Goal: Task Accomplishment & Management: Use online tool/utility

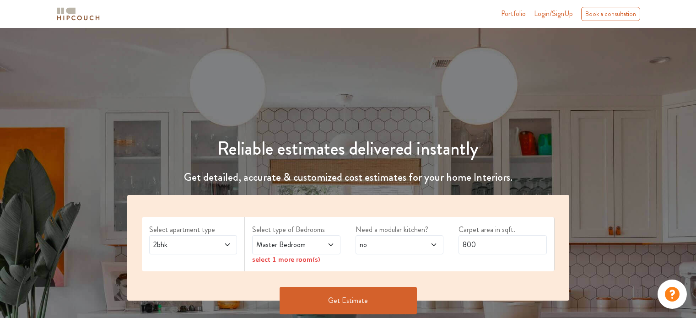
scroll to position [91, 0]
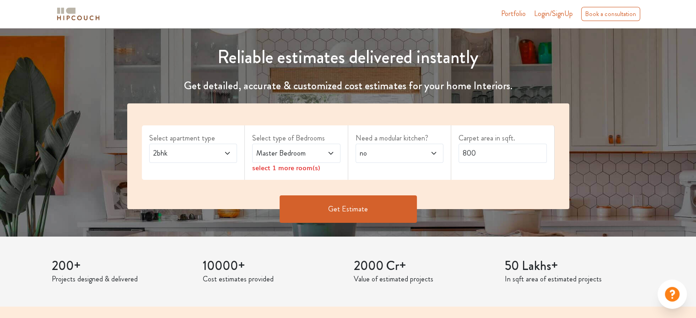
click at [322, 151] on span at bounding box center [324, 153] width 20 height 11
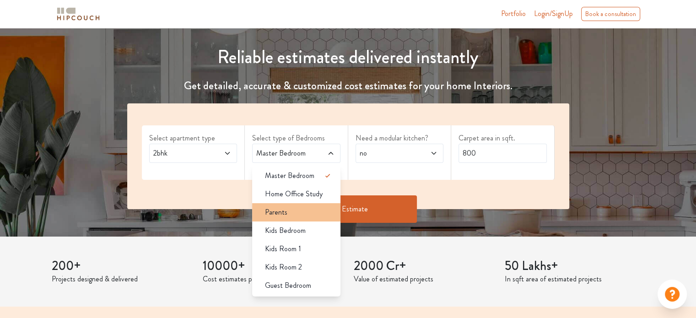
click at [309, 215] on div "Parents" at bounding box center [299, 212] width 83 height 11
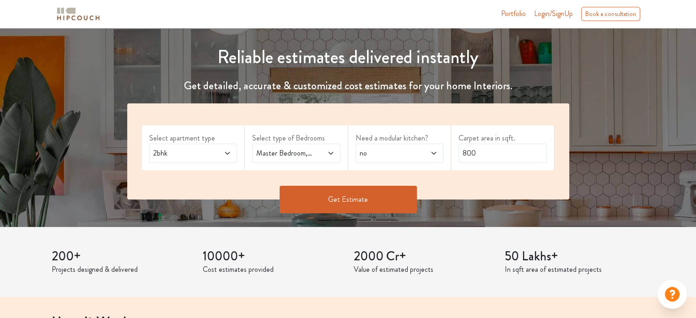
click at [329, 195] on button "Get Estimate" at bounding box center [348, 199] width 137 height 27
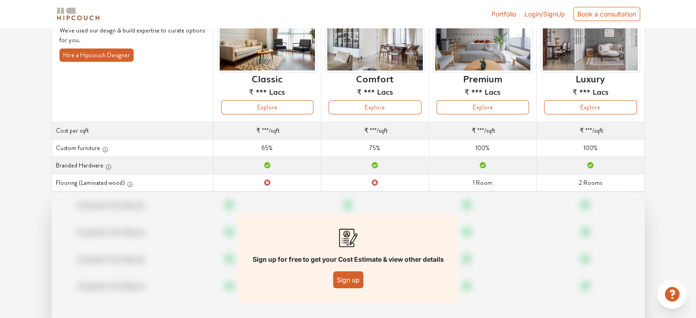
scroll to position [91, 0]
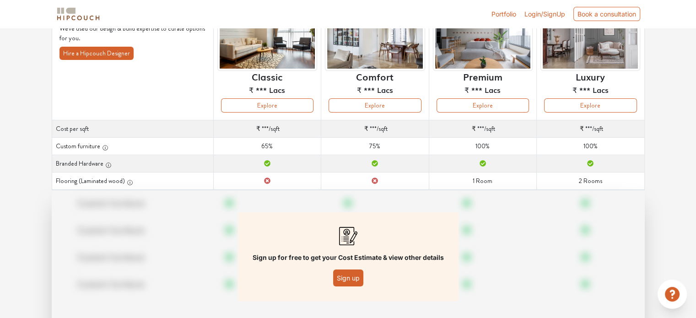
click at [349, 274] on button "Sign up" at bounding box center [348, 277] width 30 height 17
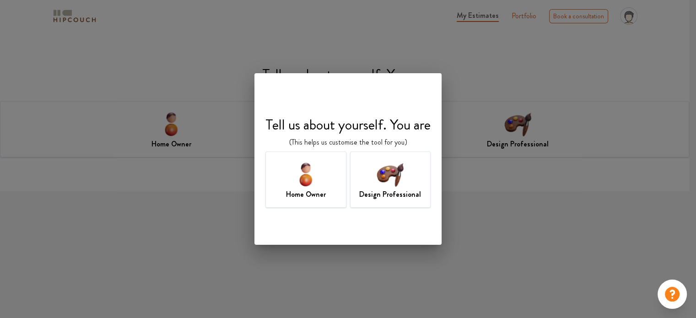
click at [374, 178] on div "Design Professional" at bounding box center [390, 179] width 81 height 56
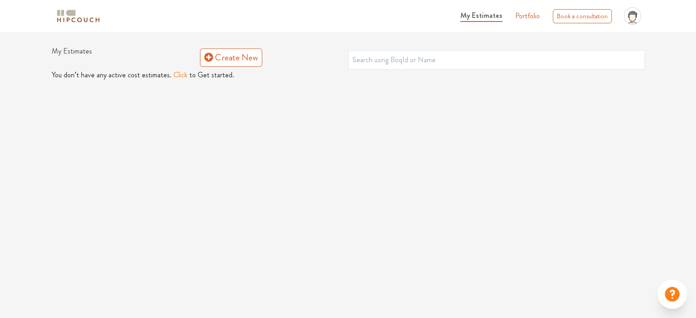
click at [178, 74] on button "Click" at bounding box center [180, 75] width 14 height 11
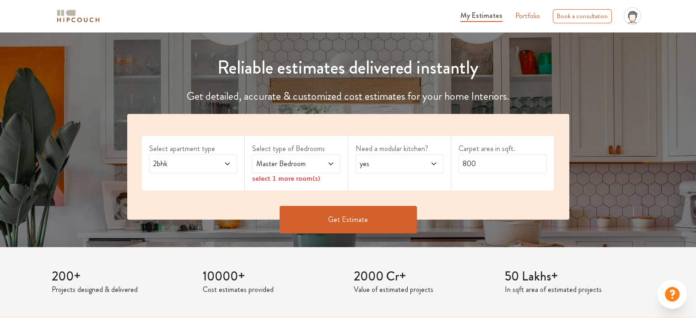
scroll to position [183, 0]
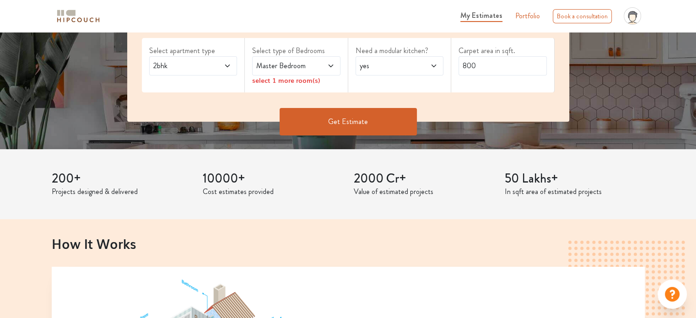
click at [317, 63] on span at bounding box center [324, 65] width 20 height 11
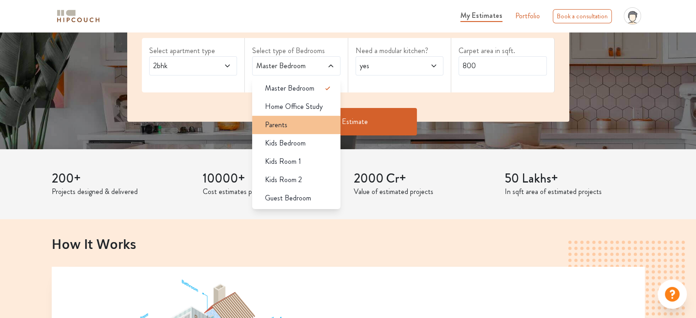
click at [309, 126] on div "Parents" at bounding box center [299, 124] width 83 height 11
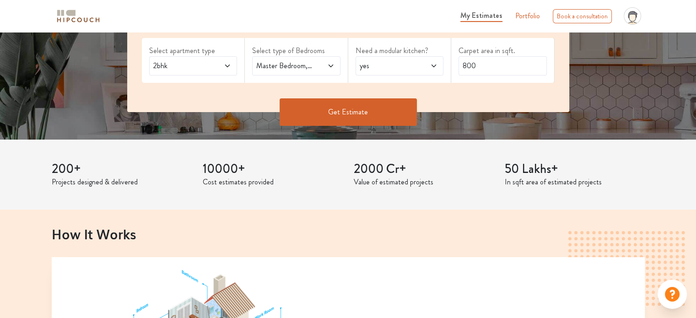
click at [382, 68] on span "yes" at bounding box center [388, 65] width 60 height 11
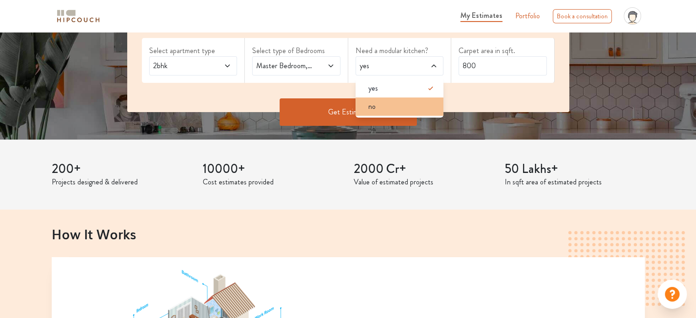
click at [384, 108] on div "no" at bounding box center [402, 106] width 83 height 11
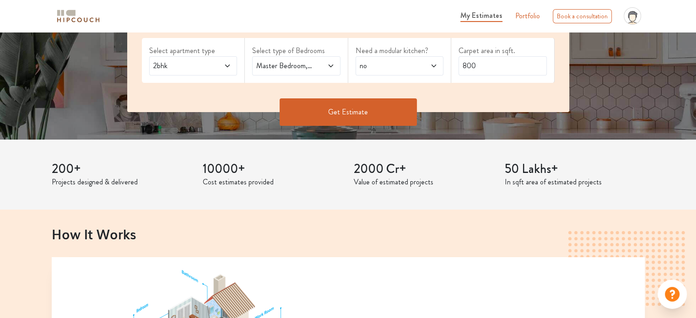
click at [382, 107] on button "Get Estimate" at bounding box center [348, 111] width 137 height 27
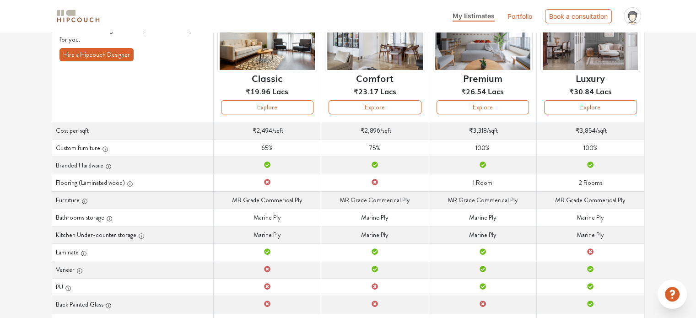
scroll to position [137, 0]
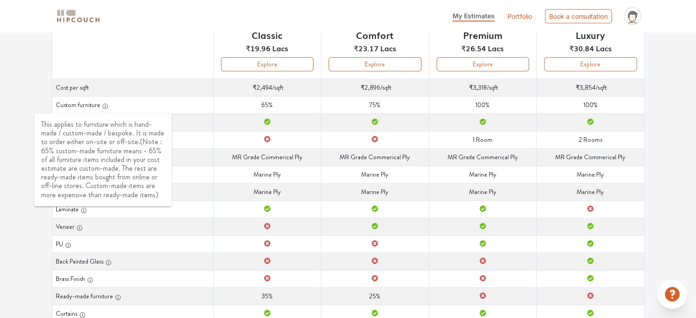
click at [105, 104] on icon "button" at bounding box center [105, 106] width 6 height 6
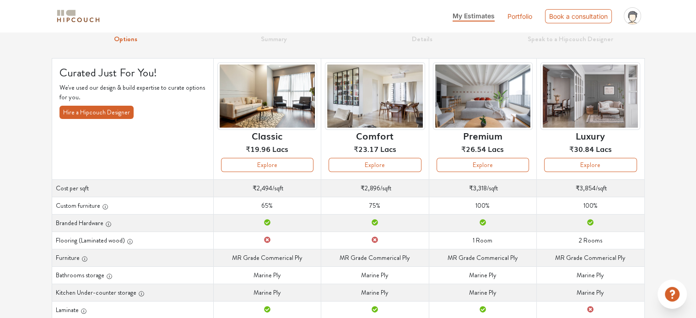
scroll to position [0, 0]
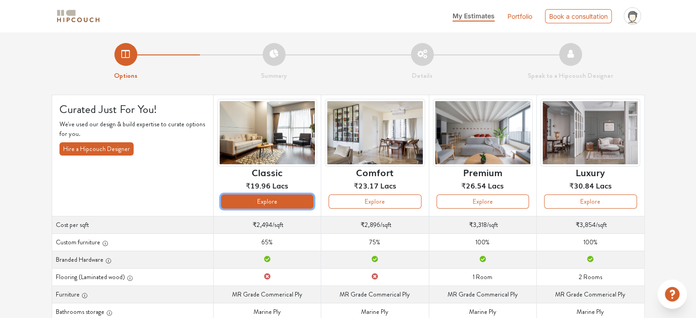
click at [279, 202] on button "Explore" at bounding box center [267, 201] width 92 height 14
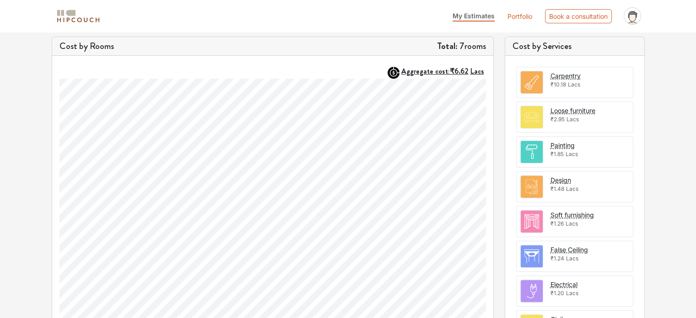
scroll to position [274, 0]
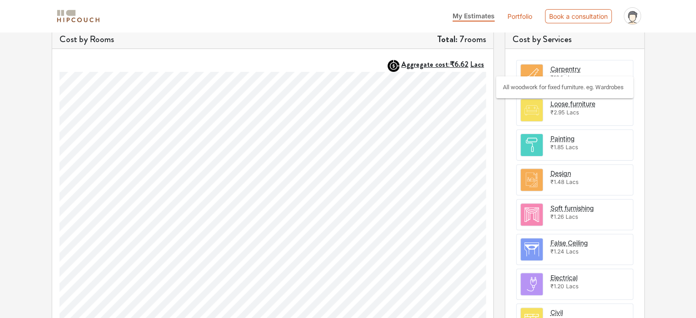
click at [571, 65] on div "Carpentry" at bounding box center [565, 69] width 30 height 10
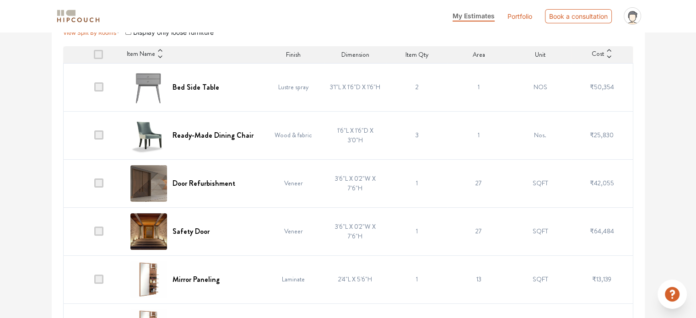
scroll to position [209, 0]
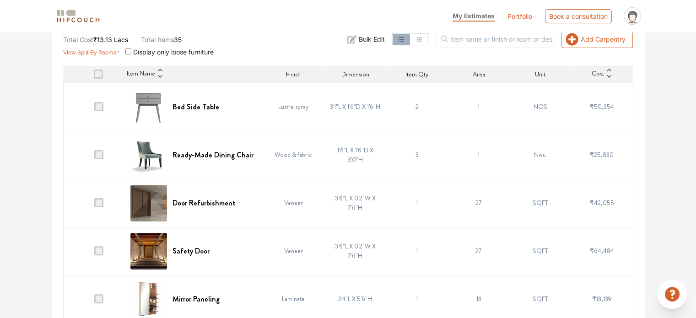
click at [97, 154] on span at bounding box center [98, 154] width 9 height 9
click at [94, 157] on input "checkbox" at bounding box center [94, 157] width 0 height 0
click at [98, 104] on span at bounding box center [98, 106] width 9 height 9
click at [94, 109] on input "checkbox" at bounding box center [94, 109] width 0 height 0
click at [100, 201] on span at bounding box center [98, 202] width 9 height 9
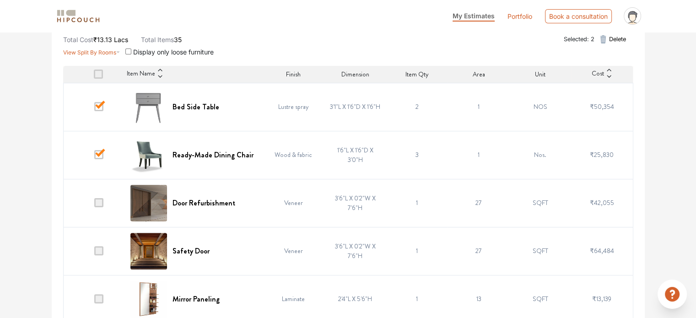
click at [94, 205] on input "checkbox" at bounding box center [94, 205] width 0 height 0
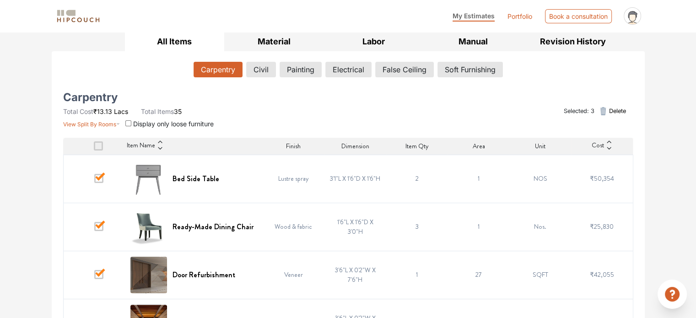
scroll to position [137, 0]
click at [102, 175] on span at bounding box center [98, 177] width 9 height 9
click at [94, 180] on input "checkbox" at bounding box center [94, 180] width 0 height 0
click at [101, 222] on span at bounding box center [98, 225] width 9 height 9
click at [94, 228] on input "checkbox" at bounding box center [94, 228] width 0 height 0
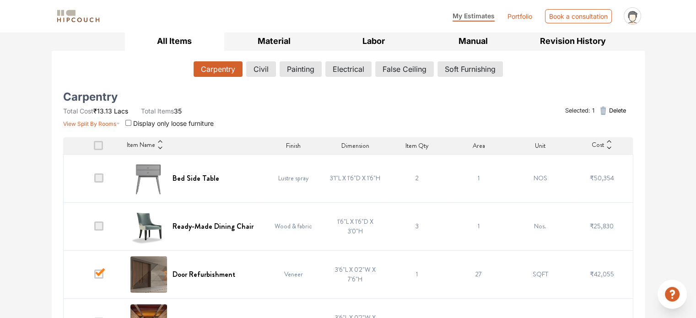
click at [99, 273] on span at bounding box center [98, 273] width 9 height 9
click at [94, 276] on input "checkbox" at bounding box center [94, 276] width 0 height 0
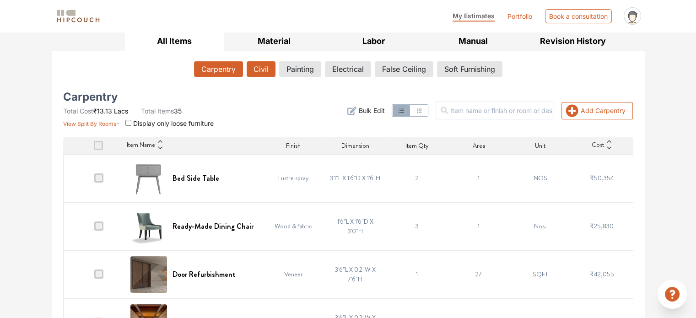
click at [256, 61] on button "Civil" at bounding box center [261, 69] width 29 height 16
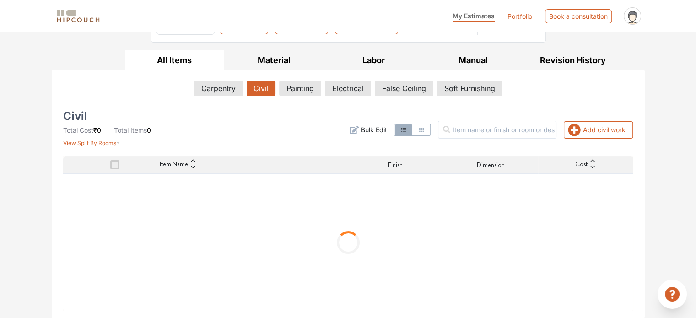
scroll to position [117, 0]
click at [583, 130] on button "Add civil work" at bounding box center [598, 130] width 69 height 17
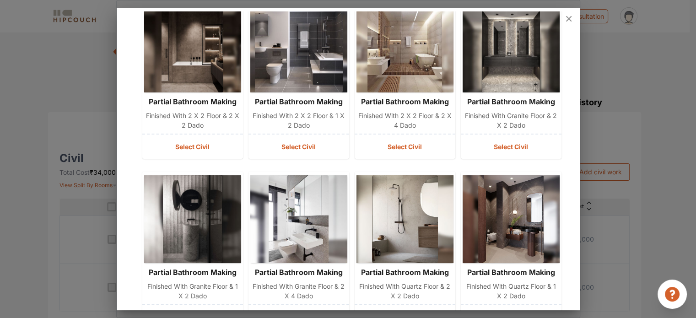
scroll to position [0, 0]
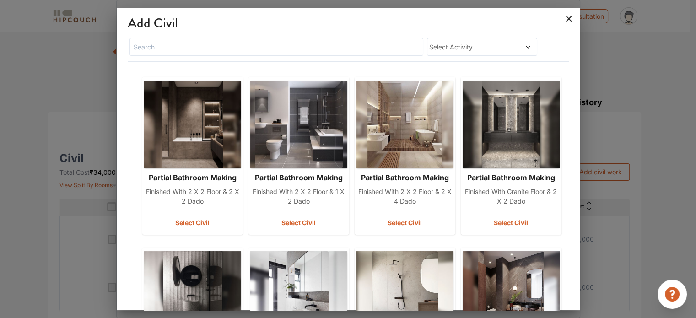
click at [567, 17] on icon at bounding box center [568, 18] width 5 height 5
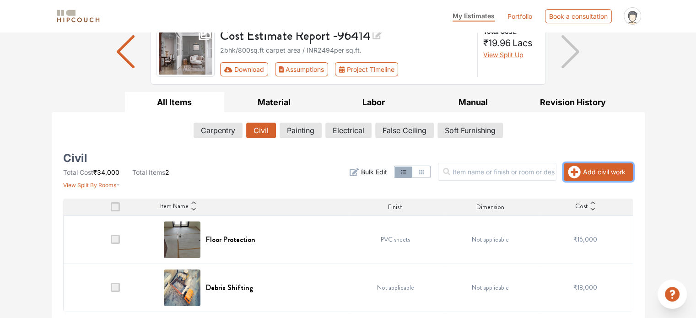
click at [576, 170] on icon "button" at bounding box center [574, 172] width 12 height 12
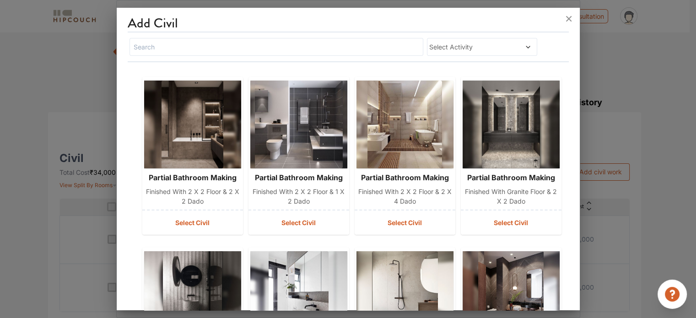
click at [487, 47] on span "Select Activity" at bounding box center [467, 47] width 76 height 10
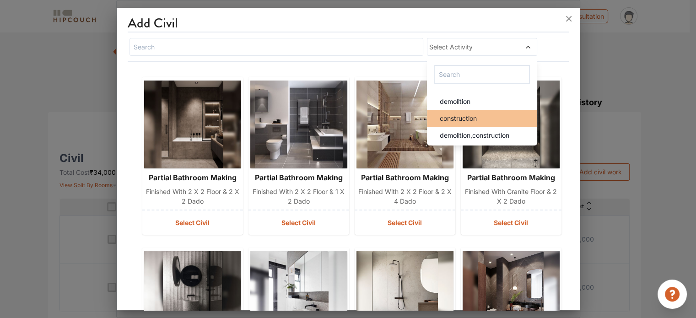
click at [464, 118] on span "construction" at bounding box center [458, 118] width 37 height 10
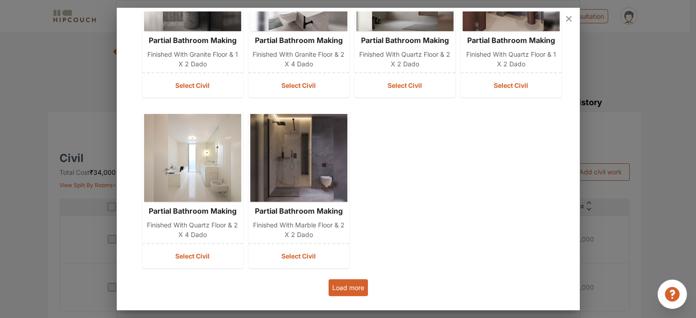
scroll to position [311, 0]
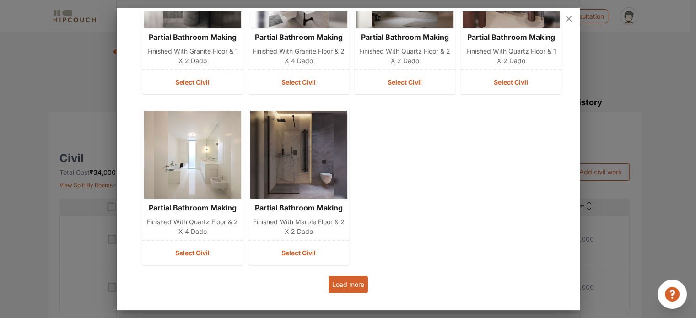
click at [349, 277] on button "Load more" at bounding box center [347, 284] width 39 height 17
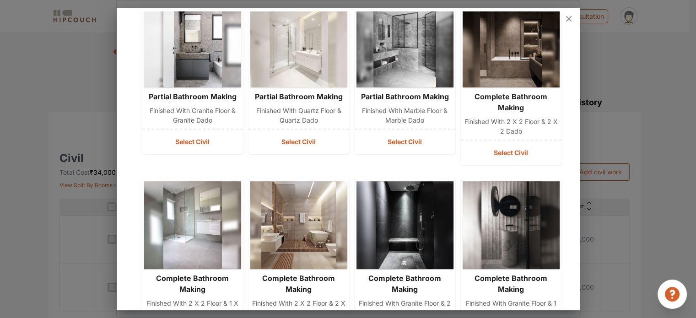
scroll to position [673, 0]
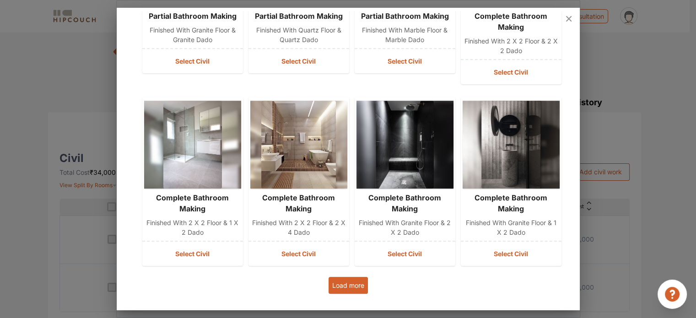
click at [344, 286] on button "Load more" at bounding box center [347, 285] width 39 height 17
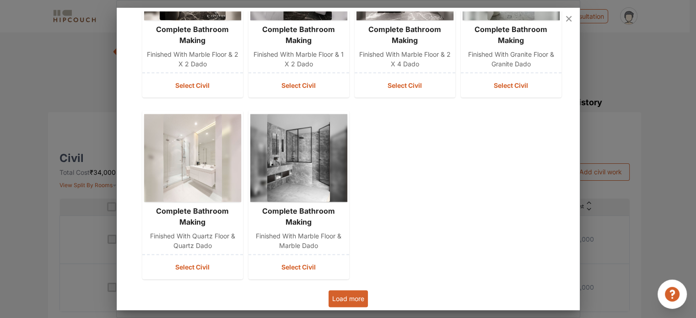
scroll to position [1218, 0]
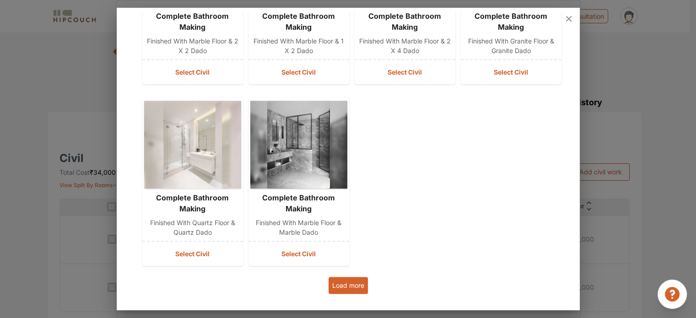
click at [354, 285] on button "Load more" at bounding box center [347, 285] width 39 height 17
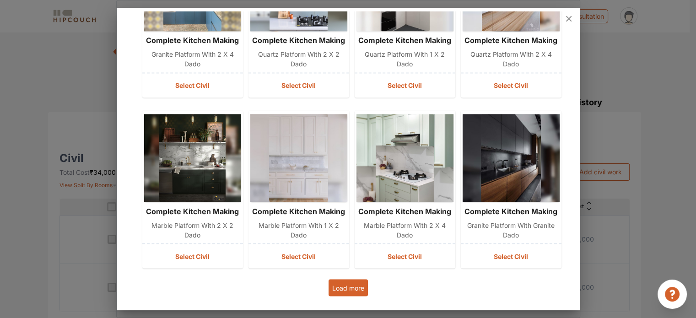
scroll to position [1581, 0]
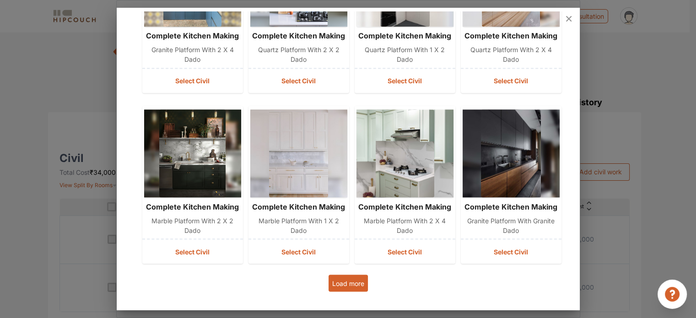
click at [343, 280] on button "Load more" at bounding box center [347, 282] width 39 height 17
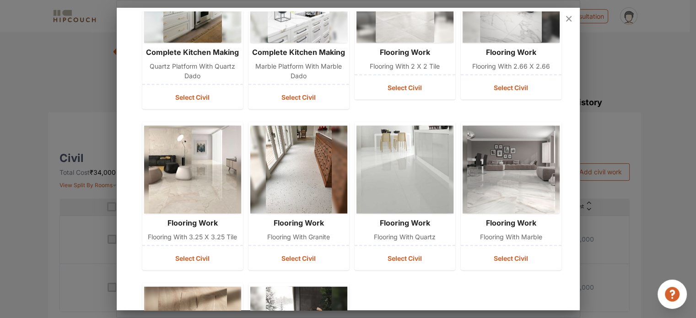
scroll to position [2084, 0]
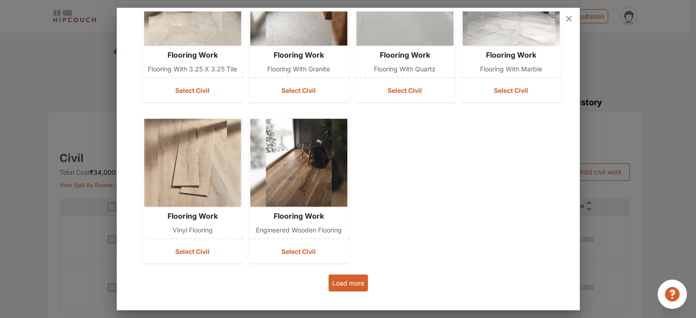
click at [348, 279] on button "Load more" at bounding box center [347, 282] width 39 height 17
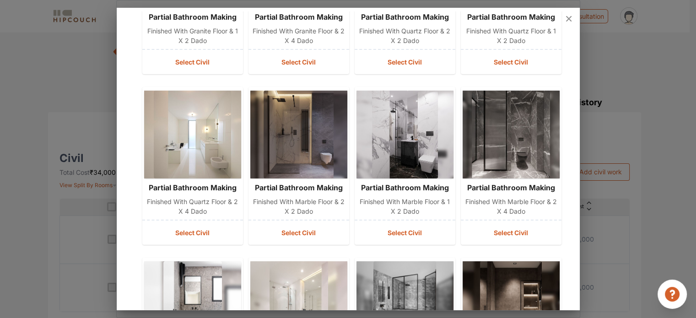
scroll to position [0, 0]
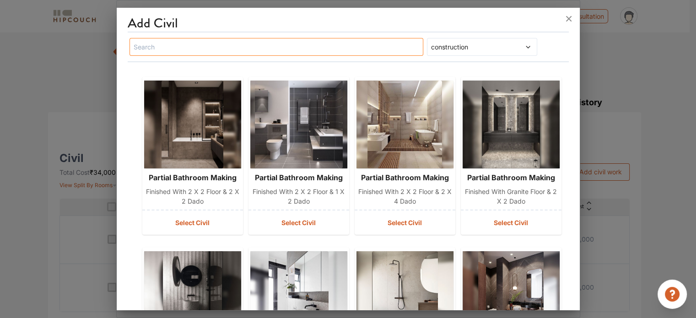
click at [292, 51] on input "text" at bounding box center [276, 47] width 294 height 18
type input "wall"
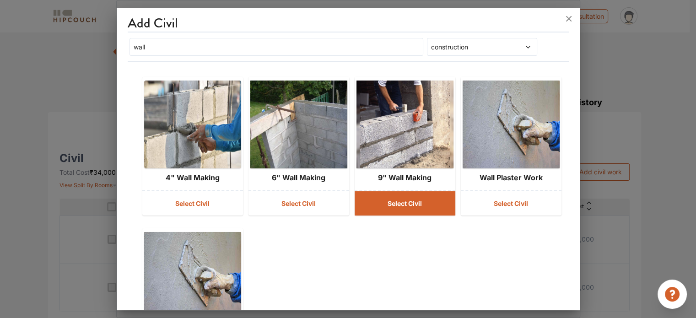
click at [370, 194] on button "Select Civil" at bounding box center [405, 203] width 101 height 24
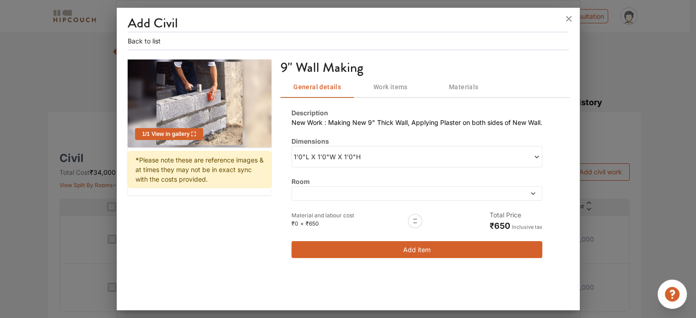
click at [366, 154] on span "1'0"L X 1'0"W X 1'0"H" at bounding box center [355, 157] width 123 height 10
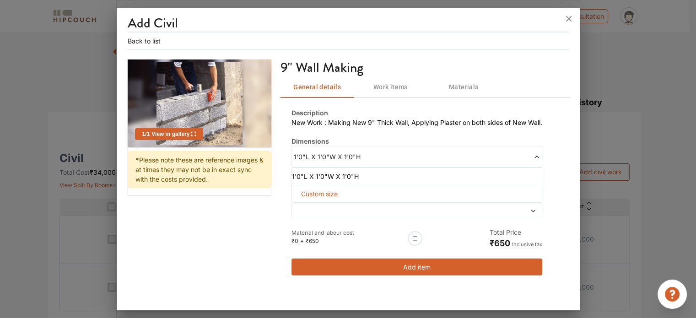
click at [366, 154] on span "1'0"L X 1'0"W X 1'0"H" at bounding box center [355, 157] width 123 height 10
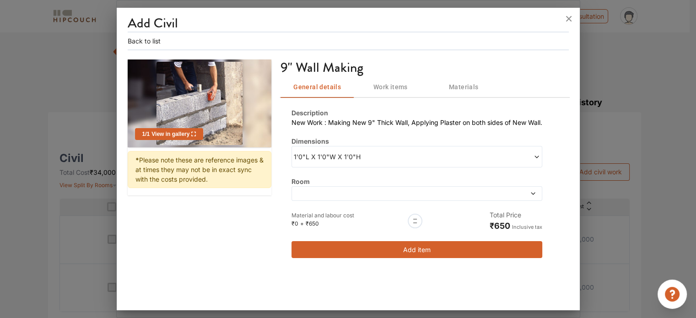
click at [366, 154] on span "1'0"L X 1'0"W X 1'0"H" at bounding box center [355, 157] width 123 height 10
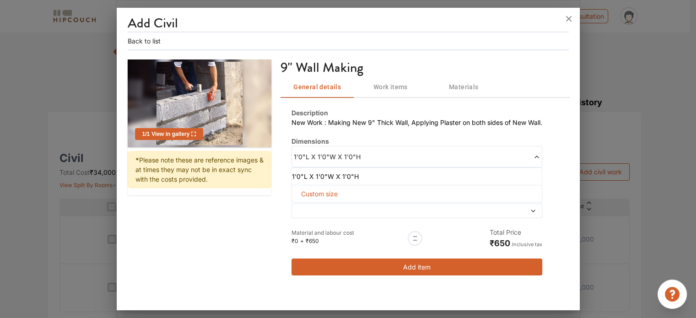
click at [350, 189] on div "Custom size" at bounding box center [416, 194] width 251 height 18
click at [334, 192] on span "Custom size" at bounding box center [319, 193] width 44 height 17
click at [318, 206] on input "text" at bounding box center [313, 208] width 28 height 16
type input "9"
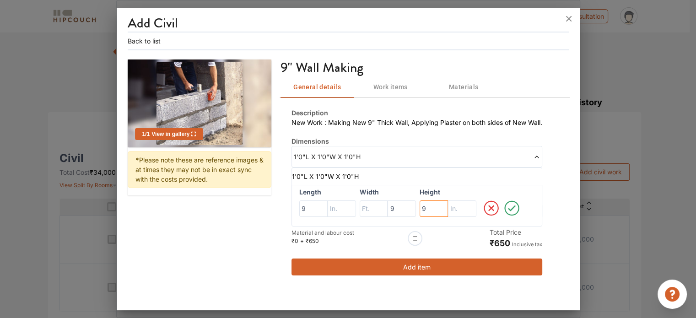
type input "9"
click at [511, 207] on icon at bounding box center [511, 208] width 19 height 18
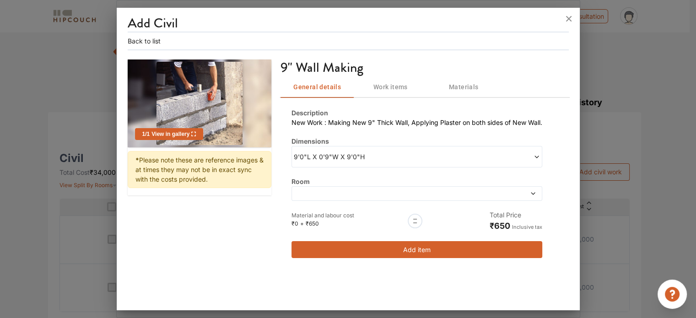
click at [458, 244] on button "Add item" at bounding box center [416, 249] width 251 height 17
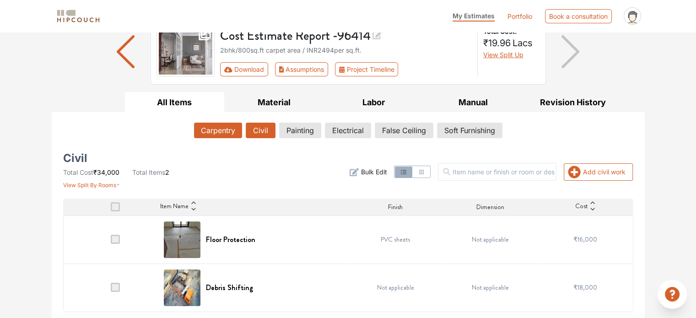
click at [227, 129] on button "Carpentry" at bounding box center [218, 131] width 48 height 16
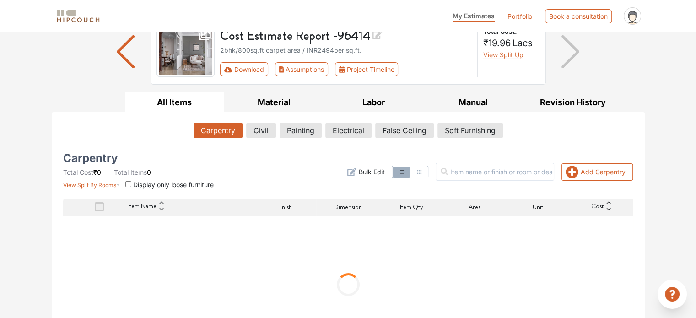
click at [356, 171] on icon "button" at bounding box center [351, 171] width 9 height 9
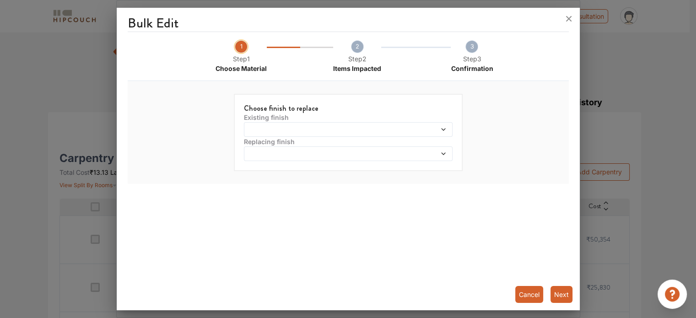
click at [364, 131] on span at bounding box center [321, 129] width 151 height 6
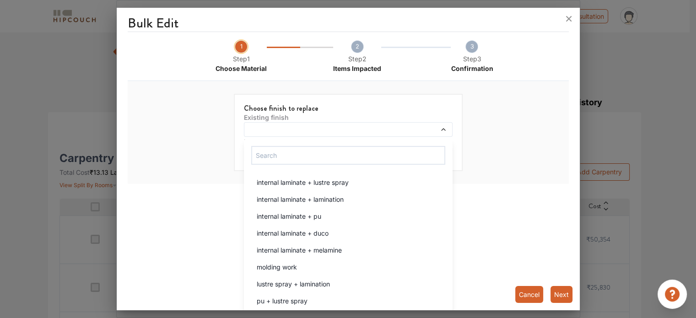
click at [536, 148] on div "Choose finish to replace Existing finish internal laminate + lustre spray inter…" at bounding box center [348, 133] width 423 height 96
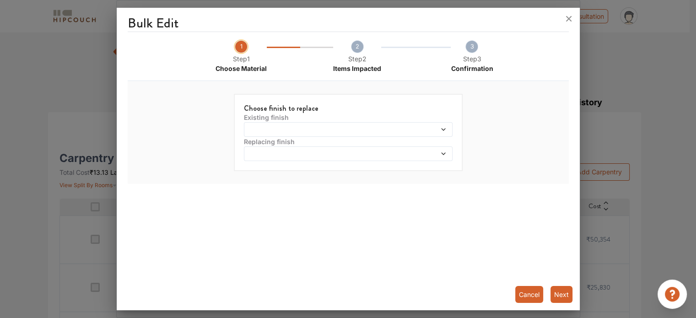
drag, startPoint x: 525, startPoint y: 292, endPoint x: 520, endPoint y: 292, distance: 5.5
click at [525, 292] on button "Cancel" at bounding box center [529, 294] width 28 height 17
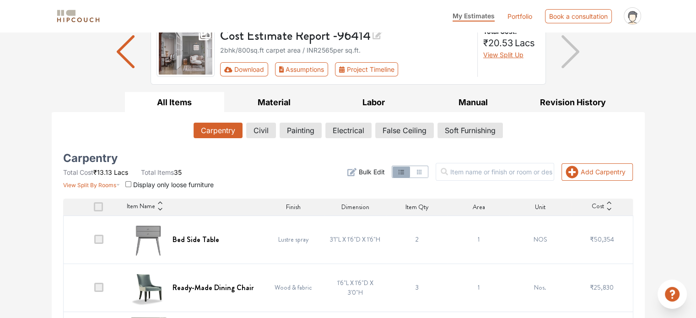
click at [96, 208] on span at bounding box center [98, 206] width 9 height 9
click at [94, 209] on input "checkbox" at bounding box center [94, 209] width 0 height 0
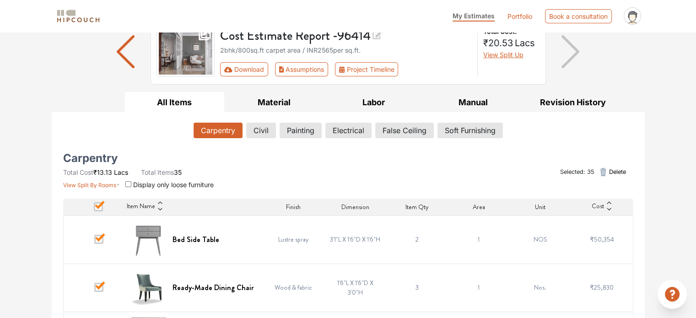
click at [608, 168] on span "Delete" at bounding box center [616, 171] width 17 height 9
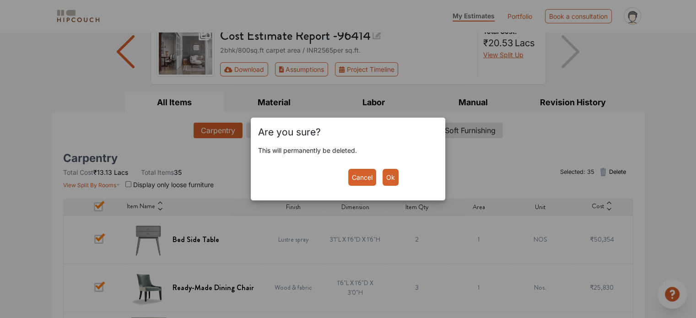
click at [390, 177] on button "Ok" at bounding box center [390, 177] width 16 height 17
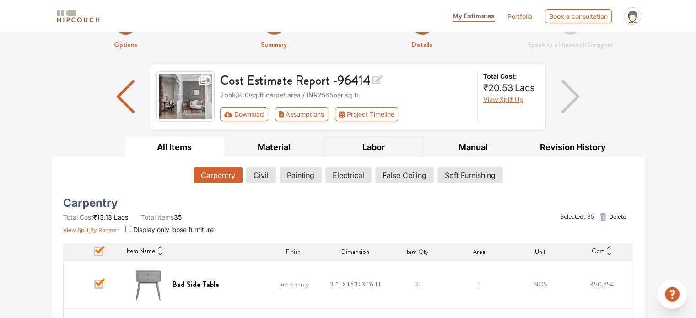
scroll to position [30, 0]
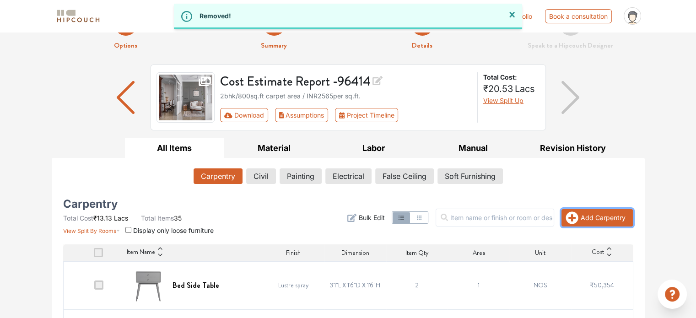
click at [607, 215] on button "Add Carpentry" at bounding box center [596, 217] width 71 height 17
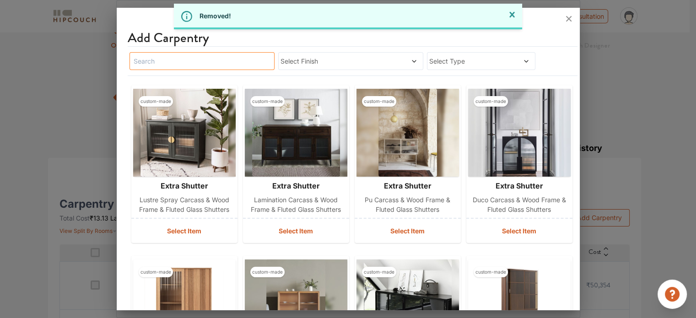
click at [254, 59] on input "text" at bounding box center [201, 61] width 145 height 18
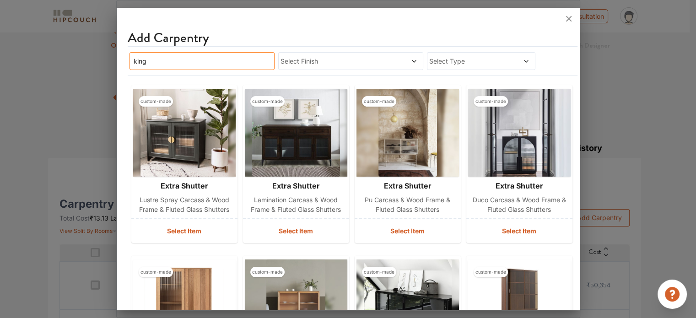
scroll to position [0, 0]
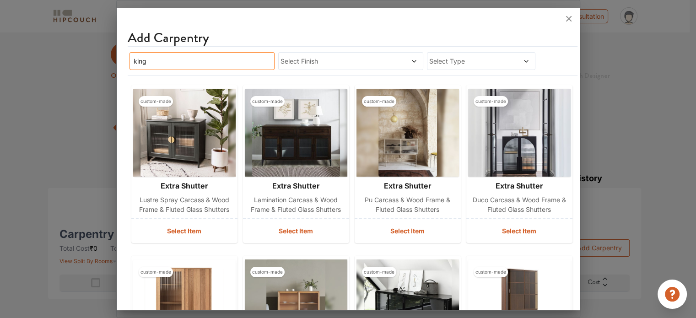
type input "king"
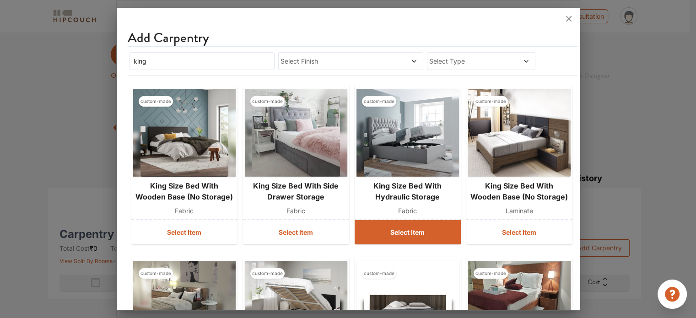
click at [403, 227] on button "Select Item" at bounding box center [408, 232] width 106 height 24
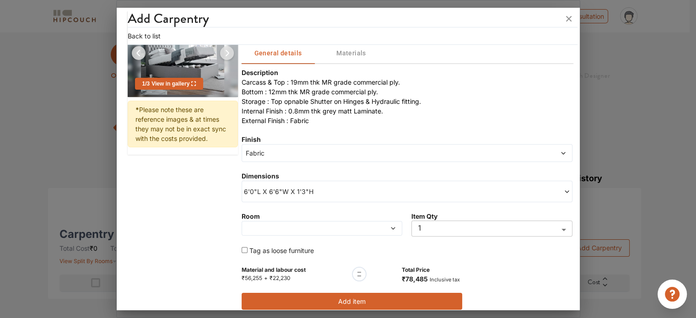
scroll to position [84, 0]
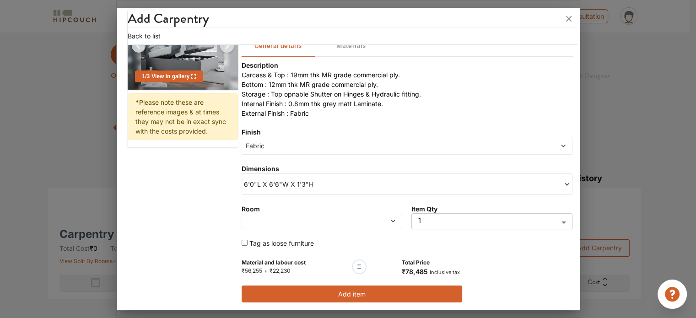
click at [333, 219] on span at bounding box center [301, 221] width 114 height 6
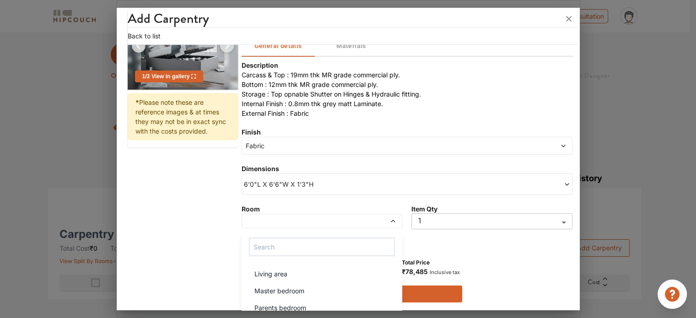
click at [313, 289] on div "Master bedroom" at bounding box center [325, 291] width 156 height 10
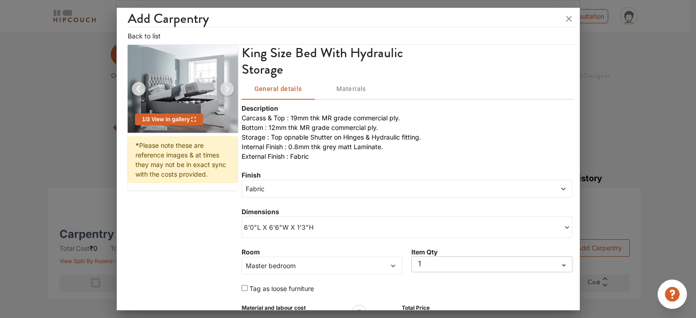
scroll to position [40, 0]
click at [345, 86] on span "Materials" at bounding box center [351, 89] width 62 height 11
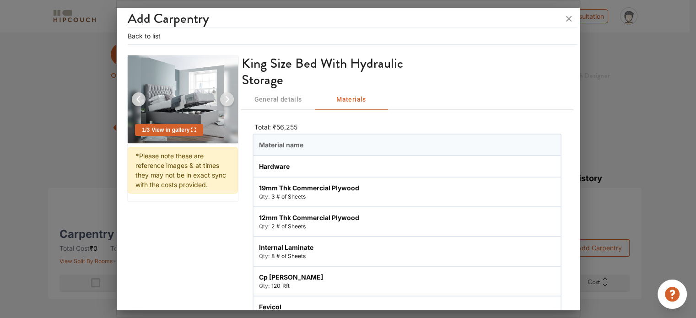
scroll to position [0, 0]
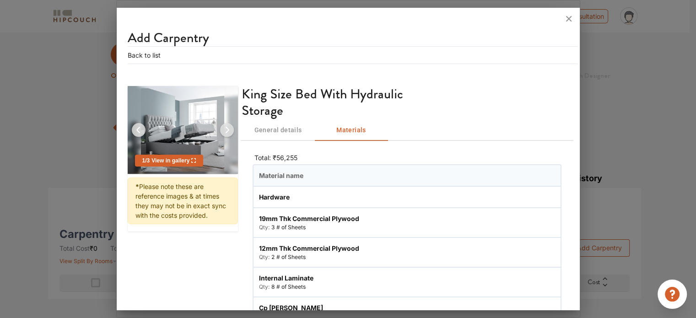
click at [278, 127] on span "General details" at bounding box center [278, 129] width 62 height 11
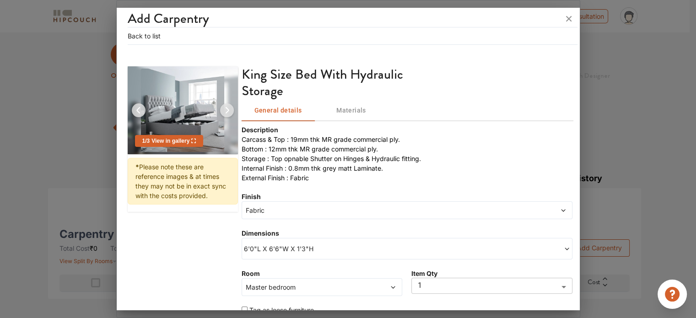
scroll to position [46, 0]
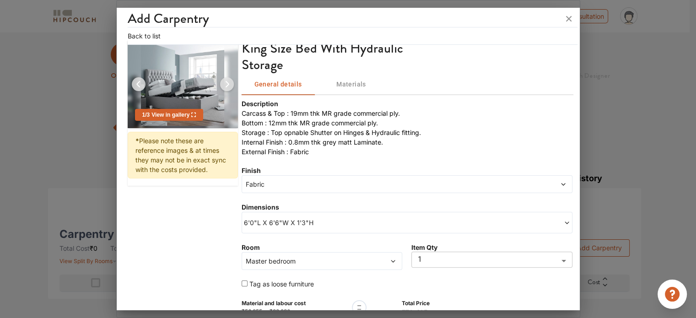
click at [313, 180] on span "Fabric" at bounding box center [365, 184] width 242 height 10
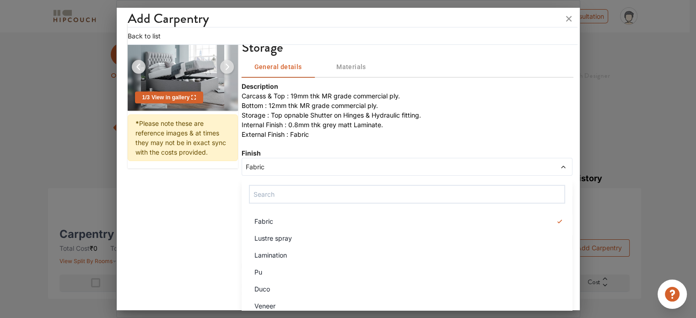
scroll to position [86, 0]
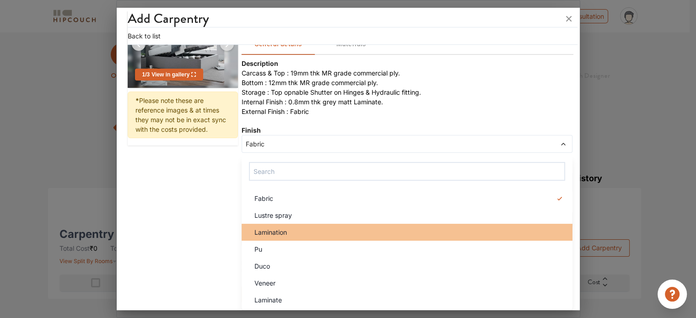
click at [293, 226] on li "Lamination" at bounding box center [407, 232] width 331 height 17
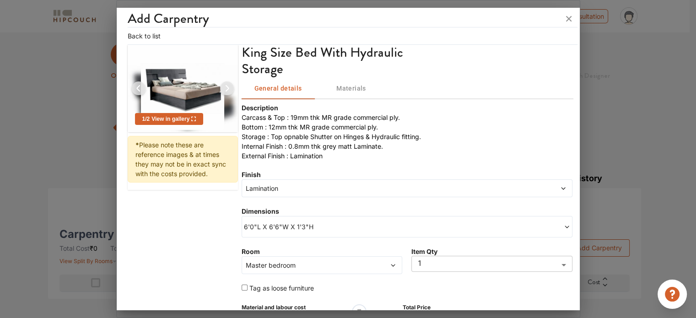
scroll to position [40, 0]
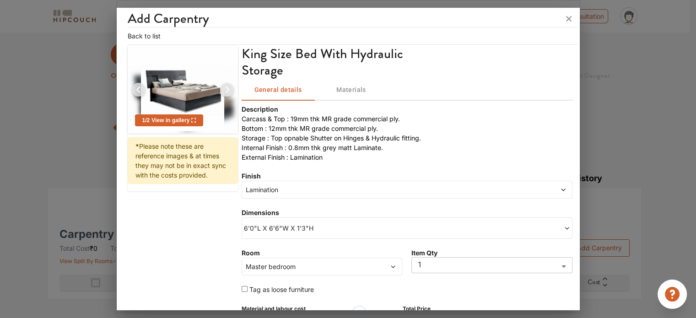
click at [225, 90] on img at bounding box center [227, 90] width 22 height 22
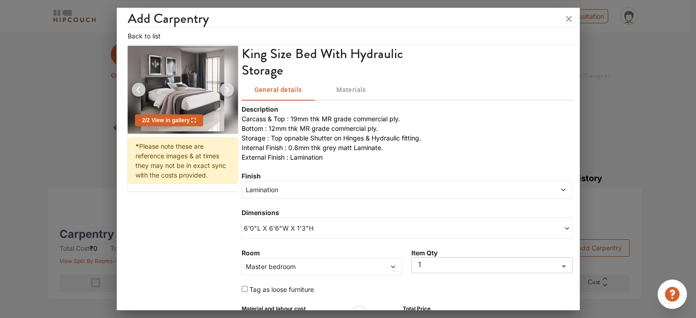
click at [136, 91] on img at bounding box center [139, 90] width 22 height 22
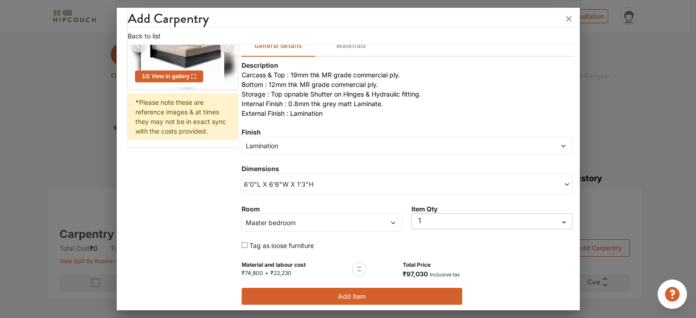
scroll to position [86, 0]
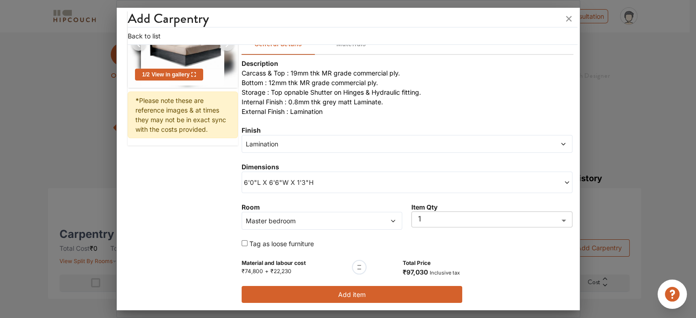
click at [348, 183] on span "6'0"L X 6'6"W X 1'3"H" at bounding box center [325, 182] width 163 height 10
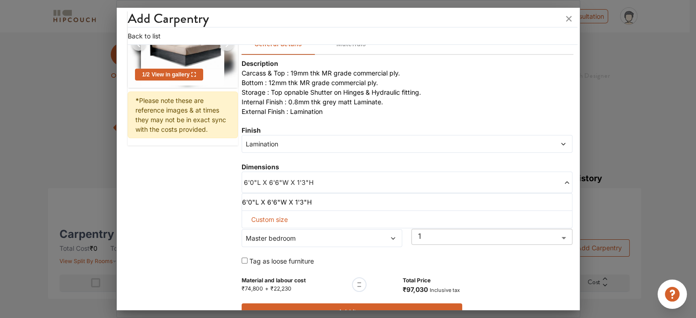
click at [348, 183] on span "6'0"L X 6'6"W X 1'3"H" at bounding box center [325, 182] width 163 height 10
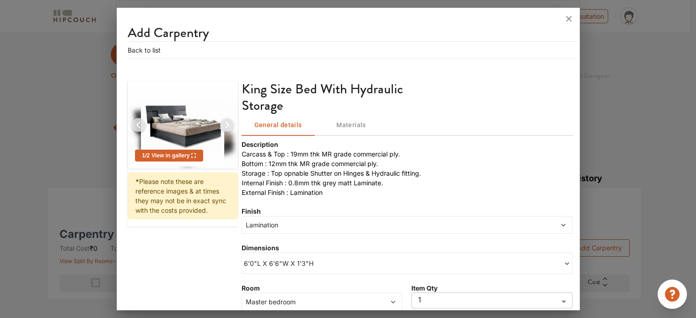
scroll to position [0, 0]
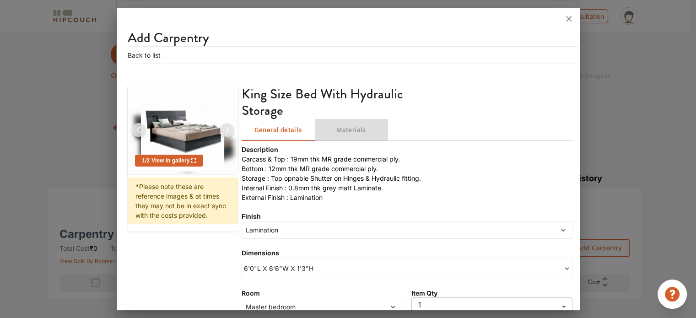
click at [339, 133] on span "Materials" at bounding box center [351, 129] width 62 height 11
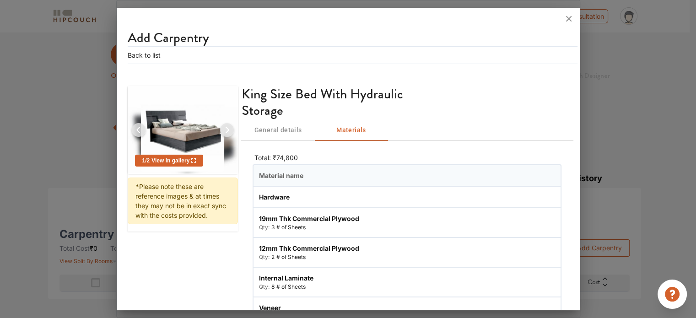
click at [290, 131] on span "General details" at bounding box center [278, 129] width 62 height 11
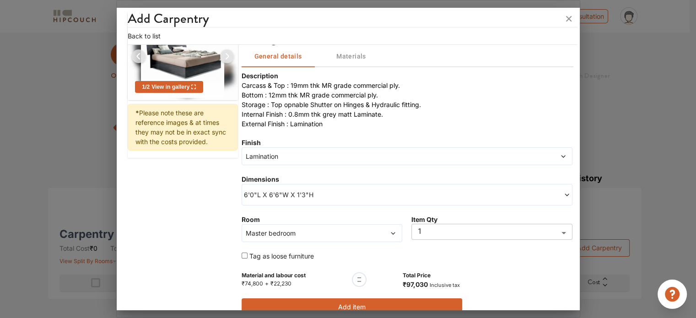
scroll to position [86, 0]
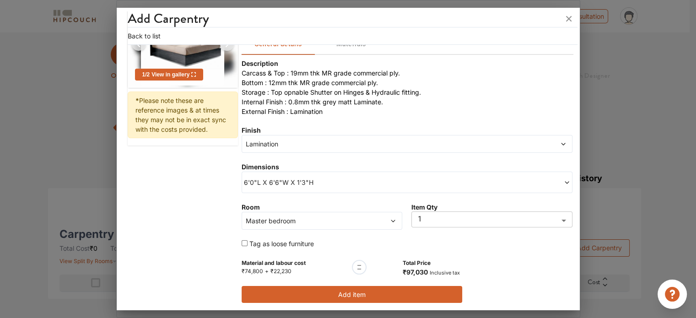
click at [306, 143] on span "Lamination" at bounding box center [365, 144] width 242 height 10
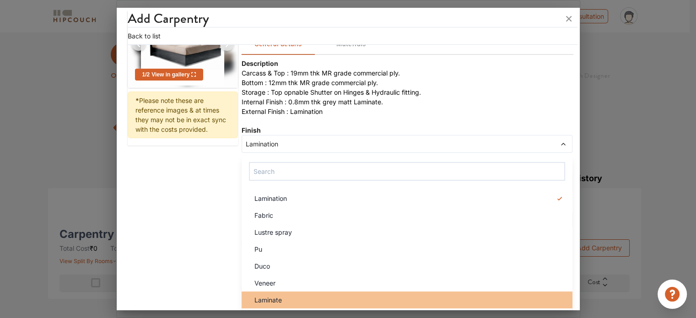
click at [306, 293] on li "Laminate" at bounding box center [407, 299] width 331 height 17
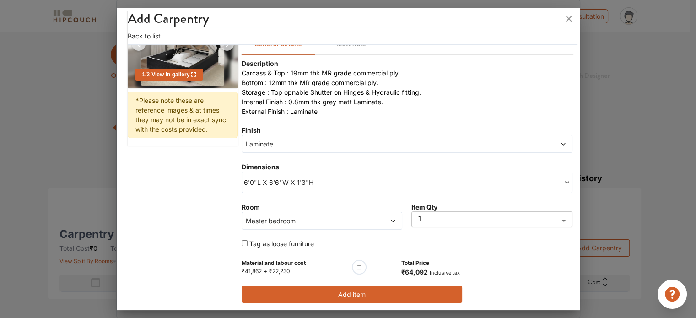
click at [323, 284] on div "Description Carcass & Top : 19mm thk MR grade commercial ply. Bottom : 12mm thk…" at bounding box center [407, 181] width 331 height 244
click at [322, 287] on button "Add item" at bounding box center [352, 294] width 220 height 17
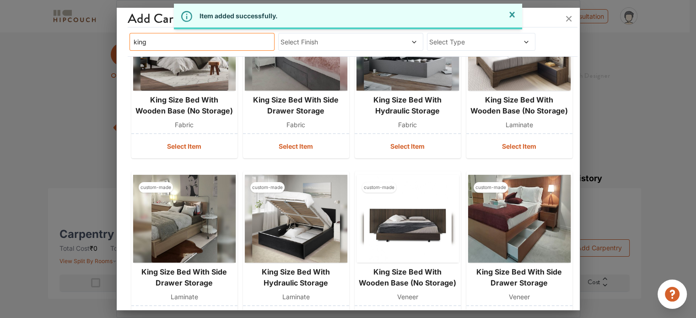
click at [246, 39] on input "king" at bounding box center [201, 42] width 145 height 18
drag, startPoint x: 246, startPoint y: 39, endPoint x: 44, endPoint y: 56, distance: 202.9
click at [116, 56] on div "Add Carpentry king Select Finish Select Type custom-made king size bed with woo…" at bounding box center [348, 159] width 464 height 318
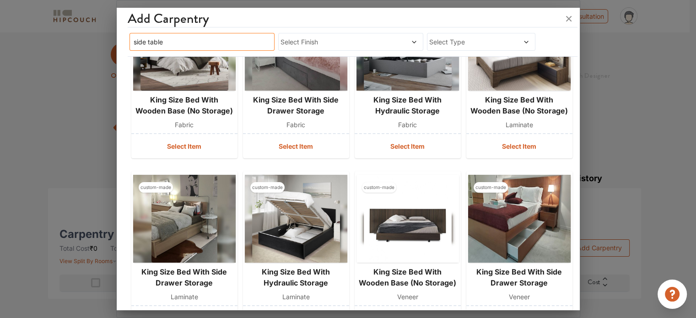
type input "side table"
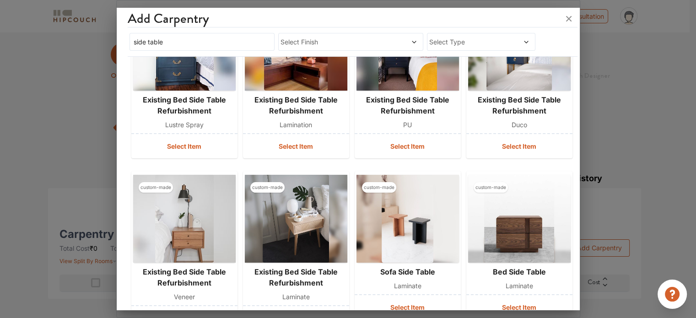
click at [293, 42] on span "Select Finish" at bounding box center [331, 42] width 102 height 10
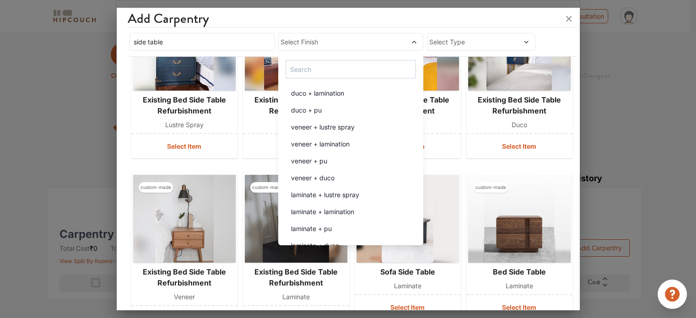
scroll to position [183, 0]
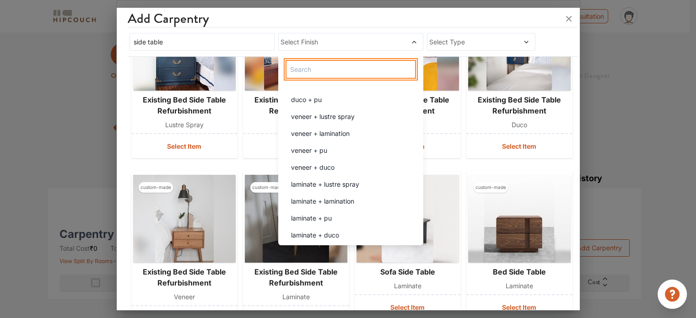
click at [317, 64] on input "text" at bounding box center [350, 69] width 130 height 19
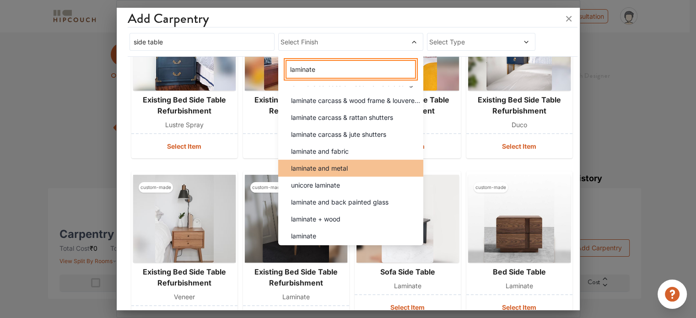
scroll to position [217, 0]
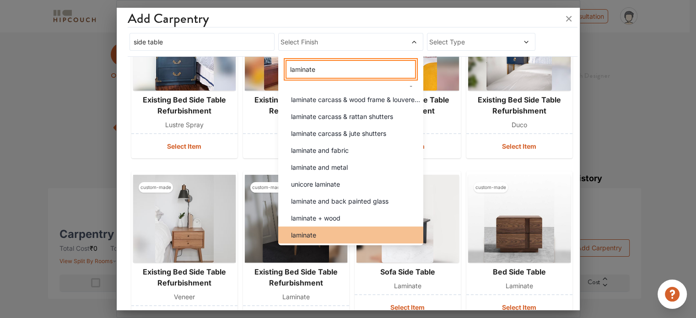
type input "laminate"
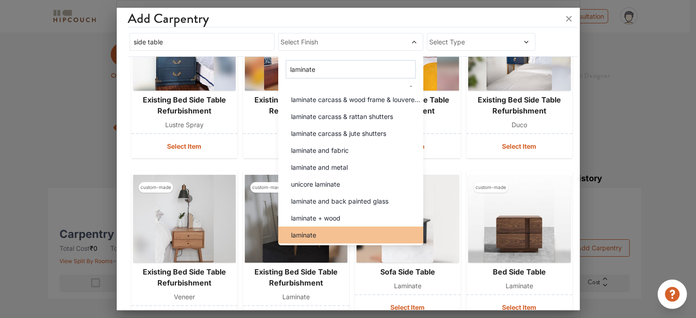
click at [347, 232] on div "laminate" at bounding box center [354, 235] width 140 height 10
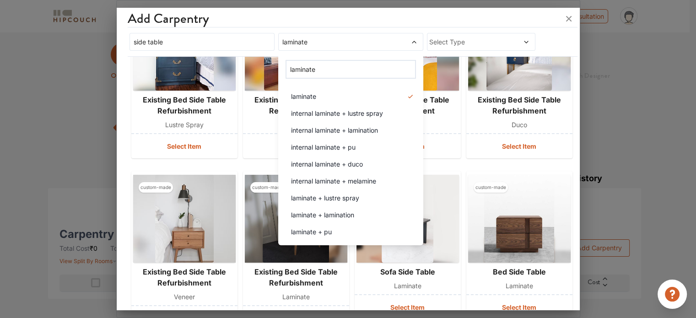
scroll to position [0, 0]
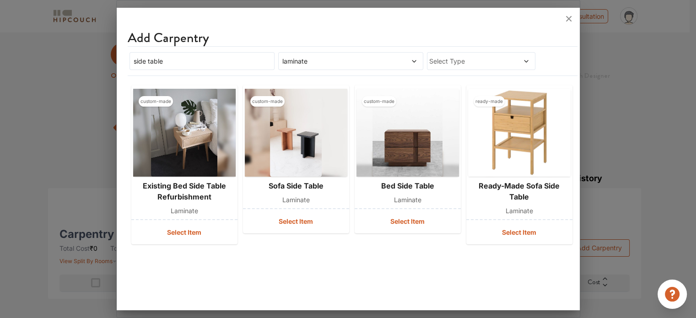
click at [452, 43] on div "Add Carpentry side table laminate Select Type" at bounding box center [353, 53] width 450 height 46
click at [461, 60] on span "Select Type" at bounding box center [466, 61] width 75 height 10
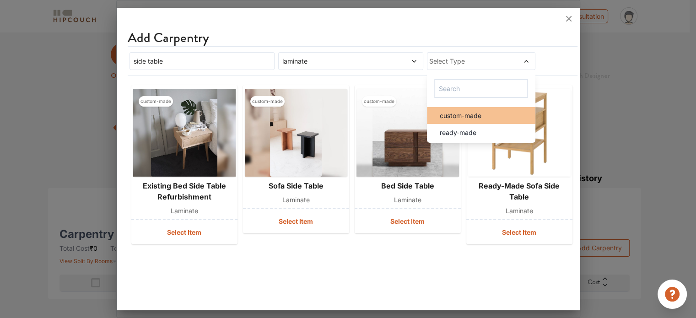
click at [462, 118] on span "custom-made" at bounding box center [461, 116] width 42 height 10
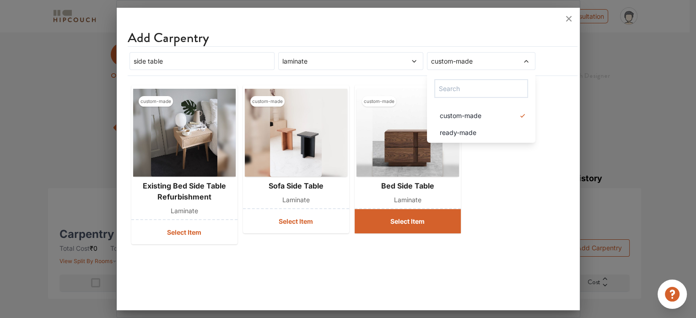
click at [408, 218] on button "Select Item" at bounding box center [408, 221] width 106 height 24
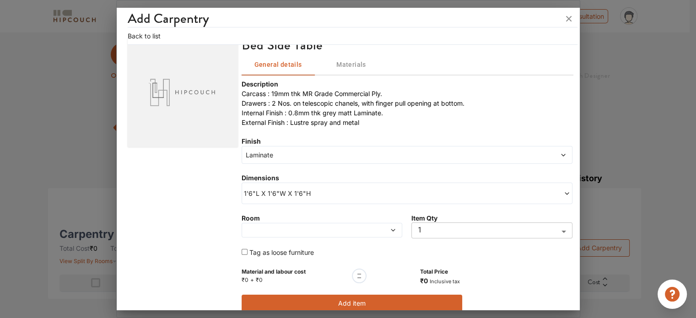
scroll to position [58, 0]
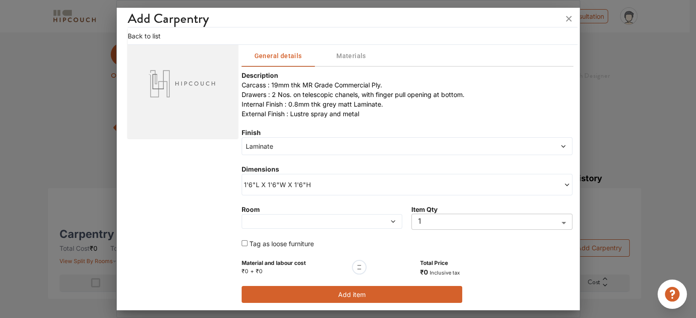
click at [427, 223] on body "My Estimates Portfolio Book a consultation profile pic Upload Boq Logout Option…" at bounding box center [348, 159] width 696 height 318
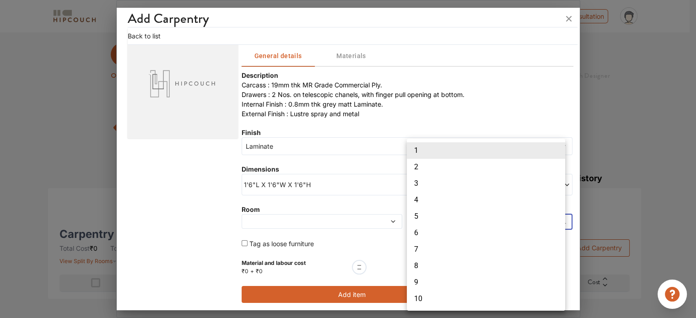
click at [432, 170] on li "2" at bounding box center [486, 167] width 158 height 16
type input "2"
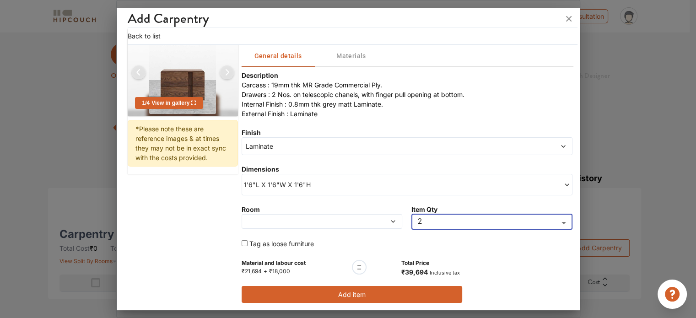
click at [331, 224] on div at bounding box center [322, 221] width 161 height 15
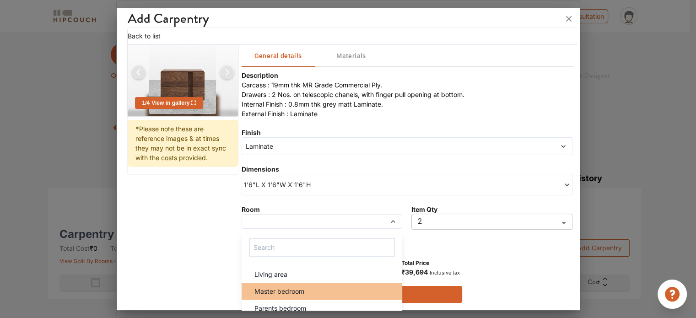
click at [309, 293] on div "Master bedroom" at bounding box center [325, 291] width 156 height 10
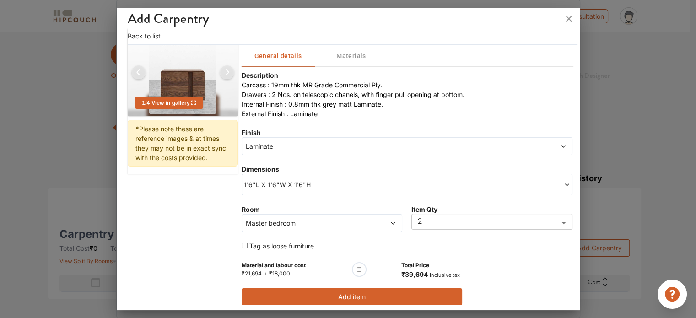
click at [331, 184] on span "1'6"L X 1'6"W X 1'6"H" at bounding box center [325, 185] width 163 height 10
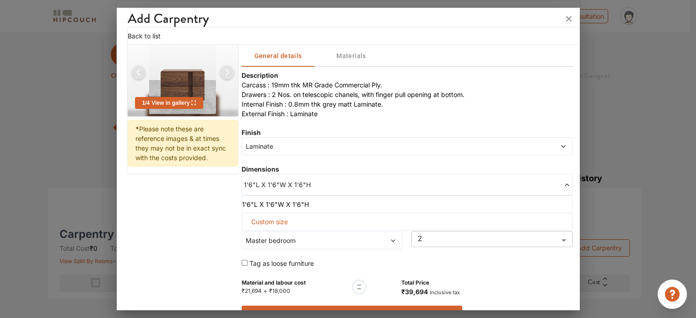
click at [300, 221] on div "Custom size" at bounding box center [407, 222] width 331 height 18
click at [277, 222] on span "Custom size" at bounding box center [269, 221] width 44 height 17
click at [262, 235] on input "text" at bounding box center [268, 236] width 38 height 16
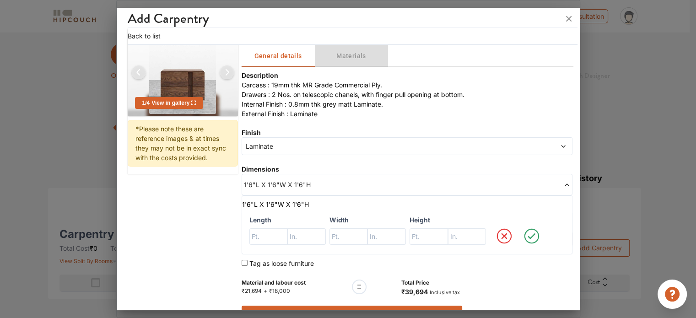
click at [353, 47] on button "Materials" at bounding box center [351, 56] width 73 height 22
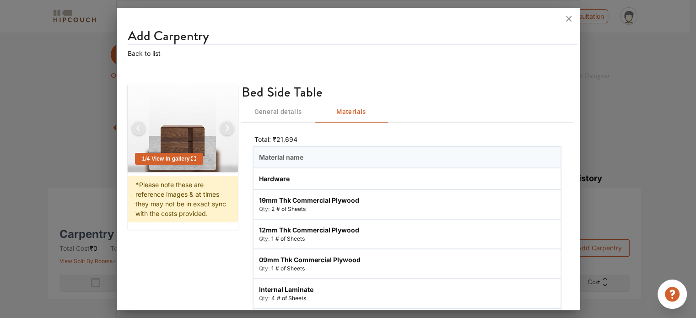
scroll to position [0, 0]
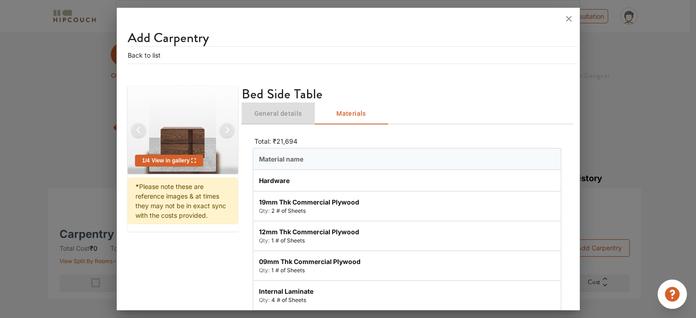
click at [287, 113] on span "General details" at bounding box center [278, 113] width 62 height 11
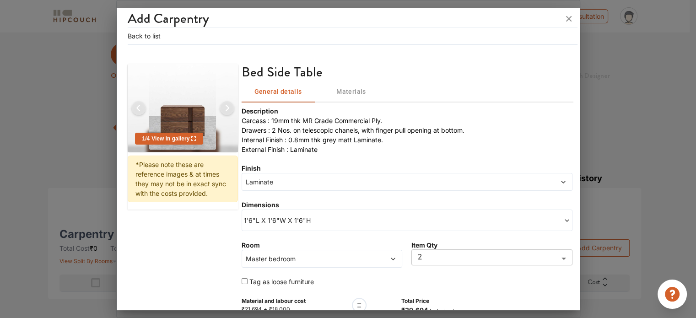
scroll to position [60, 0]
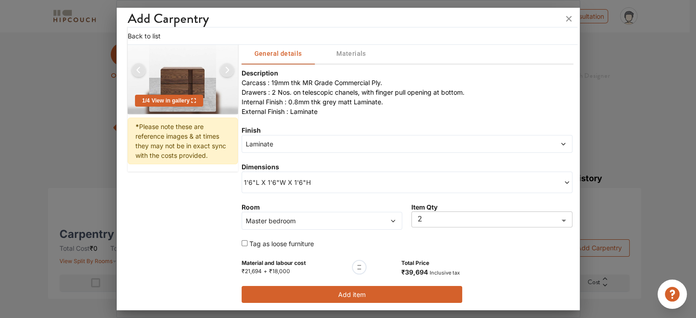
click at [397, 293] on button "Add item" at bounding box center [352, 294] width 220 height 17
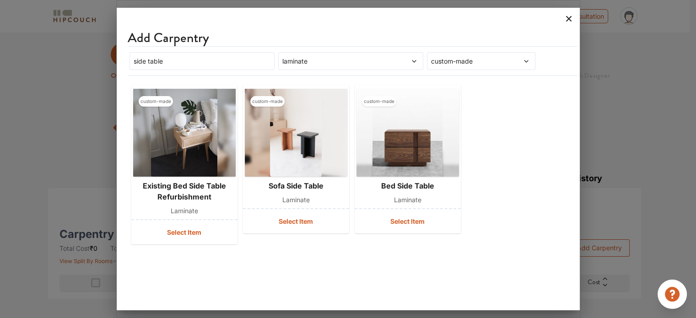
click at [566, 20] on icon at bounding box center [568, 18] width 15 height 15
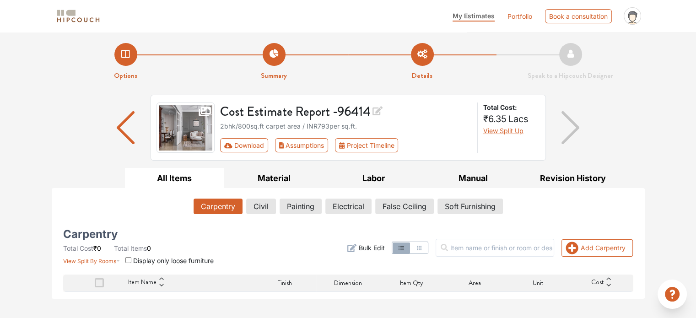
click at [661, 155] on div "Options Summary Details Speak to a Hipcouch Designer Cost Estimate Report - 964…" at bounding box center [348, 165] width 696 height 267
click at [560, 177] on button "Revision History" at bounding box center [573, 178] width 100 height 21
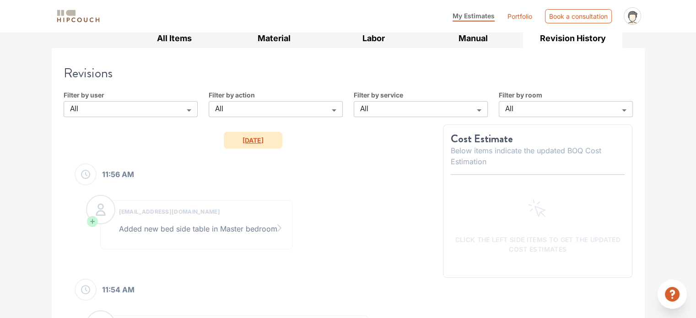
scroll to position [137, 0]
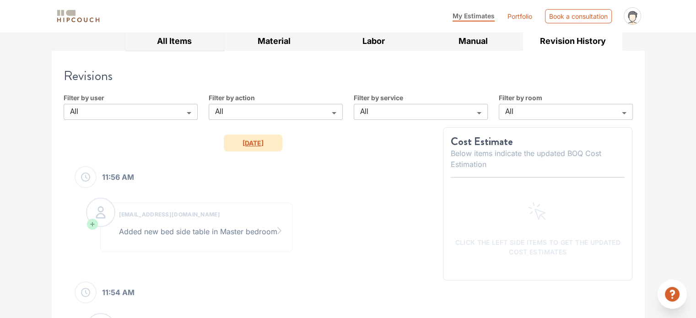
click at [183, 43] on button "All Items" at bounding box center [175, 41] width 100 height 21
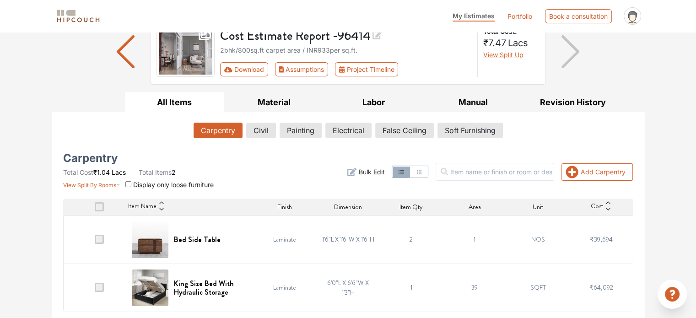
scroll to position [65, 0]
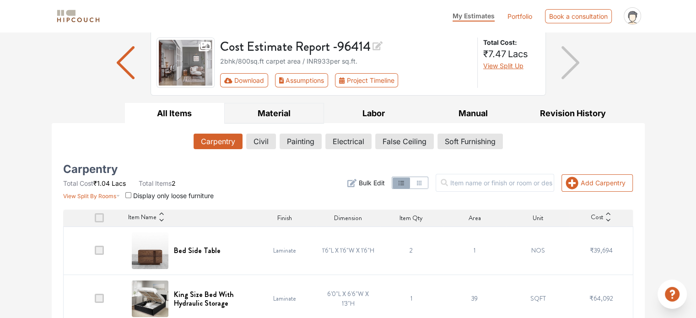
click at [246, 113] on button "Material" at bounding box center [274, 113] width 100 height 21
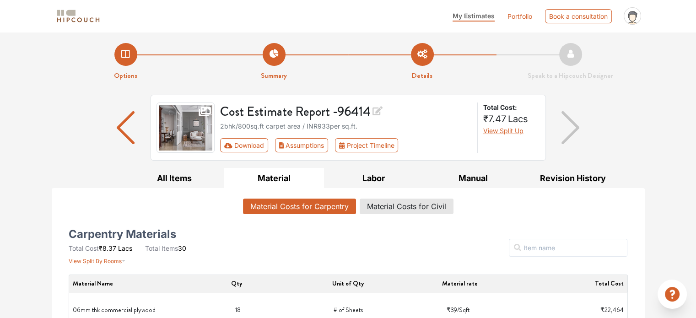
scroll to position [0, 0]
click at [573, 59] on li "Speak to a Hipcouch Designer" at bounding box center [570, 62] width 148 height 38
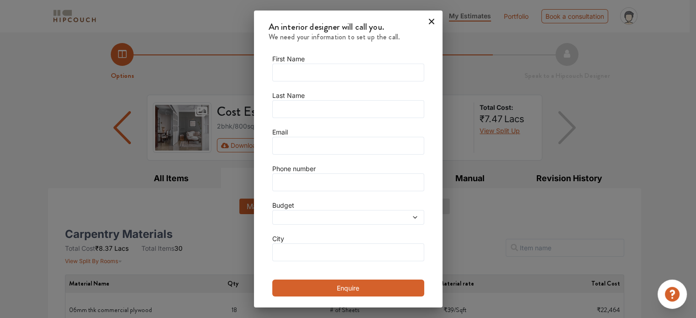
click at [429, 23] on icon at bounding box center [431, 21] width 5 height 5
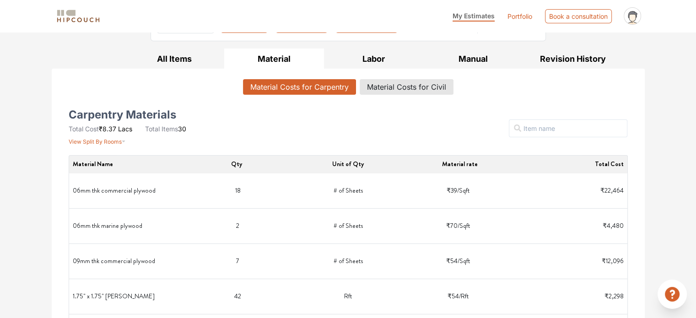
scroll to position [137, 0]
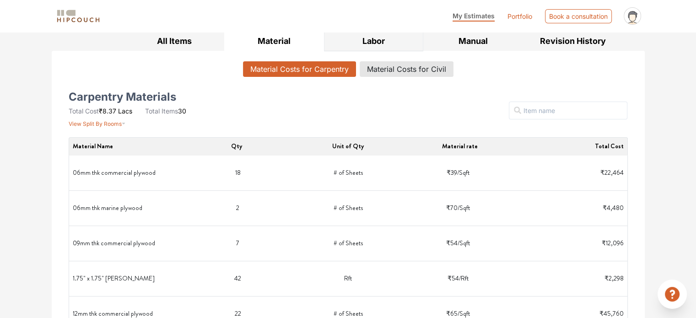
click at [379, 43] on button "Labor" at bounding box center [374, 41] width 100 height 21
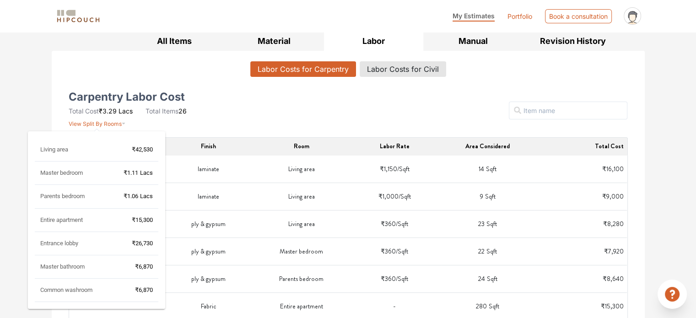
click at [79, 175] on span "Master bedroom" at bounding box center [61, 172] width 43 height 7
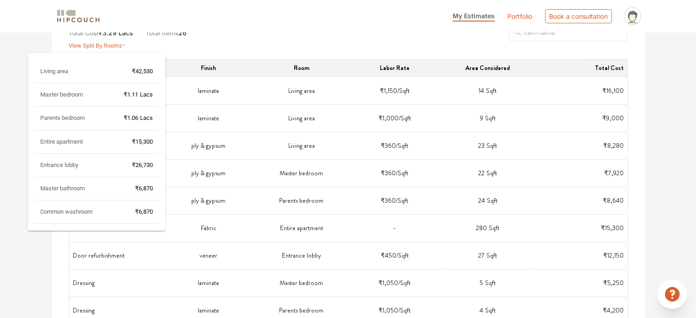
scroll to position [229, 0]
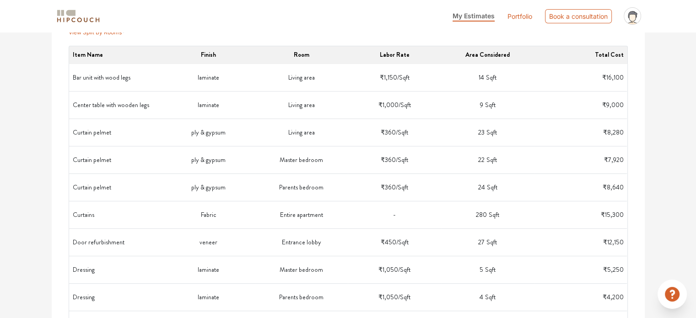
click at [18, 124] on div "Options Summary Details Speak to a Hipcouch Designer Cost Estimate Report - 964…" at bounding box center [348, 297] width 696 height 989
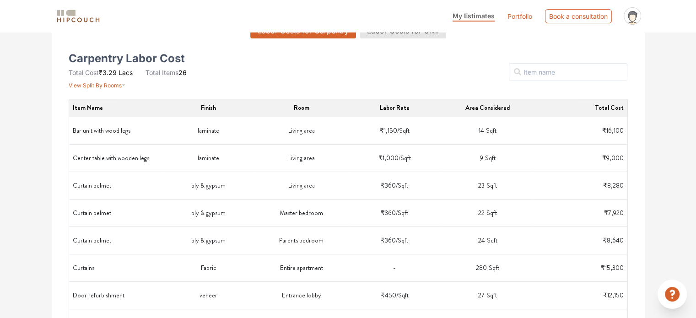
scroll to position [0, 0]
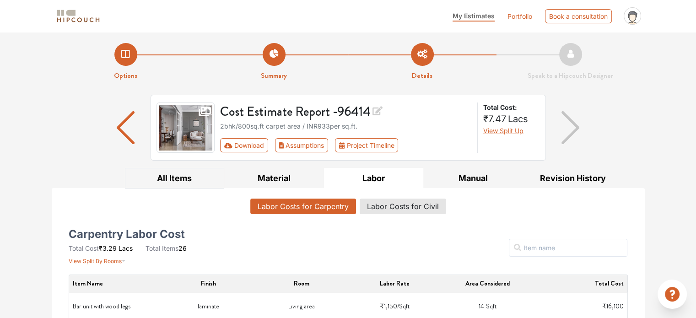
click at [156, 178] on button "All Items" at bounding box center [175, 178] width 100 height 21
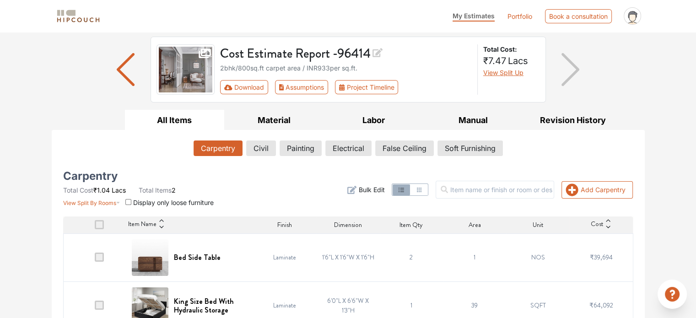
scroll to position [76, 0]
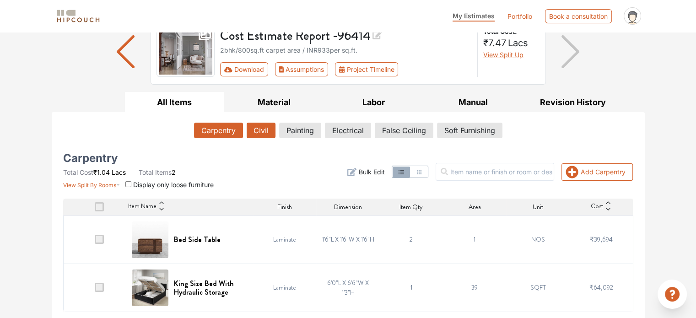
click at [265, 132] on button "Civil" at bounding box center [261, 131] width 29 height 16
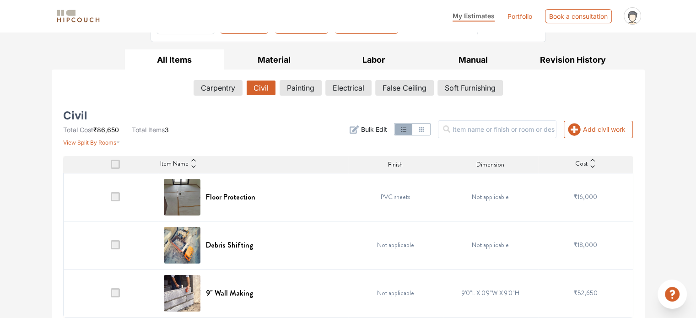
scroll to position [124, 0]
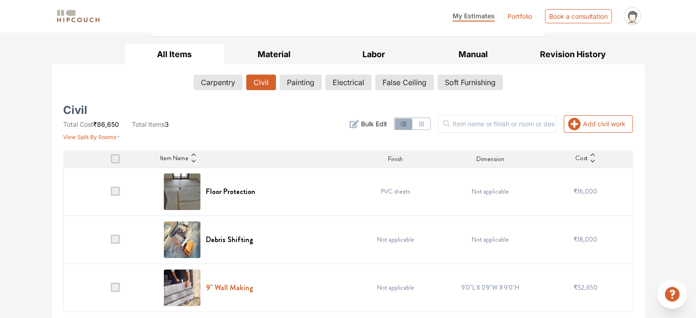
click at [234, 285] on h6 "9" Wall Making" at bounding box center [229, 287] width 47 height 9
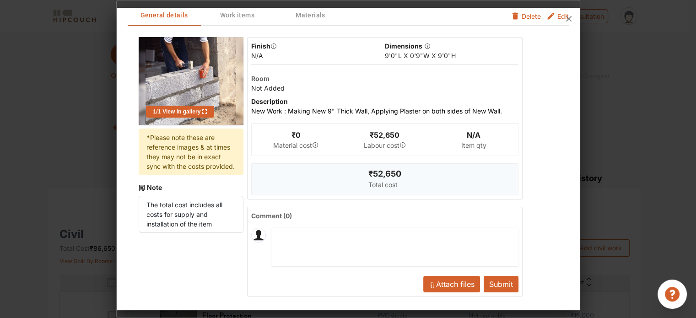
scroll to position [32, 0]
click at [501, 287] on button "Submit" at bounding box center [501, 283] width 35 height 16
click at [240, 15] on div at bounding box center [348, 19] width 463 height 22
click at [241, 15] on div at bounding box center [348, 19] width 463 height 22
click at [237, 14] on div at bounding box center [348, 19] width 463 height 22
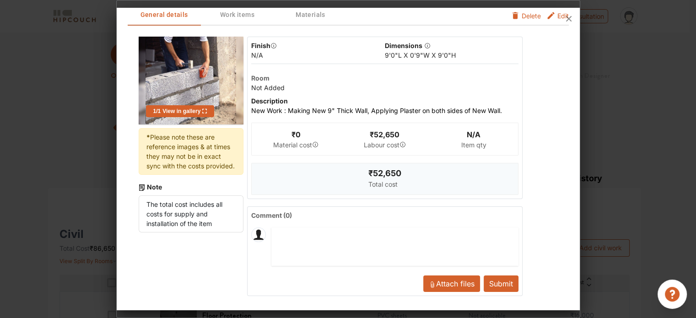
click at [308, 21] on div at bounding box center [348, 19] width 463 height 22
click at [569, 18] on icon at bounding box center [568, 18] width 5 height 5
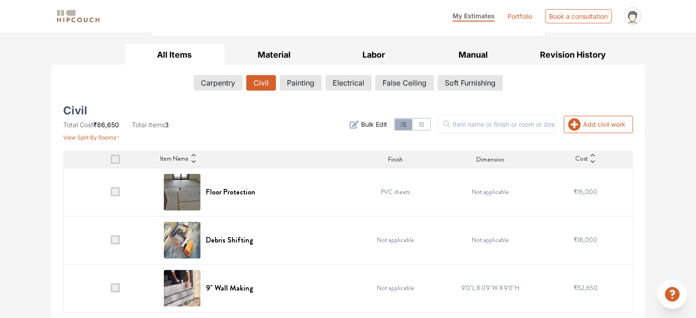
scroll to position [124, 0]
click at [241, 287] on h6 "9" Wall Making" at bounding box center [229, 287] width 47 height 9
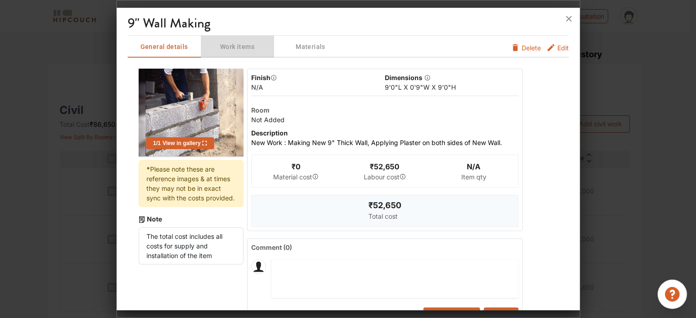
click at [227, 45] on span "Work items" at bounding box center [237, 46] width 71 height 11
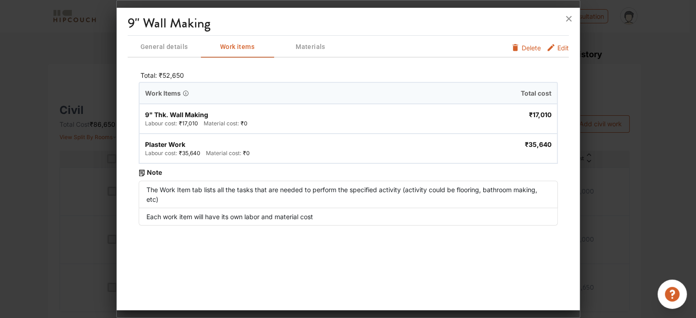
click at [308, 51] on span "Materials" at bounding box center [310, 46] width 71 height 11
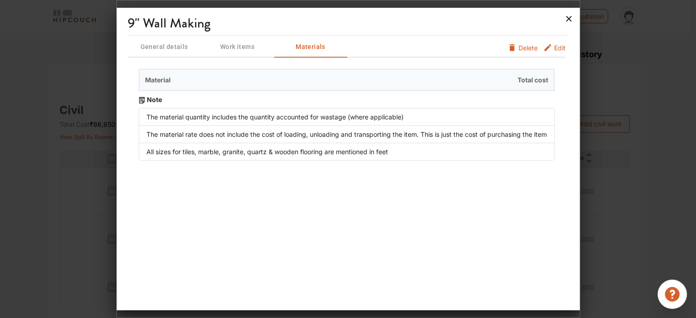
click at [567, 18] on icon at bounding box center [568, 18] width 5 height 5
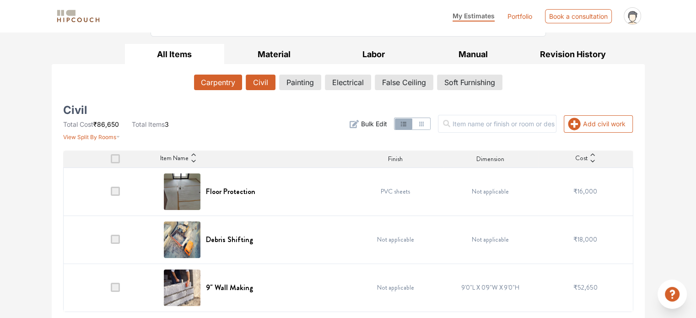
click at [223, 76] on button "Carpentry" at bounding box center [218, 83] width 48 height 16
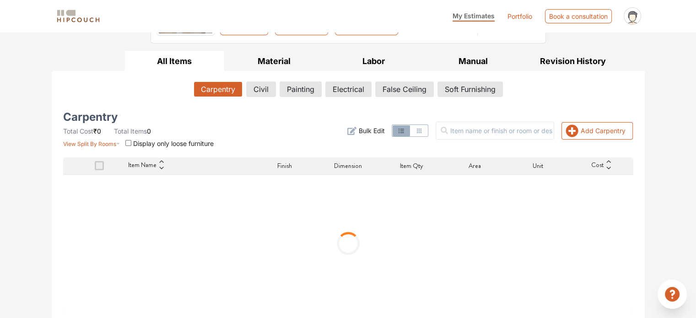
scroll to position [76, 0]
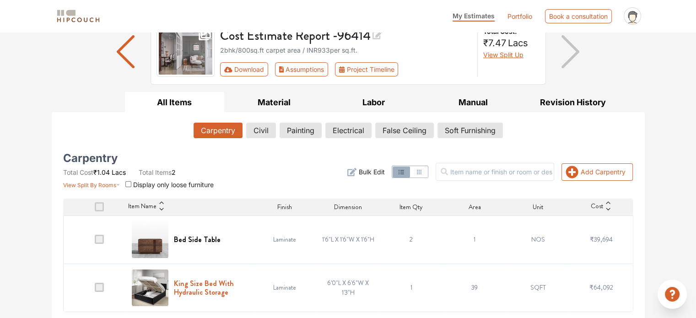
click at [209, 284] on h6 "King Size Bed With Hydraulic Storage" at bounding box center [211, 287] width 74 height 17
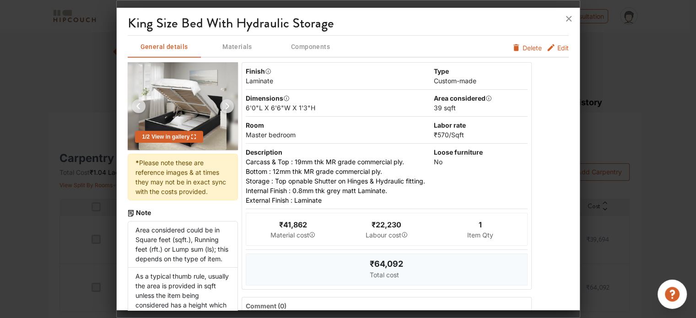
click at [547, 47] on icon "furniture info tabs" at bounding box center [550, 47] width 7 height 7
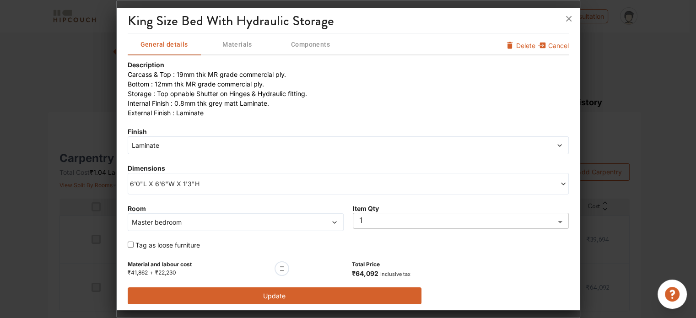
scroll to position [4, 0]
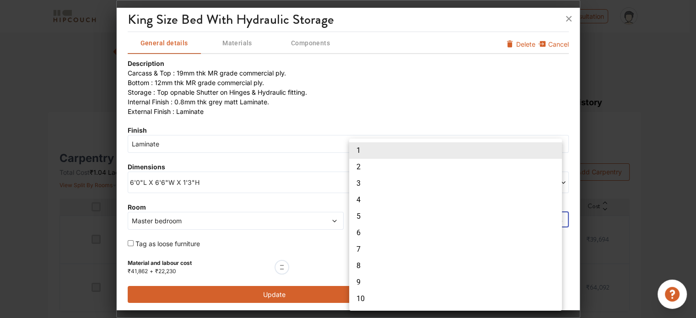
click at [435, 216] on body "My Estimates Portfolio Book a consultation profile pic Upload Boq Logout Option…" at bounding box center [348, 83] width 696 height 318
click at [387, 169] on li "2" at bounding box center [455, 167] width 213 height 16
type input "2"
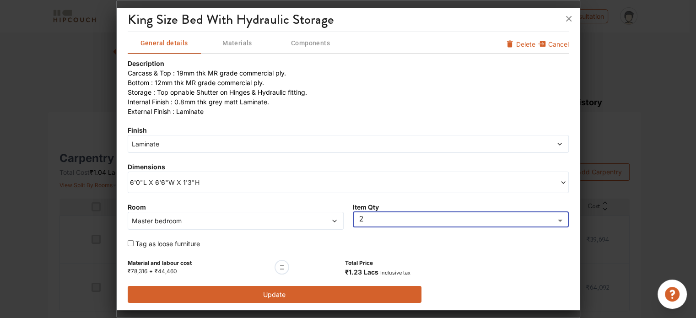
click at [313, 293] on button "Update" at bounding box center [275, 294] width 294 height 17
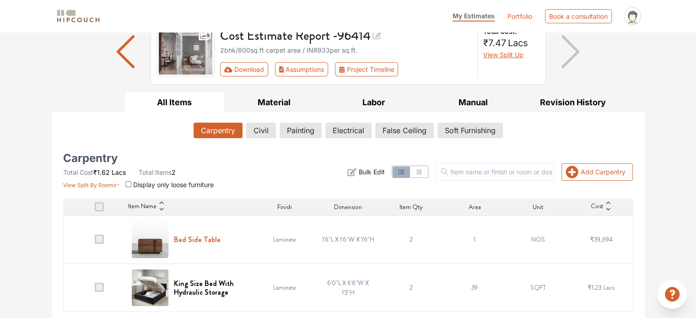
click at [199, 237] on h6 "Bed Side Table" at bounding box center [197, 239] width 47 height 9
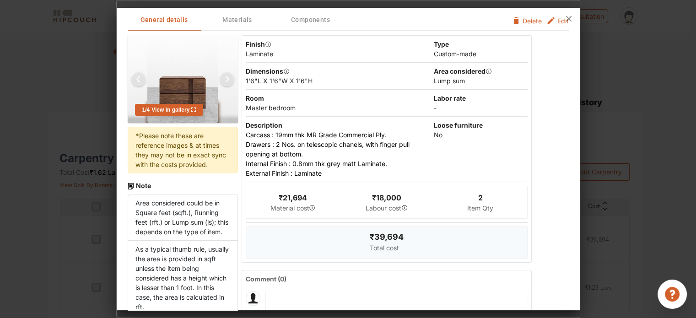
scroll to position [0, 0]
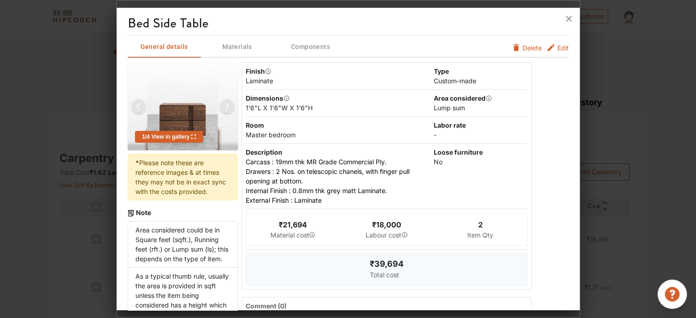
click at [239, 47] on span "Materials" at bounding box center [237, 46] width 71 height 11
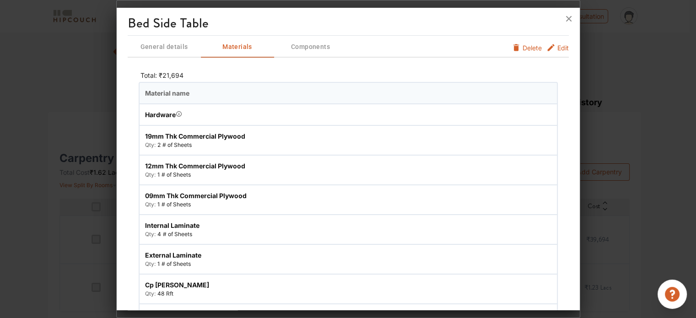
click at [300, 45] on span "Components" at bounding box center [310, 46] width 71 height 11
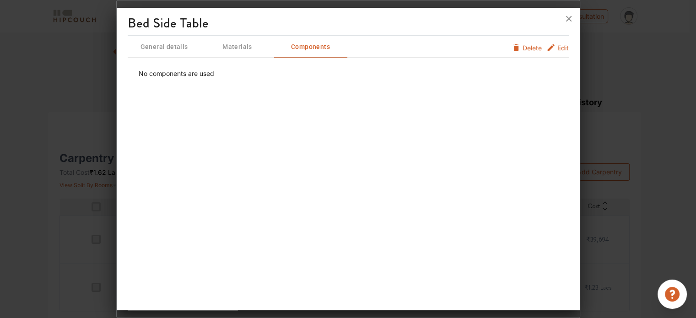
click at [239, 45] on span "Materials" at bounding box center [237, 46] width 71 height 11
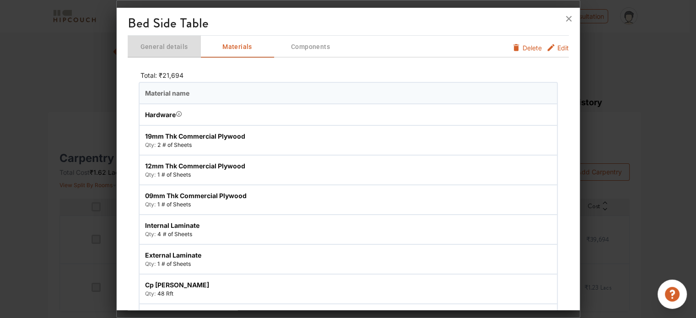
click at [176, 46] on span "General details" at bounding box center [164, 46] width 71 height 11
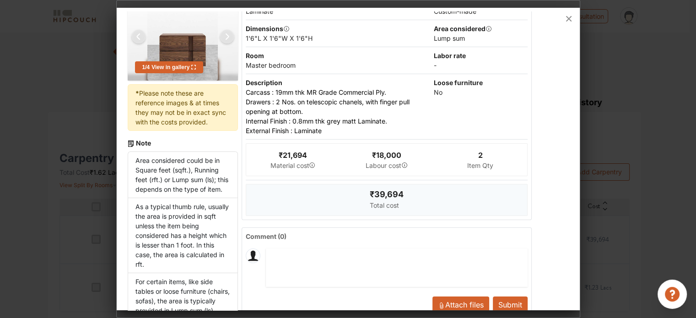
scroll to position [109, 0]
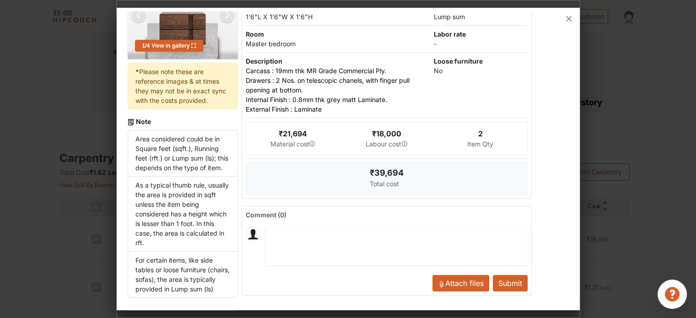
click at [511, 275] on button "Submit" at bounding box center [510, 283] width 35 height 16
click at [505, 275] on button "Submit" at bounding box center [510, 283] width 35 height 16
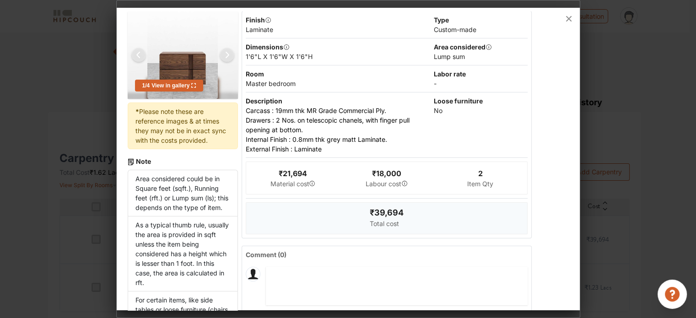
scroll to position [0, 0]
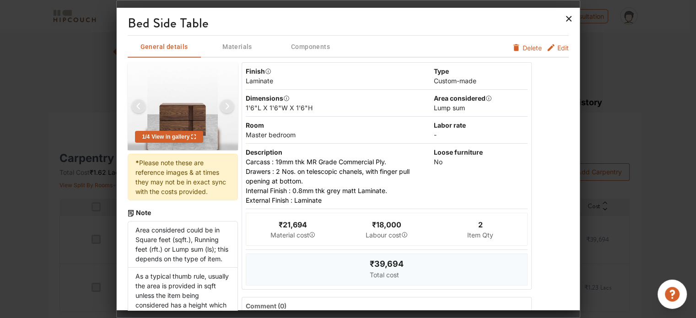
click at [567, 20] on icon at bounding box center [568, 18] width 5 height 5
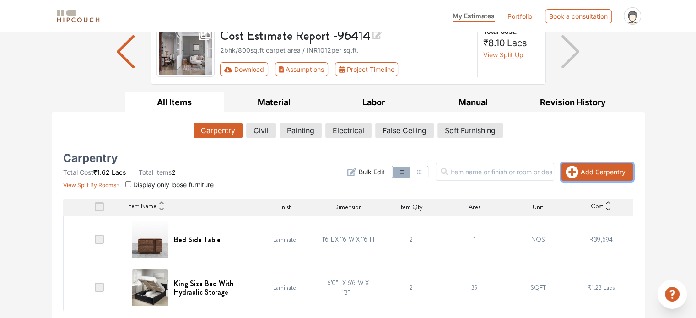
click at [589, 172] on button "Add Carpentry" at bounding box center [596, 171] width 71 height 17
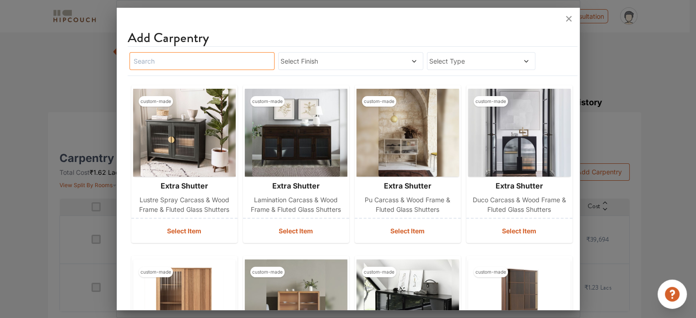
click at [220, 63] on input "text" at bounding box center [201, 61] width 145 height 18
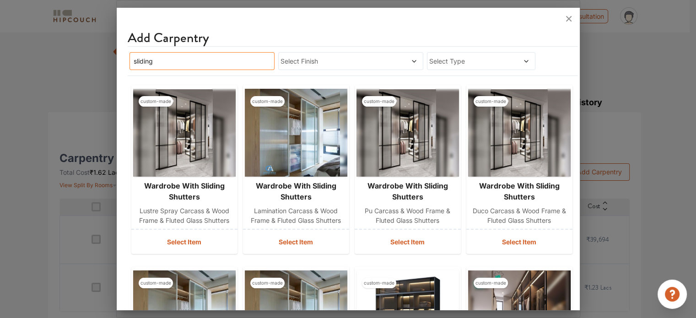
type input "sliding"
click at [328, 60] on span "Select Finish" at bounding box center [331, 61] width 102 height 10
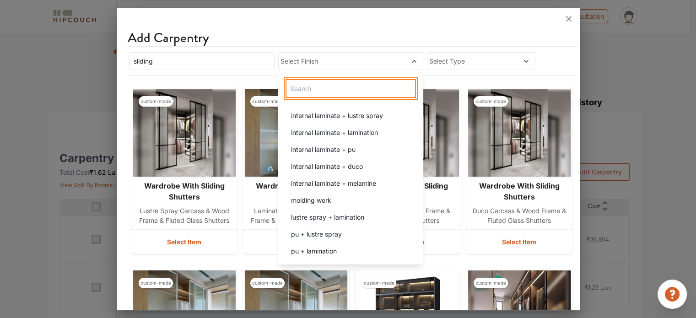
click at [331, 89] on input "text" at bounding box center [350, 88] width 130 height 19
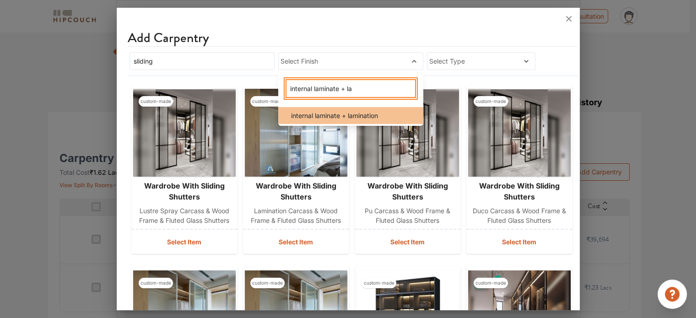
type input "internal laminate + la"
click at [351, 113] on span "internal laminate + lamination" at bounding box center [334, 116] width 87 height 10
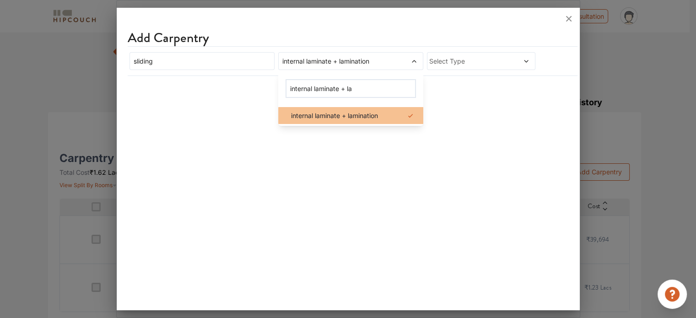
click at [365, 117] on span "internal laminate + lamination" at bounding box center [334, 116] width 87 height 10
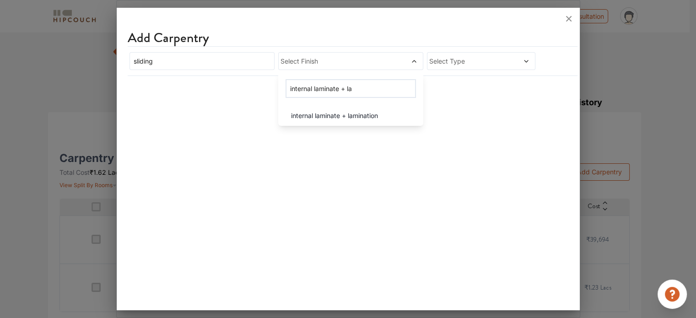
click at [366, 146] on div "Add Carpentry sliding Select Finish internal laminate + la internal laminate + …" at bounding box center [348, 160] width 463 height 298
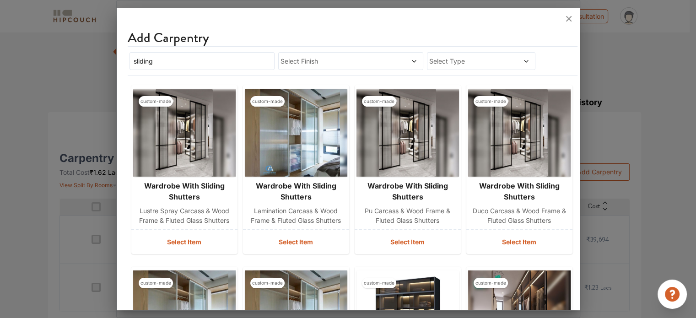
click at [357, 63] on span "Select Finish" at bounding box center [331, 61] width 102 height 10
click at [471, 65] on span "Select Type" at bounding box center [466, 61] width 75 height 10
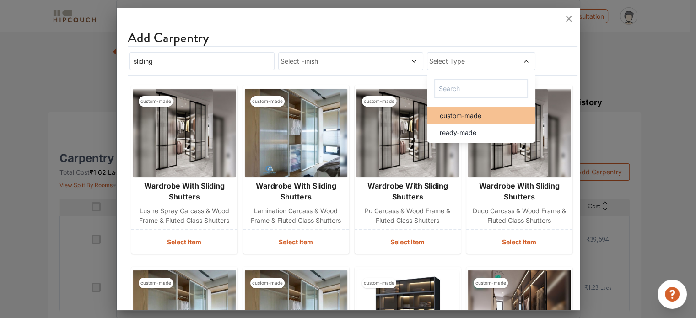
click at [475, 115] on span "custom-made" at bounding box center [461, 116] width 42 height 10
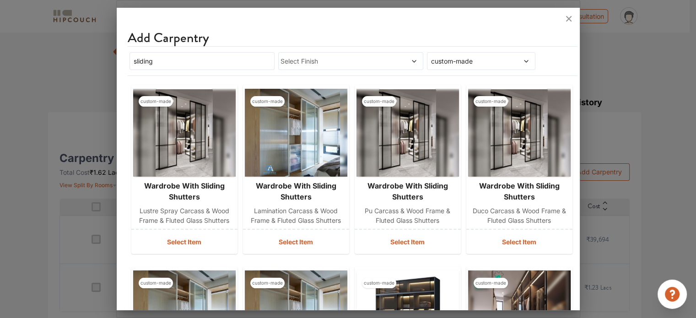
click at [383, 60] on span at bounding box center [400, 61] width 34 height 10
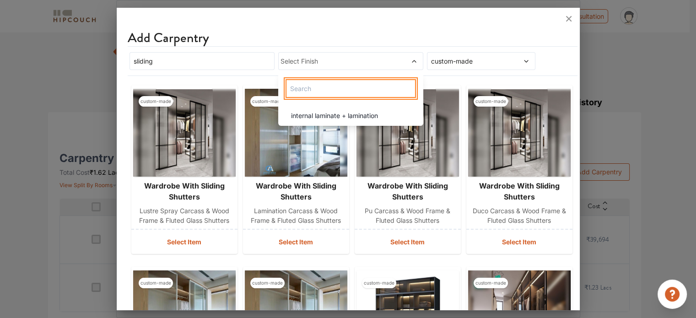
click at [370, 90] on input "text" at bounding box center [350, 88] width 130 height 19
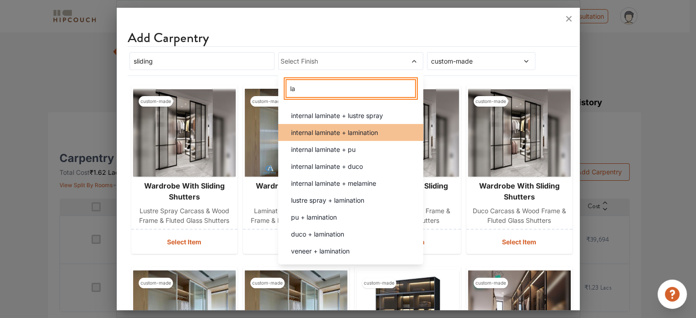
type input "la"
click at [353, 137] on li "internal laminate + lamination" at bounding box center [350, 132] width 145 height 17
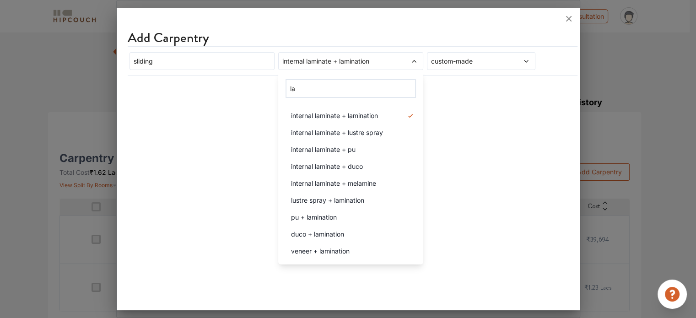
click at [468, 121] on div "Add Carpentry sliding internal laminate + lamination la internal laminate + lam…" at bounding box center [348, 160] width 463 height 298
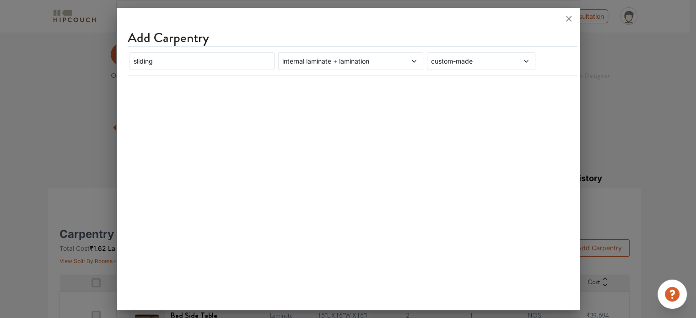
click at [362, 61] on span "internal laminate + lamination" at bounding box center [331, 61] width 102 height 10
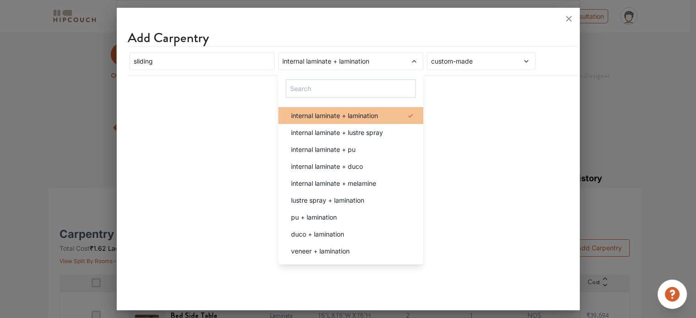
click at [397, 116] on div "internal laminate + lamination" at bounding box center [354, 116] width 140 height 10
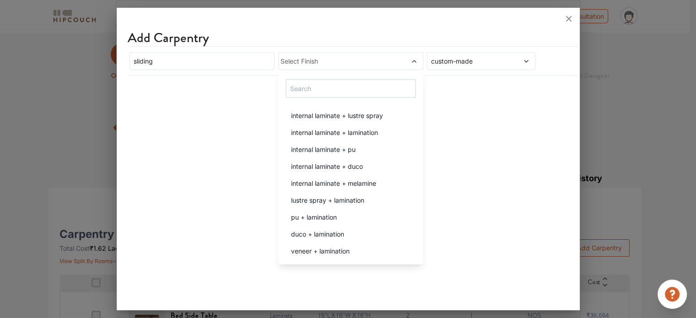
click at [387, 64] on span at bounding box center [400, 61] width 34 height 10
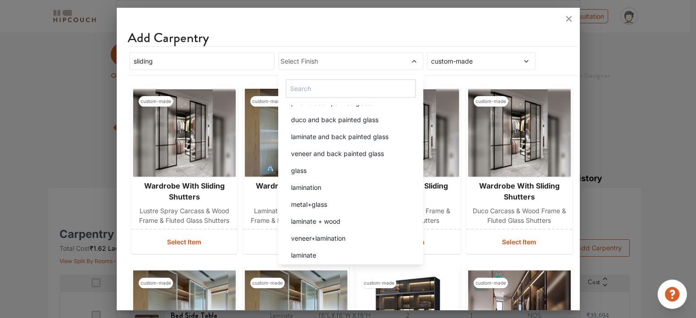
scroll to position [826, 0]
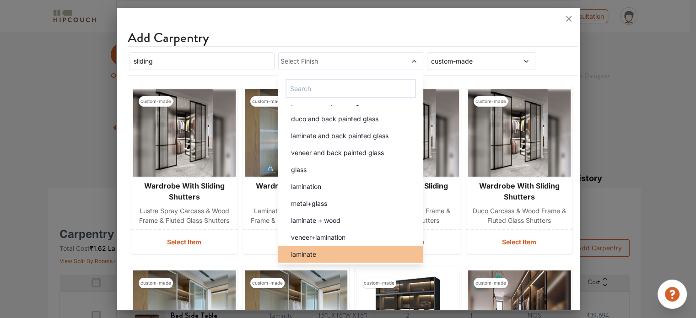
click at [356, 247] on li "laminate" at bounding box center [350, 254] width 145 height 17
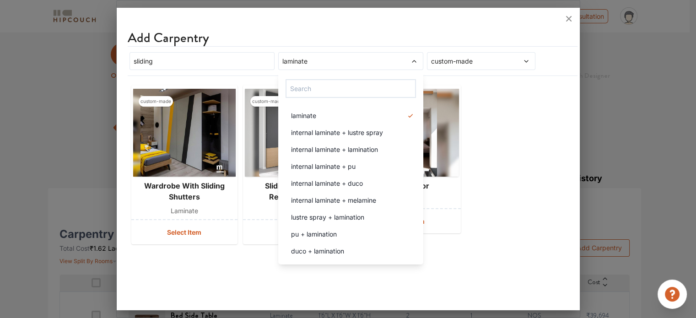
click at [532, 151] on div "custom-made wardrobe with sliding shutters laminate Select Item custom-made sli…" at bounding box center [348, 164] width 441 height 167
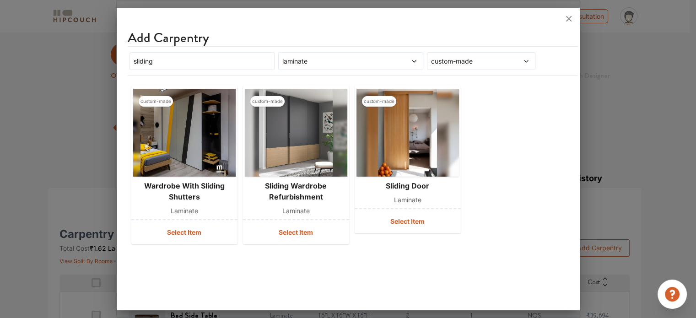
click at [202, 146] on img at bounding box center [184, 133] width 88 height 88
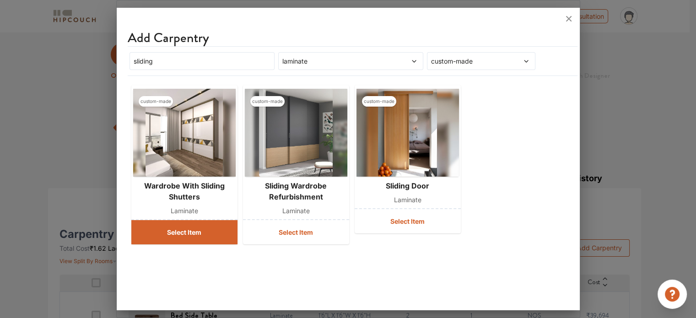
click at [192, 233] on button "Select Item" at bounding box center [184, 232] width 106 height 24
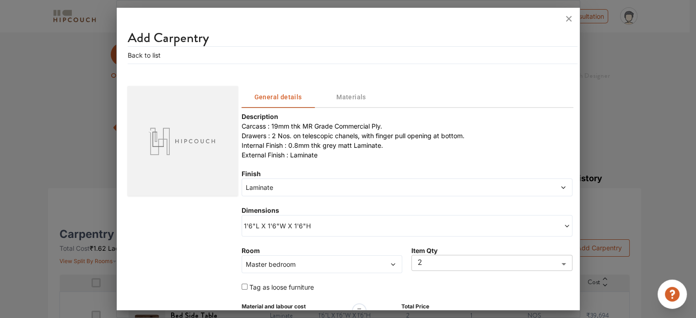
type input "1"
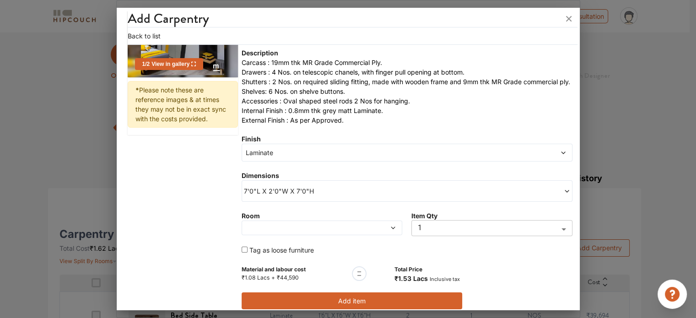
scroll to position [113, 0]
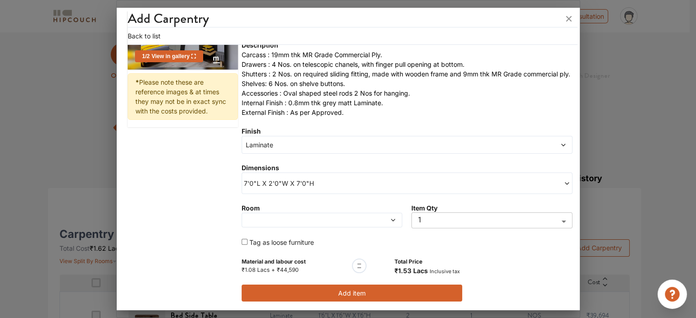
click at [322, 182] on span "7'0"L X 2'0"W X 7'0"H" at bounding box center [325, 183] width 163 height 10
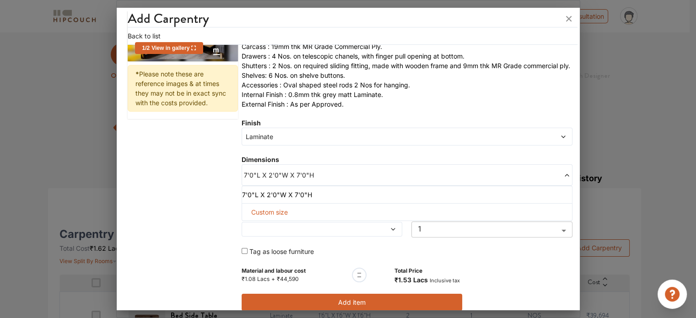
click at [300, 221] on div "Custom size" at bounding box center [407, 212] width 331 height 18
click at [280, 220] on span "Custom size" at bounding box center [269, 212] width 44 height 17
click at [268, 232] on input "text" at bounding box center [268, 227] width 38 height 16
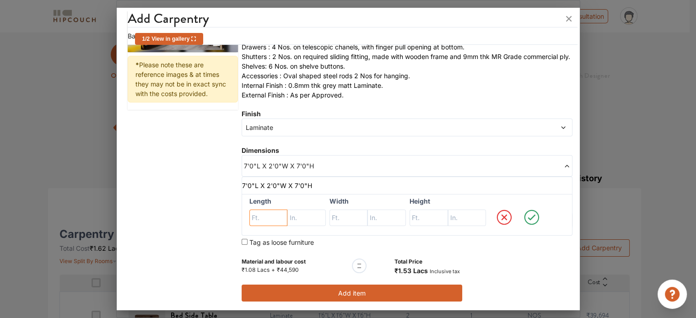
scroll to position [130, 0]
type input "8"
type input "11"
type input "8"
type input "11"
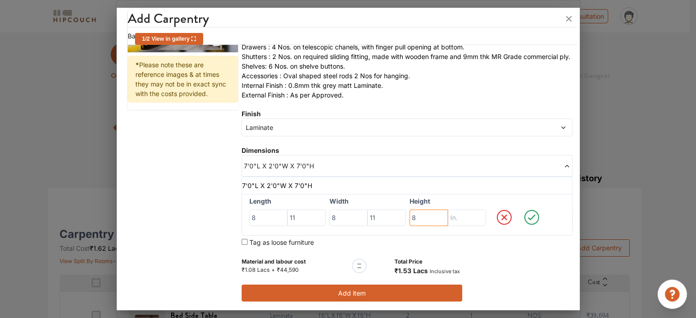
type input "8"
type input "0"
type input "2"
type input "0"
click at [528, 220] on icon at bounding box center [532, 217] width 26 height 18
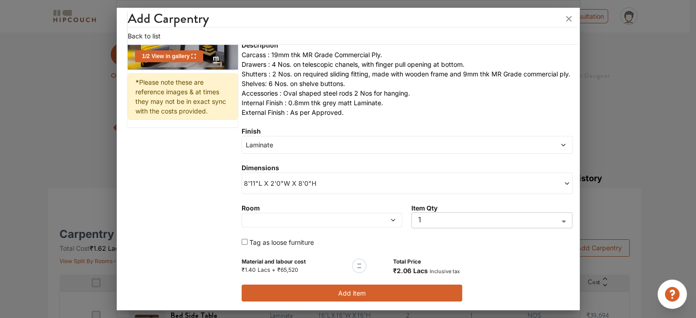
scroll to position [113, 0]
click at [361, 293] on button "Add item" at bounding box center [352, 293] width 220 height 17
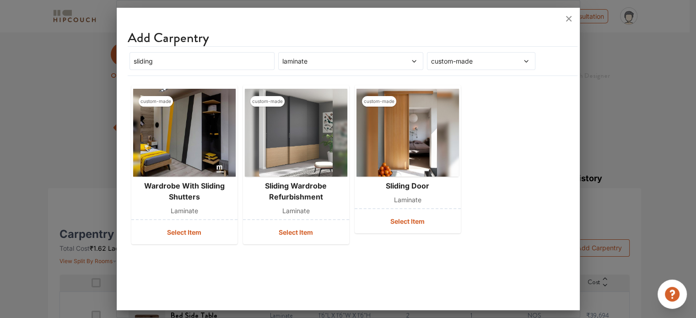
click at [182, 150] on img at bounding box center [184, 133] width 88 height 88
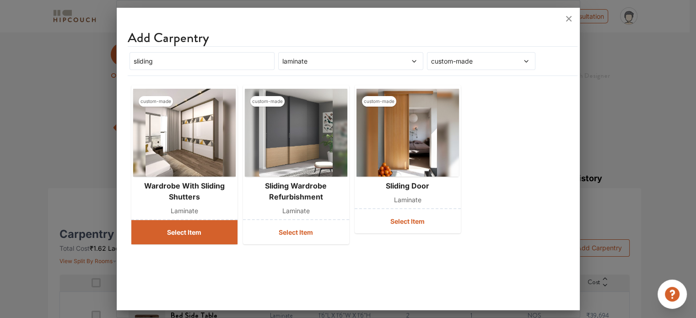
click at [194, 230] on button "Select Item" at bounding box center [184, 232] width 106 height 24
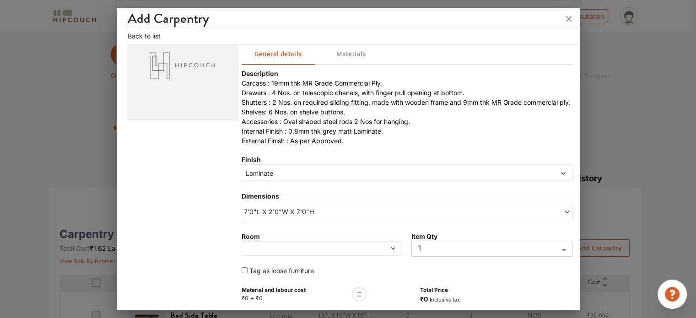
scroll to position [113, 0]
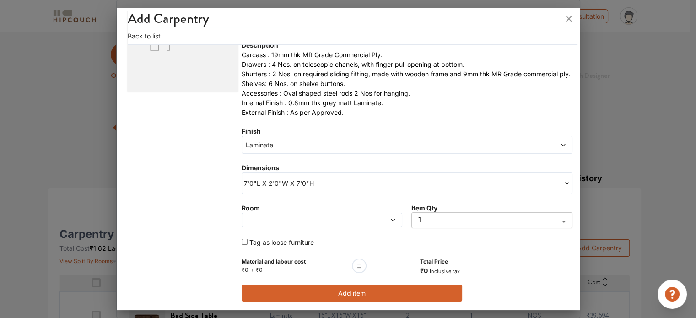
click at [331, 184] on span "7'0"L X 2'0"W X 7'0"H" at bounding box center [325, 183] width 163 height 10
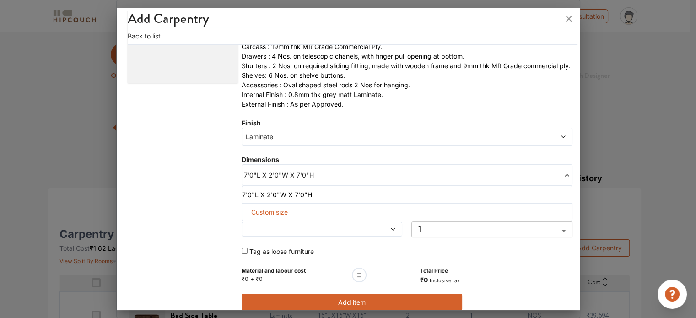
click at [311, 221] on div "Custom size" at bounding box center [407, 212] width 331 height 18
click at [278, 219] on span "Custom size" at bounding box center [269, 212] width 44 height 17
click at [263, 235] on input "text" at bounding box center [268, 227] width 38 height 16
type input "6"
type input "11"
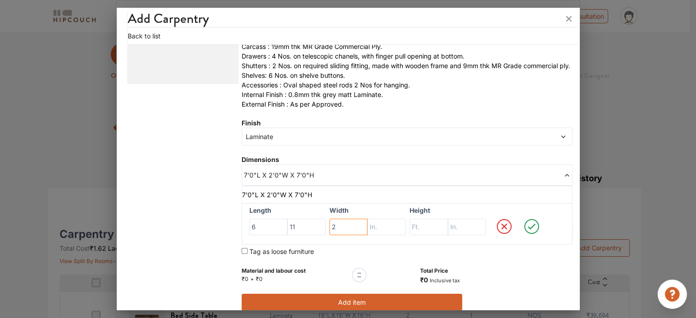
type input "2"
type input "8"
click at [527, 230] on icon at bounding box center [531, 227] width 8 height 6
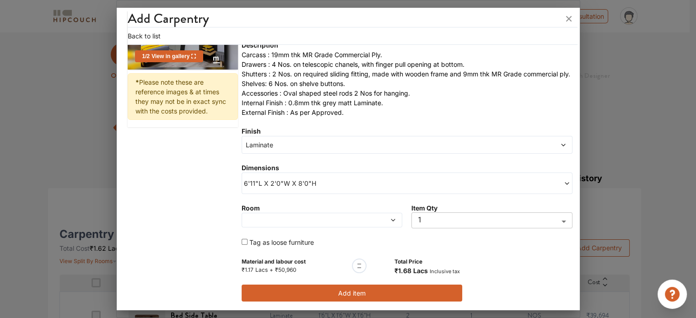
click at [322, 222] on span at bounding box center [301, 220] width 114 height 6
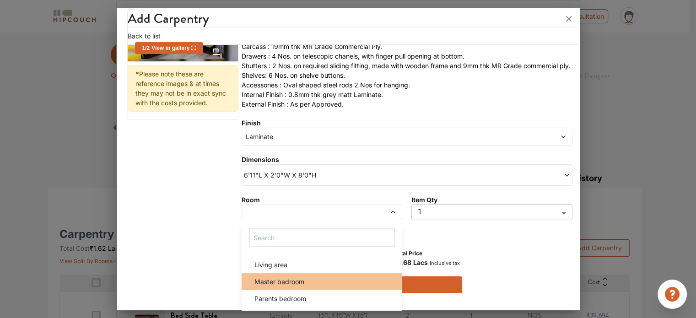
click at [306, 286] on div "Master bedroom" at bounding box center [325, 282] width 156 height 10
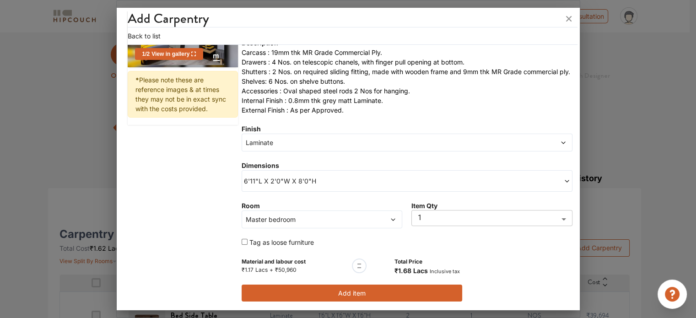
click at [357, 297] on button "Add item" at bounding box center [352, 293] width 220 height 17
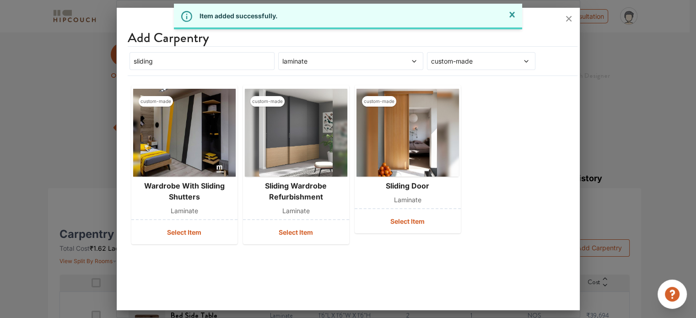
scroll to position [0, 0]
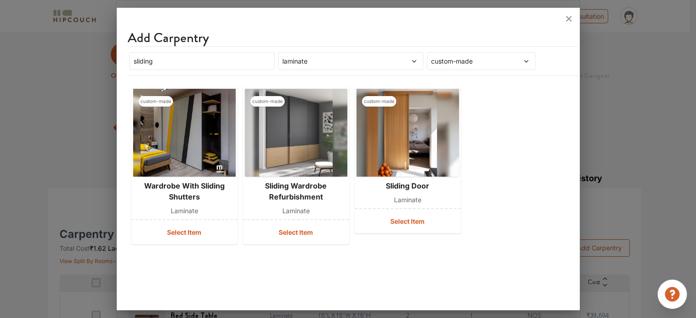
click at [568, 18] on icon at bounding box center [568, 18] width 15 height 15
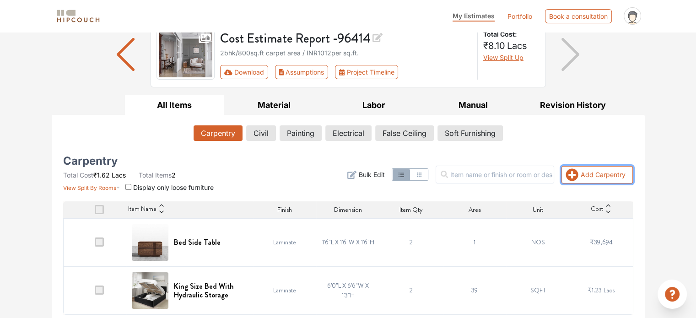
scroll to position [76, 0]
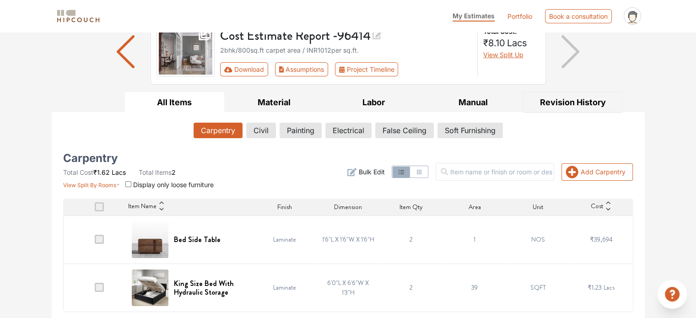
click at [565, 102] on button "Revision History" at bounding box center [573, 102] width 100 height 21
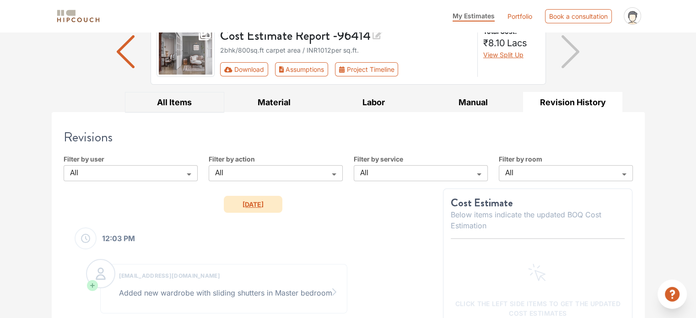
click at [178, 101] on button "All Items" at bounding box center [175, 102] width 100 height 21
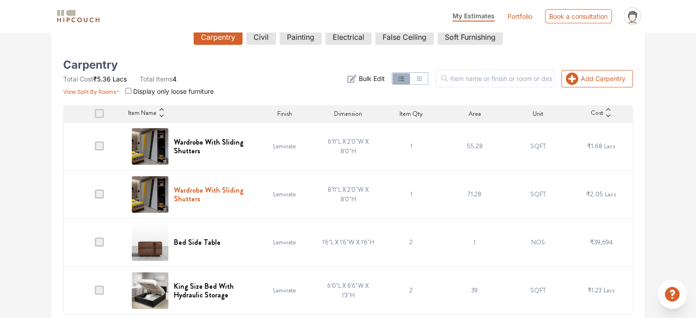
scroll to position [172, 0]
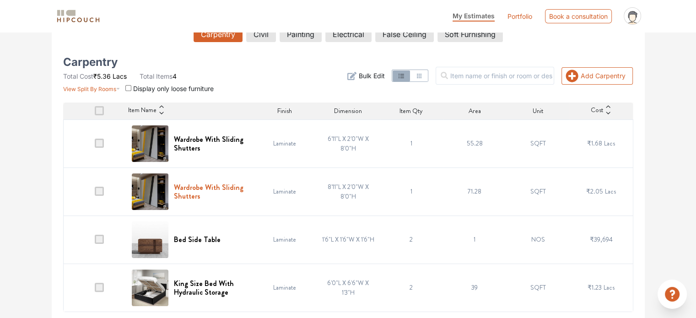
click at [205, 189] on h6 "Wardrobe With Sliding Shutters" at bounding box center [211, 191] width 74 height 17
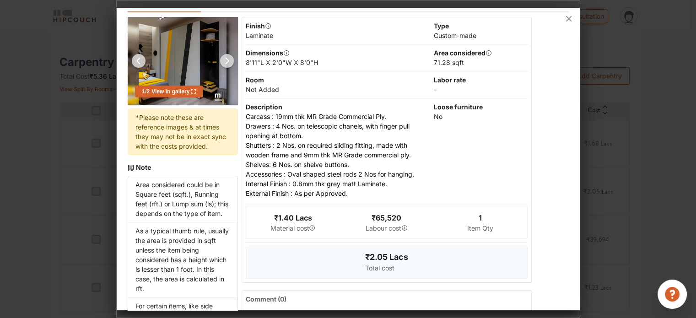
scroll to position [46, 0]
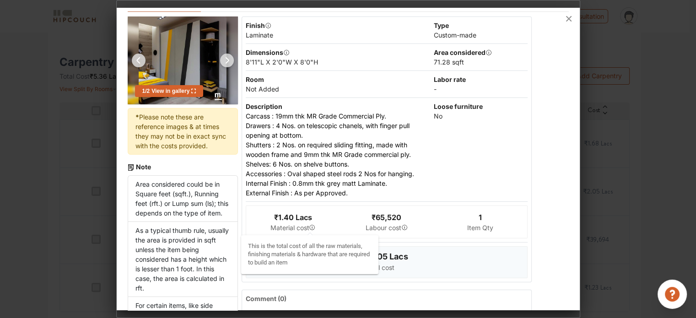
click at [309, 226] on icon "button" at bounding box center [312, 227] width 6 height 6
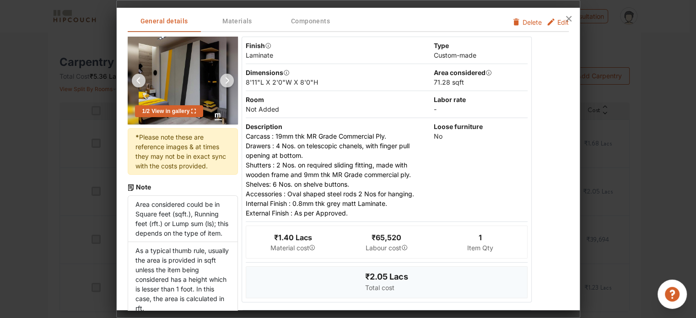
scroll to position [0, 0]
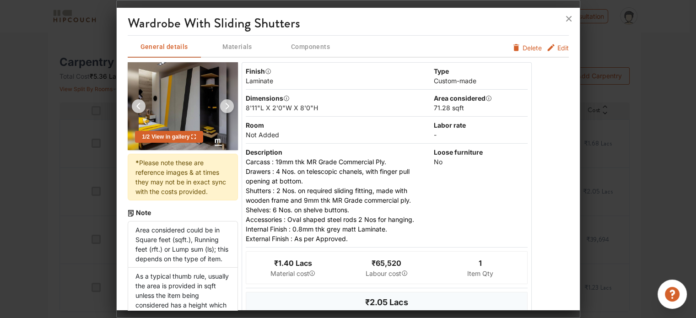
click at [243, 43] on span "Materials" at bounding box center [237, 46] width 71 height 11
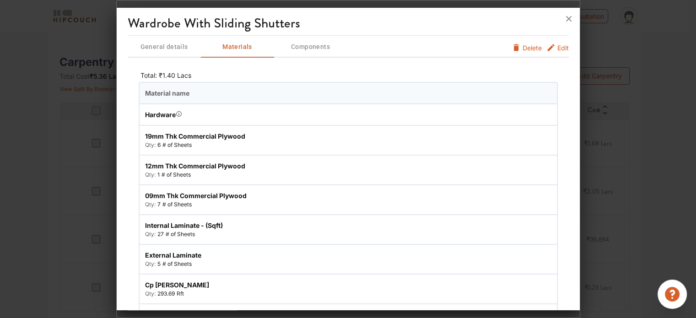
click at [302, 49] on span "Components" at bounding box center [310, 46] width 71 height 11
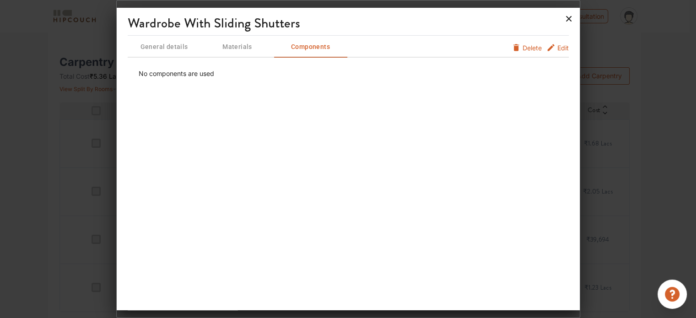
click at [566, 20] on icon at bounding box center [568, 18] width 5 height 5
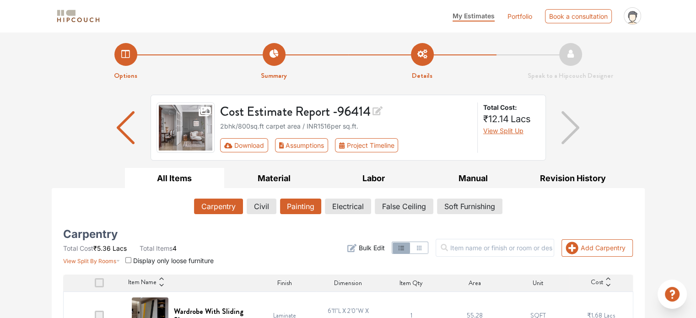
click at [294, 203] on button "Painting" at bounding box center [300, 207] width 41 height 16
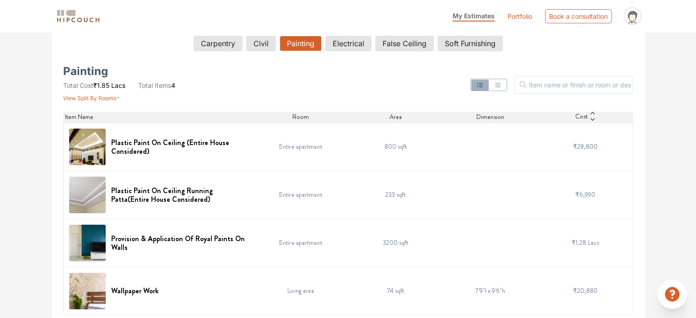
scroll to position [166, 0]
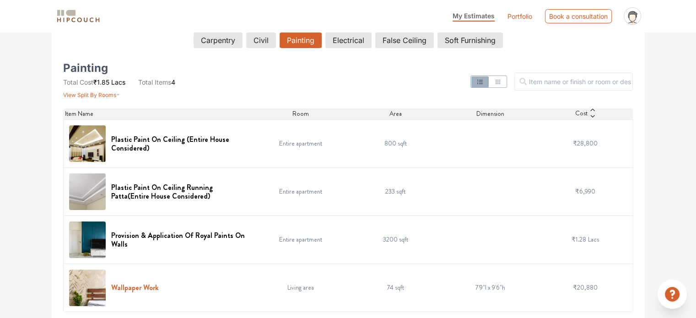
click at [147, 286] on h6 "Wallpaper Work" at bounding box center [135, 287] width 48 height 9
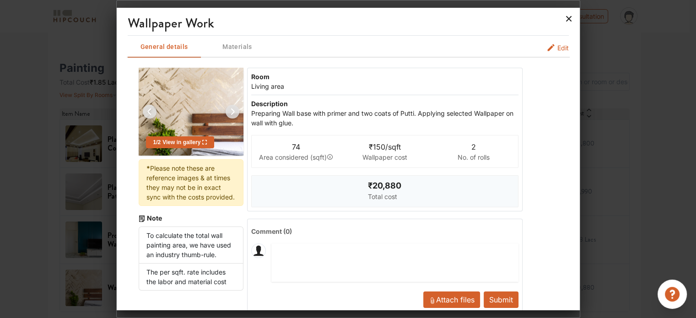
click at [569, 21] on icon at bounding box center [568, 18] width 15 height 15
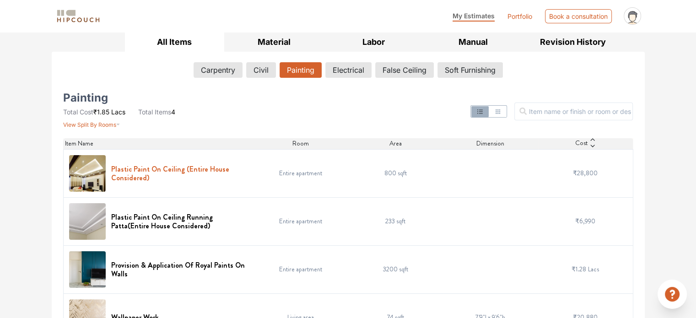
scroll to position [137, 0]
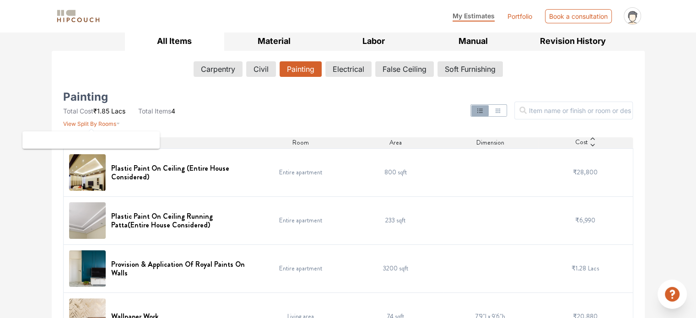
click at [113, 120] on span "View Split By Rooms" at bounding box center [89, 123] width 53 height 7
click at [327, 68] on button "Electrical" at bounding box center [348, 69] width 45 height 16
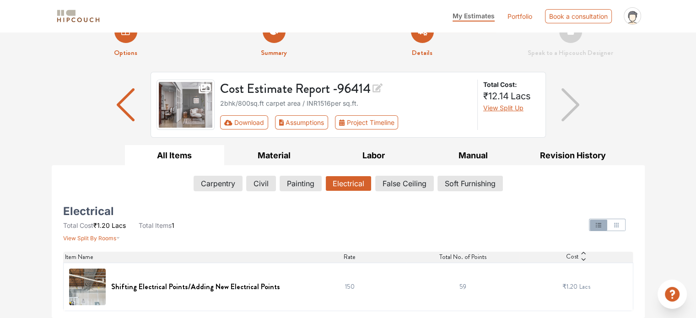
scroll to position [22, 0]
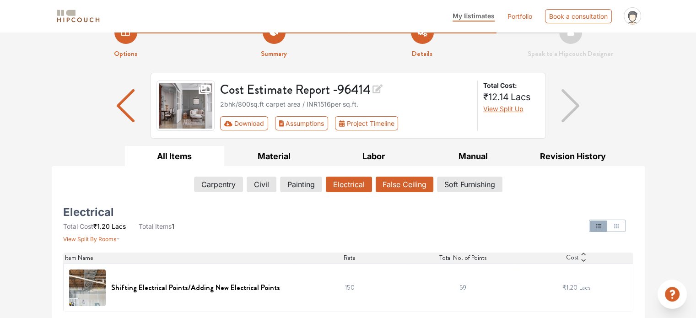
click at [406, 183] on button "False Ceiling" at bounding box center [405, 185] width 58 height 16
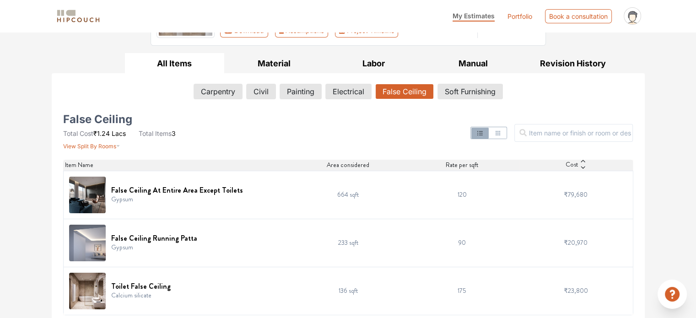
scroll to position [118, 0]
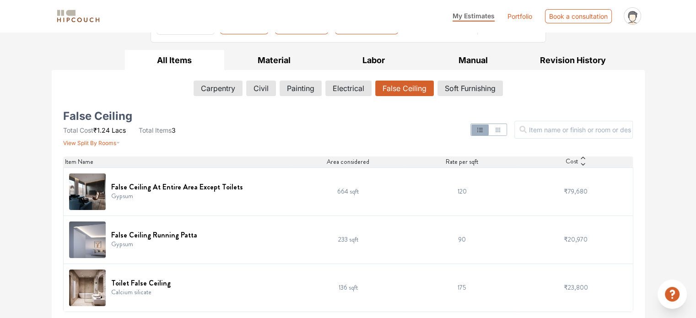
click at [229, 229] on div "False Ceiling Running Patta Gypsum" at bounding box center [177, 239] width 217 height 37
click at [466, 84] on button "Soft Furnishing" at bounding box center [470, 89] width 65 height 16
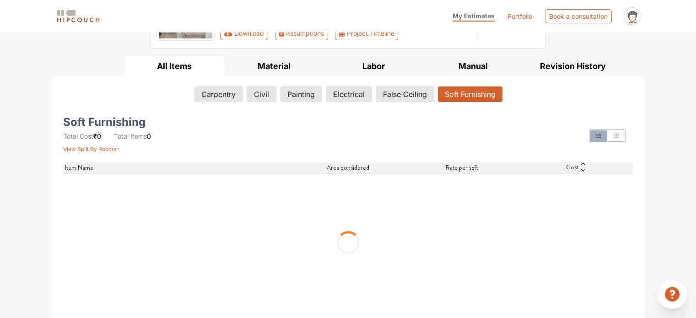
scroll to position [22, 0]
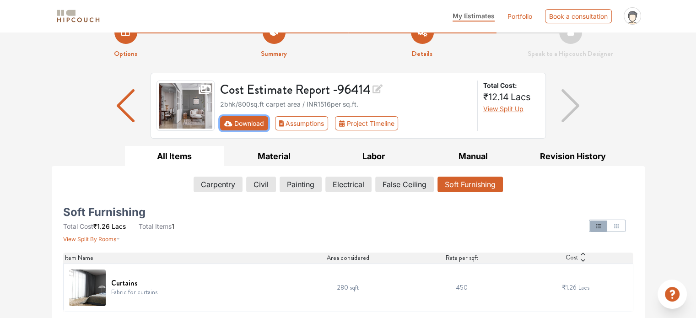
click at [251, 121] on button "Download" at bounding box center [244, 123] width 48 height 14
click at [299, 120] on button "Assumptions" at bounding box center [302, 123] width 54 height 14
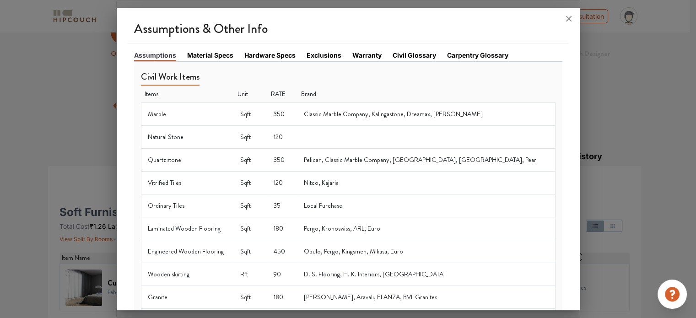
click at [251, 55] on link "Hardware Specs" at bounding box center [269, 55] width 51 height 10
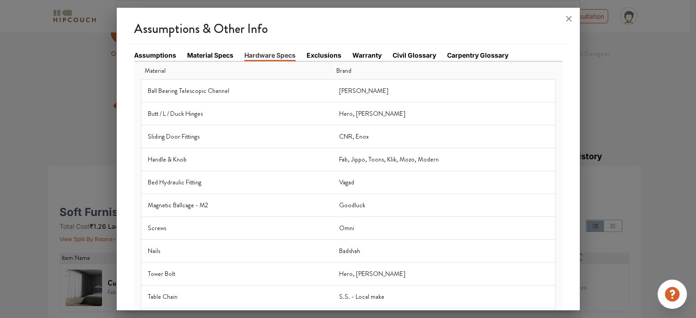
click at [199, 52] on link "Material Specs" at bounding box center [210, 55] width 46 height 10
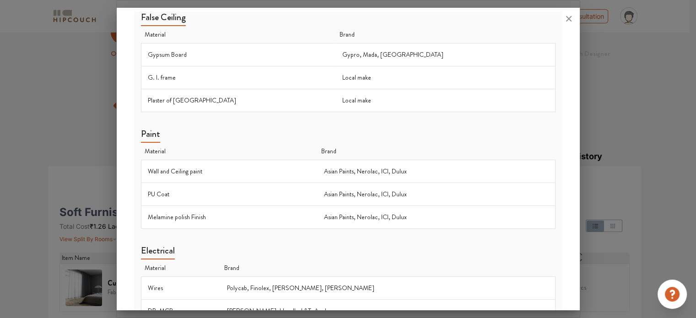
scroll to position [802, 0]
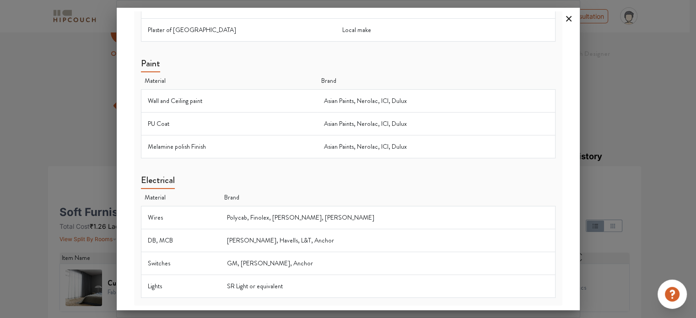
click at [571, 20] on icon at bounding box center [568, 18] width 15 height 15
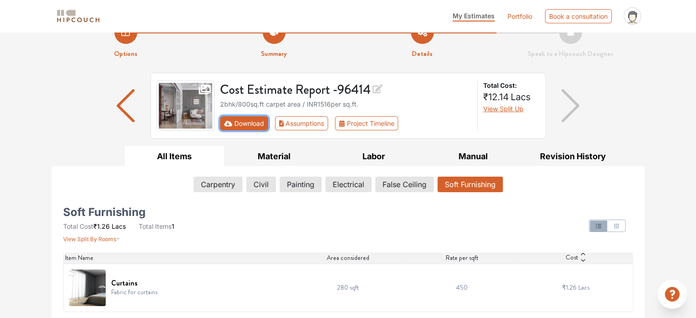
click at [242, 122] on button "Download" at bounding box center [244, 123] width 48 height 14
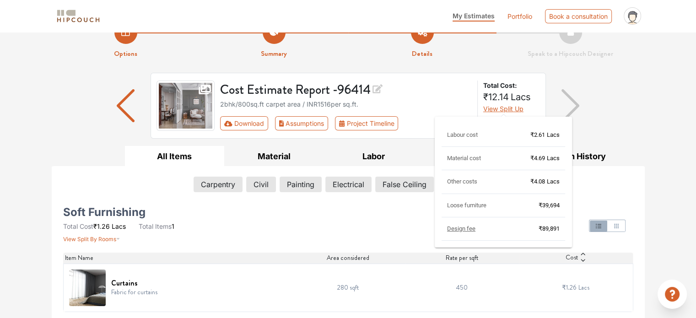
click at [512, 106] on span "View Split Up" at bounding box center [503, 109] width 40 height 8
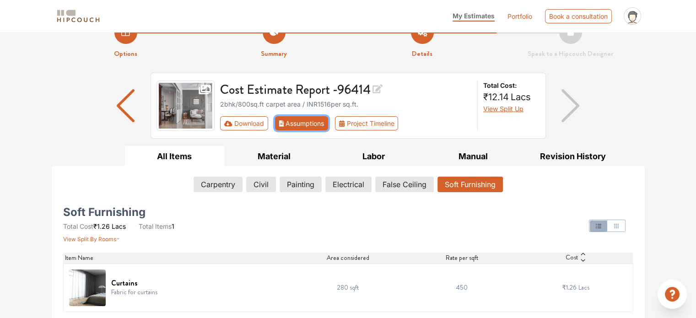
click at [293, 125] on button "Assumptions" at bounding box center [302, 123] width 54 height 14
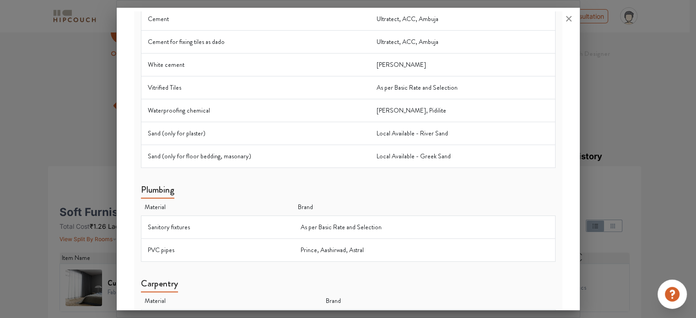
scroll to position [137, 0]
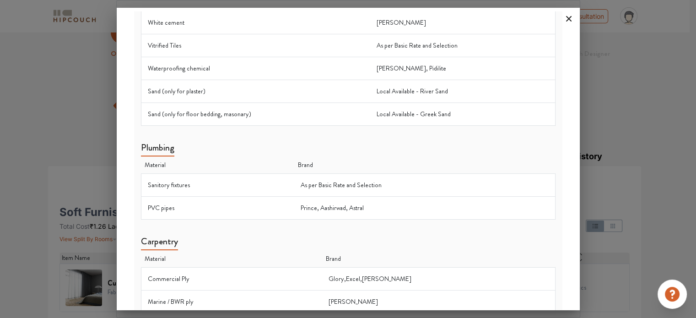
click at [567, 20] on icon at bounding box center [568, 18] width 5 height 5
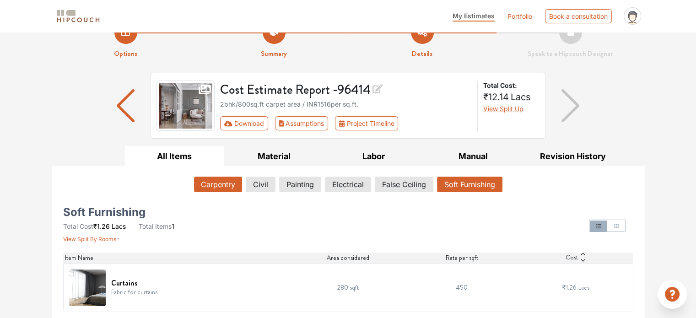
click at [216, 185] on button "Carpentry" at bounding box center [218, 185] width 48 height 16
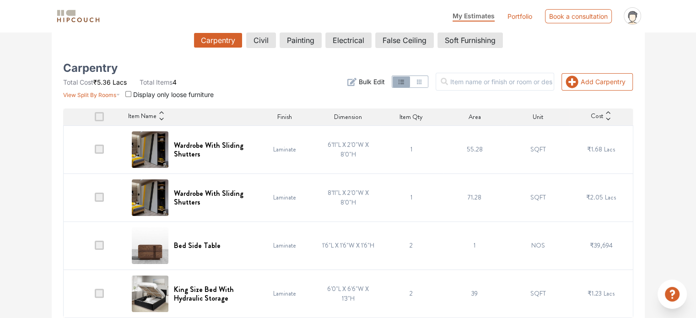
scroll to position [172, 0]
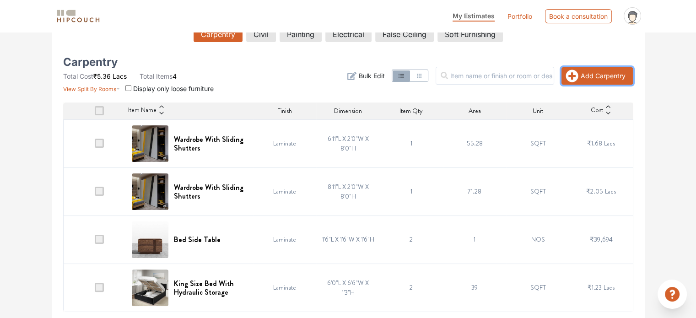
click at [614, 73] on button "Add Carpentry" at bounding box center [596, 75] width 71 height 17
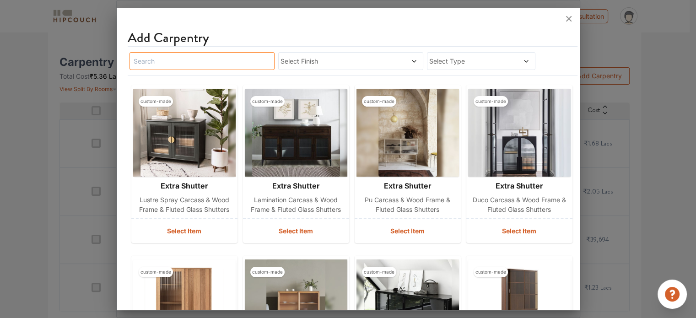
click at [210, 64] on input "text" at bounding box center [201, 61] width 145 height 18
type input "swing"
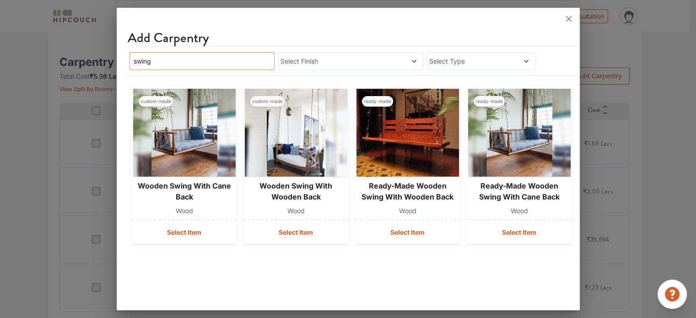
click at [246, 59] on input "swing" at bounding box center [201, 61] width 145 height 18
drag, startPoint x: 246, startPoint y: 59, endPoint x: 191, endPoint y: 59, distance: 54.9
click at [191, 59] on input "swing" at bounding box center [201, 61] width 145 height 18
type input "wardrobe"
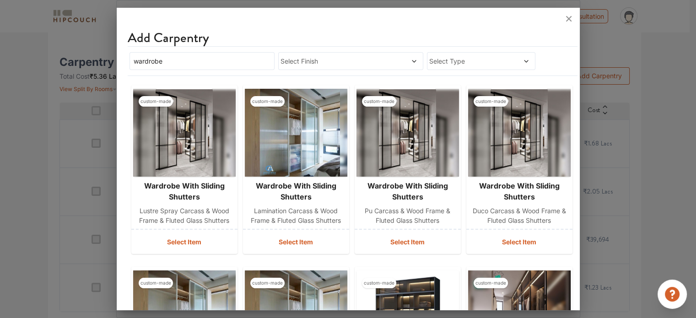
click at [300, 60] on span "Select Finish" at bounding box center [331, 61] width 102 height 10
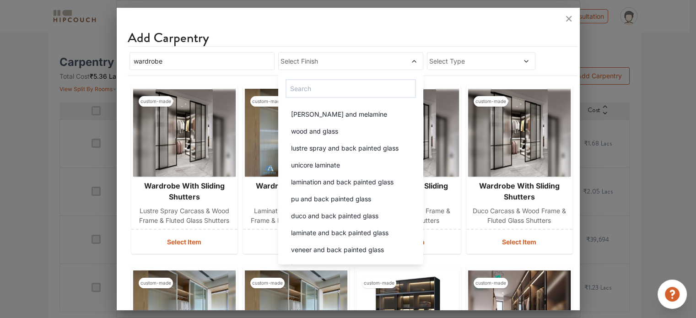
scroll to position [1672, 0]
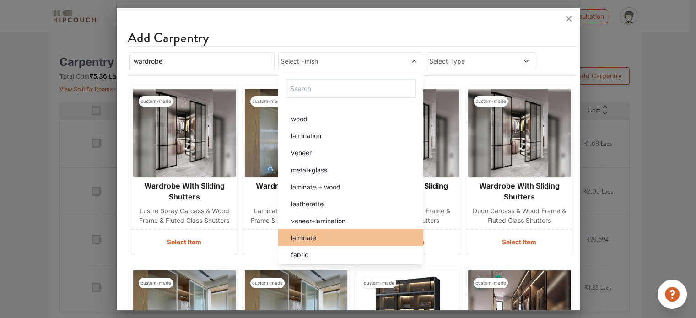
click at [347, 234] on div "laminate" at bounding box center [354, 237] width 140 height 10
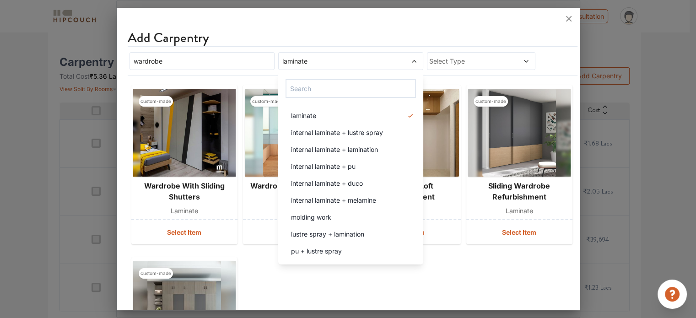
click at [516, 29] on div at bounding box center [348, 19] width 463 height 22
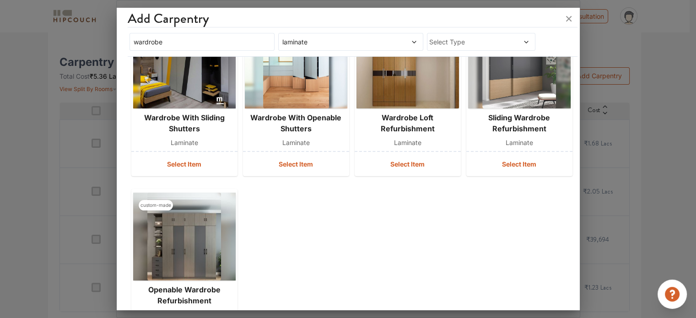
scroll to position [67, 0]
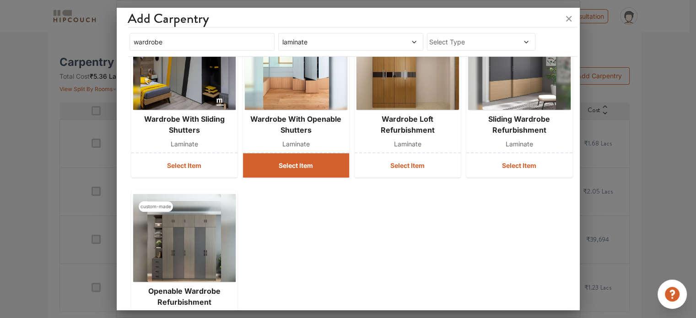
click at [305, 163] on button "Select Item" at bounding box center [296, 165] width 106 height 24
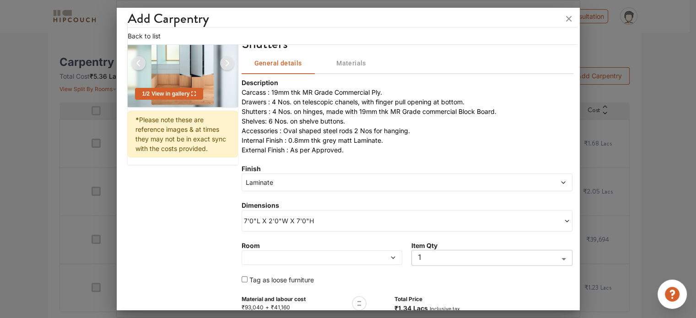
click at [306, 217] on span "7'0"L X 2'0"W X 7'0"H" at bounding box center [325, 221] width 163 height 10
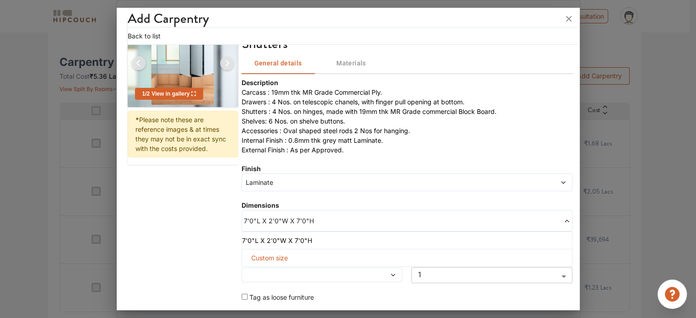
click at [282, 256] on span "Custom size" at bounding box center [269, 257] width 44 height 17
click at [265, 272] on input "text" at bounding box center [268, 272] width 38 height 16
type input "9"
type input "3"
type input "2"
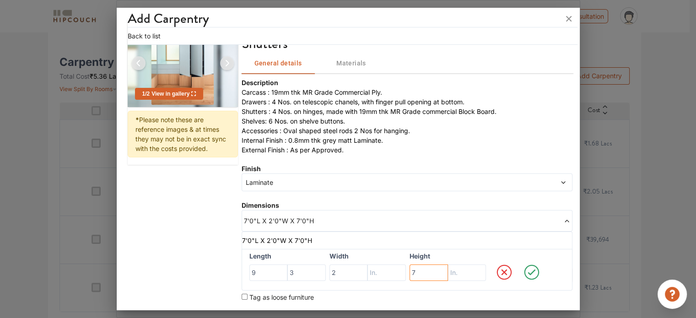
type input "7"
click at [524, 270] on icon at bounding box center [531, 272] width 15 height 15
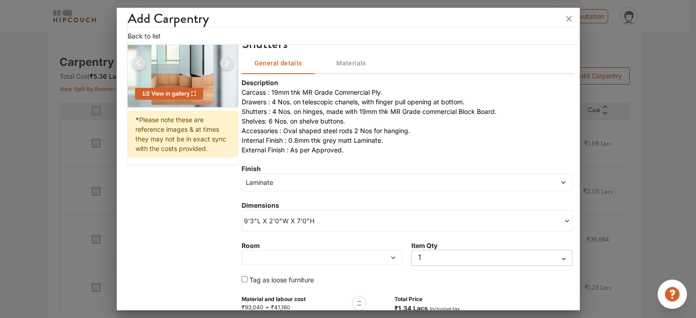
scroll to position [103, 0]
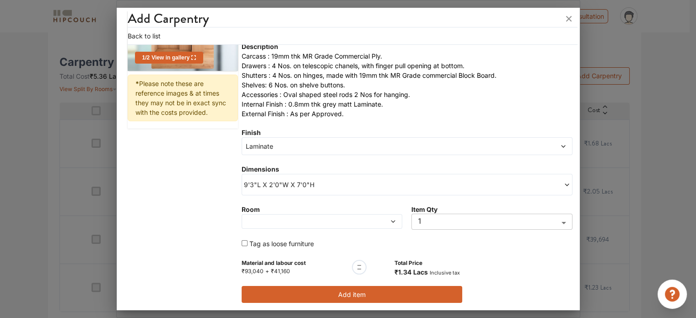
click at [416, 294] on button "Add item" at bounding box center [352, 294] width 220 height 17
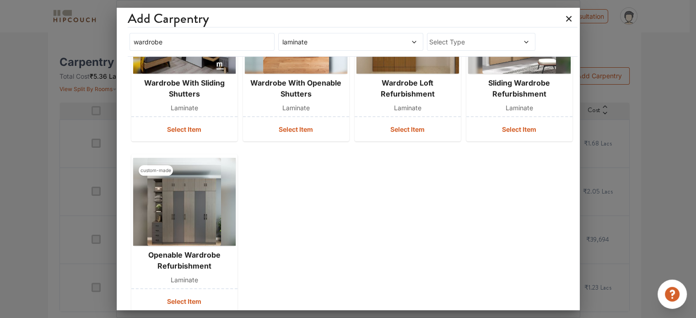
click at [567, 18] on icon at bounding box center [568, 18] width 15 height 15
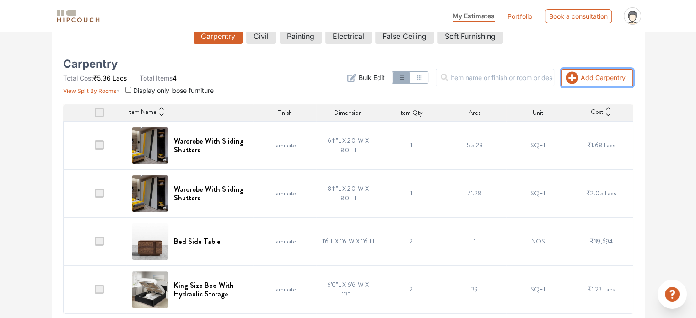
scroll to position [0, 0]
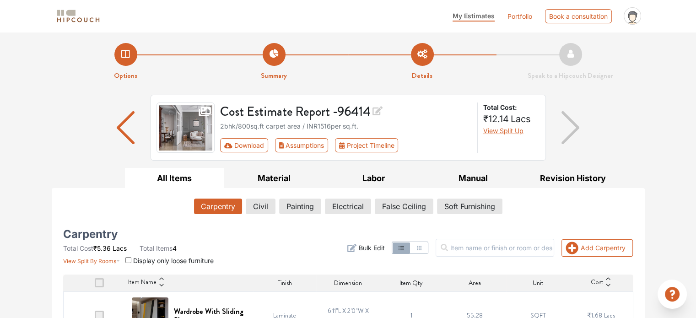
click at [231, 203] on button "Carpentry" at bounding box center [218, 207] width 48 height 16
click at [253, 206] on button "Civil" at bounding box center [261, 207] width 29 height 16
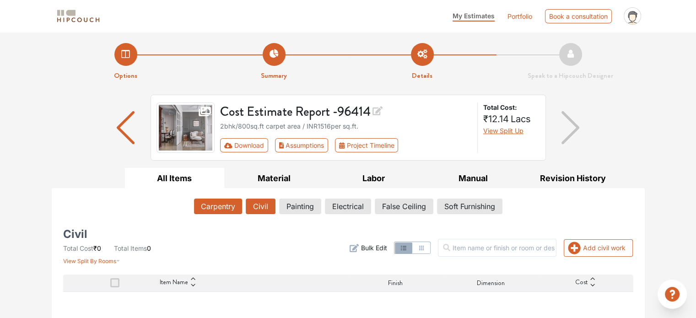
click at [221, 207] on button "Carpentry" at bounding box center [218, 207] width 48 height 16
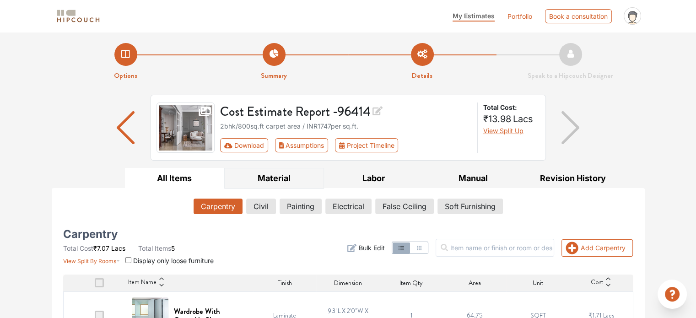
click at [305, 177] on button "Material" at bounding box center [274, 178] width 100 height 21
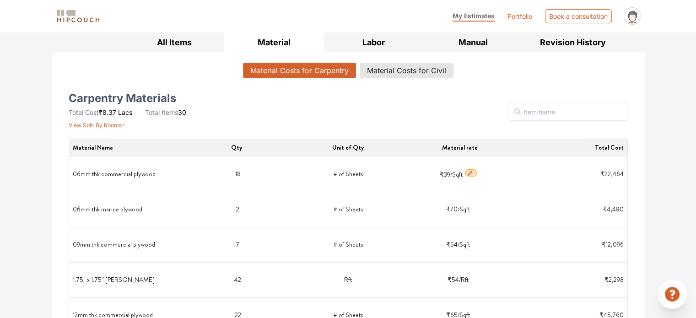
scroll to position [137, 0]
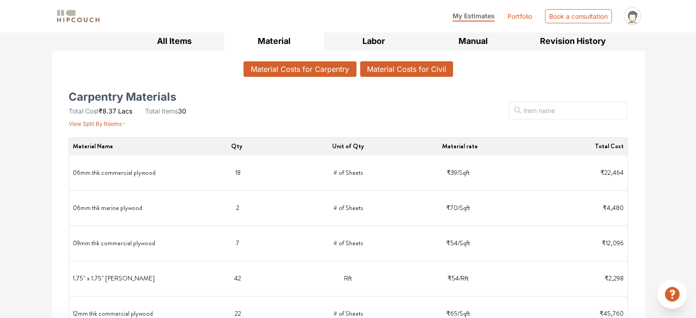
click at [393, 68] on button "Material Costs for Civil" at bounding box center [406, 69] width 93 height 16
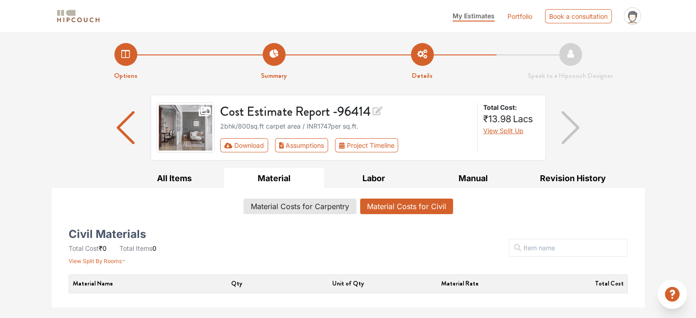
scroll to position [0, 0]
click at [290, 205] on button "Material Costs for Carpentry" at bounding box center [299, 207] width 112 height 16
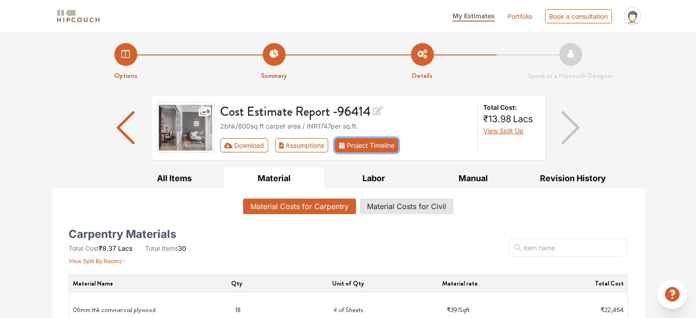
click at [349, 149] on button "Project Timeline" at bounding box center [366, 145] width 63 height 14
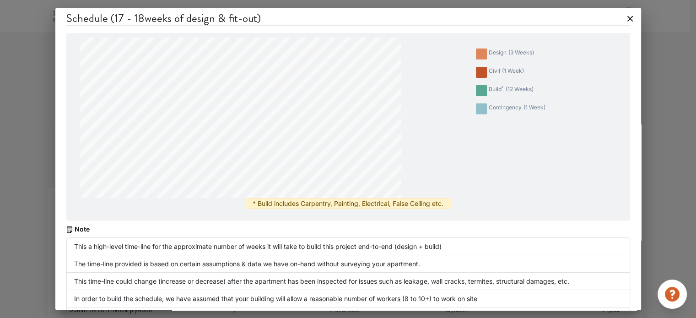
click at [627, 21] on icon at bounding box center [629, 18] width 5 height 5
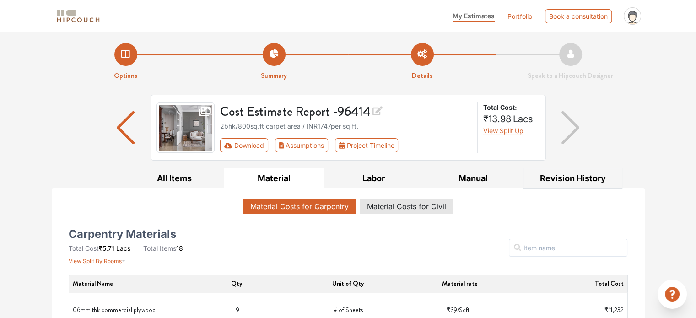
click at [532, 173] on button "Revision History" at bounding box center [573, 178] width 100 height 21
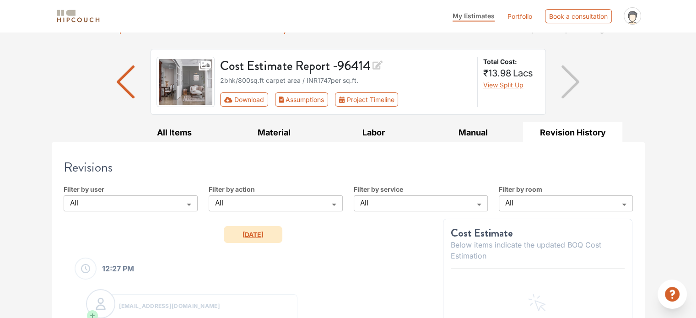
scroll to position [46, 0]
click at [196, 130] on button "All Items" at bounding box center [175, 132] width 100 height 21
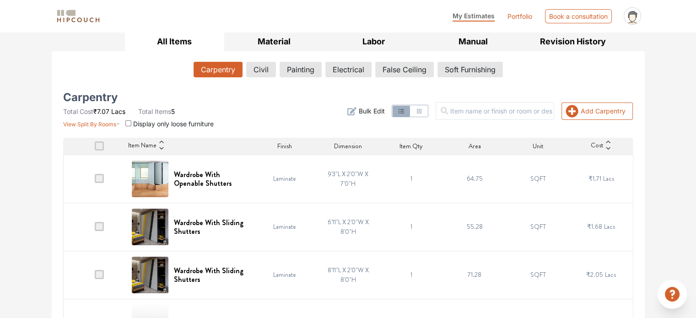
scroll to position [137, 0]
click at [226, 182] on h6 "Wardrobe With Openable Shutters" at bounding box center [211, 178] width 74 height 17
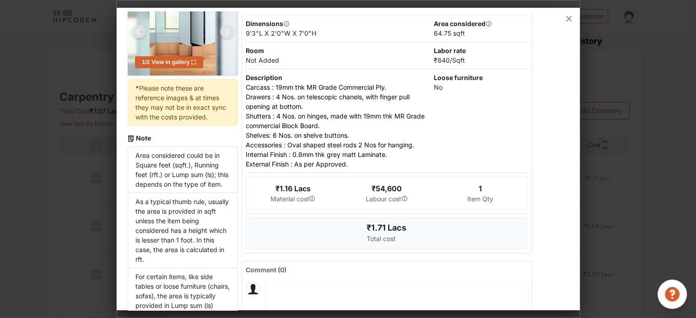
scroll to position [122, 0]
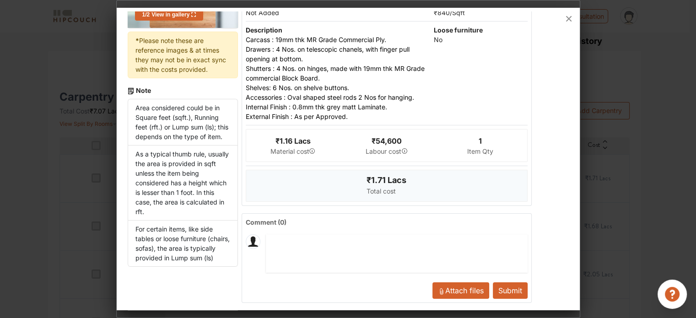
click at [502, 287] on button "Submit" at bounding box center [510, 290] width 35 height 16
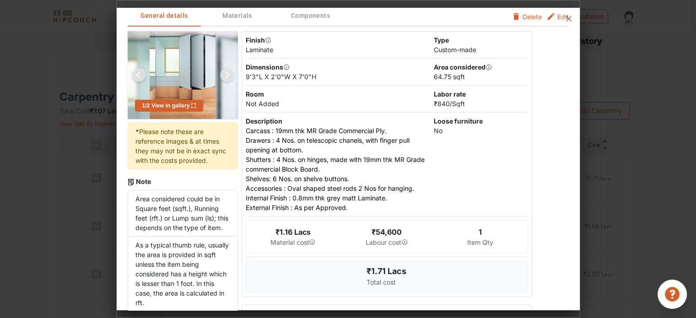
scroll to position [31, 0]
click at [556, 14] on div at bounding box center [348, 19] width 463 height 22
click at [550, 16] on div at bounding box center [348, 19] width 463 height 22
click at [569, 18] on icon at bounding box center [568, 18] width 5 height 5
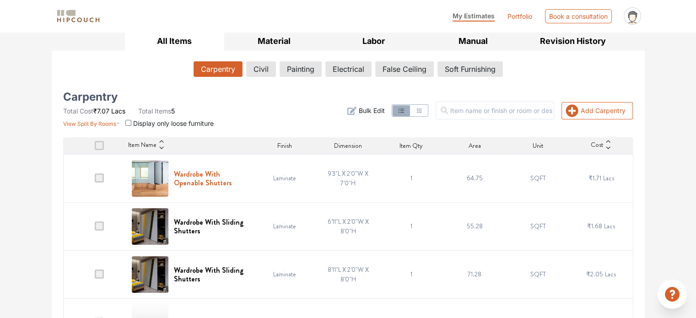
click at [229, 172] on h6 "Wardrobe With Openable Shutters" at bounding box center [211, 178] width 74 height 17
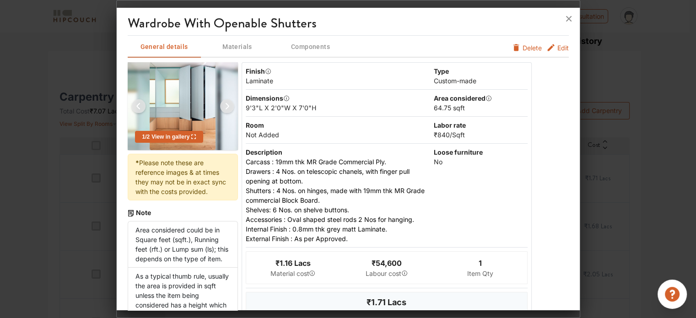
click at [557, 45] on span "Edit" at bounding box center [562, 48] width 11 height 10
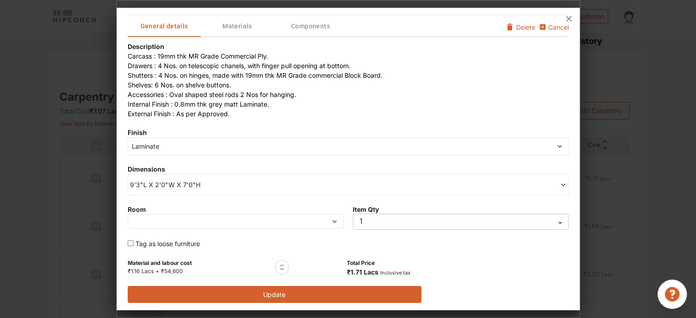
scroll to position [4, 0]
click at [309, 219] on span at bounding box center [311, 221] width 52 height 6
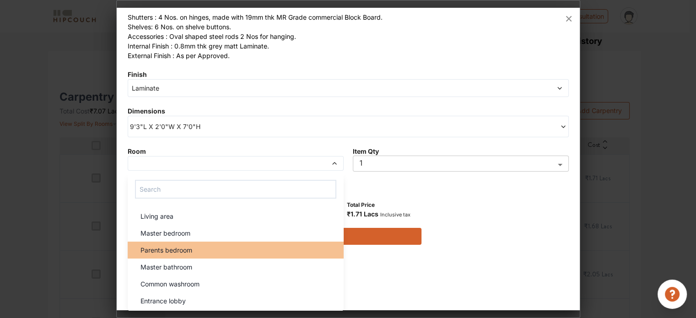
click at [251, 254] on li "Parents bedroom" at bounding box center [236, 250] width 216 height 17
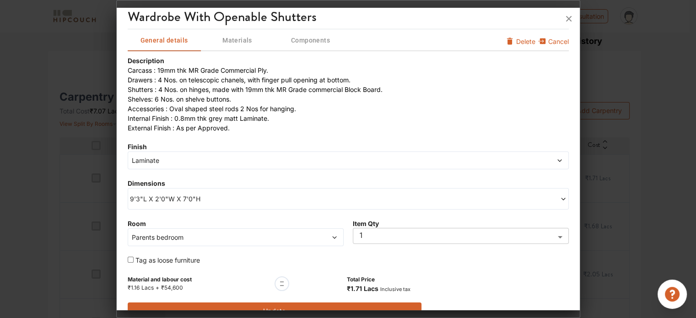
scroll to position [23, 0]
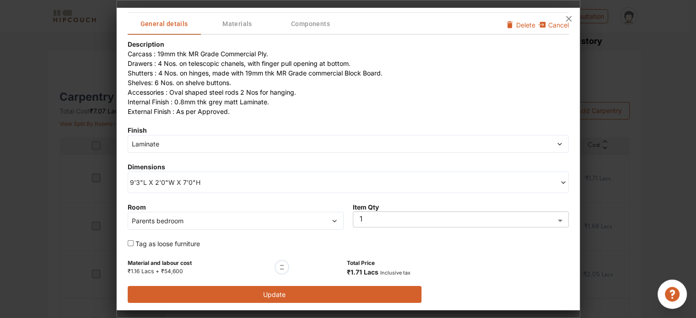
click at [322, 291] on button "Update" at bounding box center [275, 294] width 294 height 17
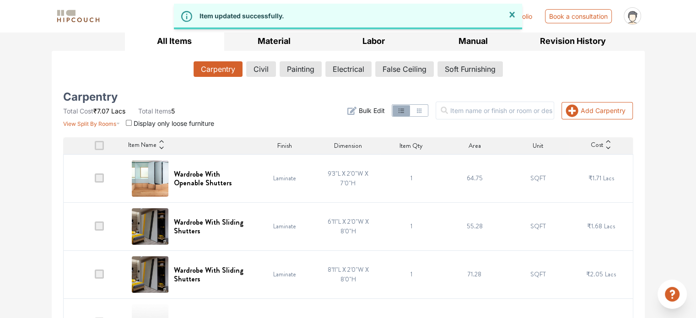
click at [322, 291] on td "8'11"L X 2'0"W X 8'0"H" at bounding box center [347, 274] width 63 height 48
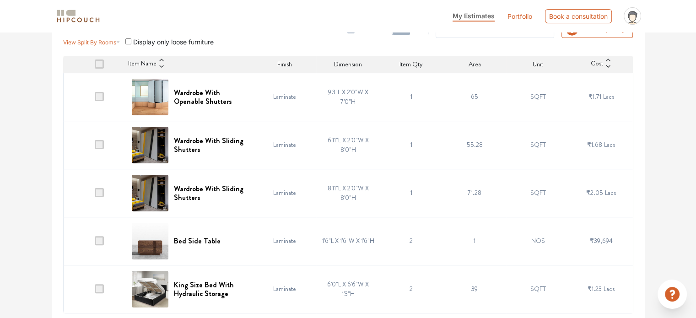
scroll to position [220, 0]
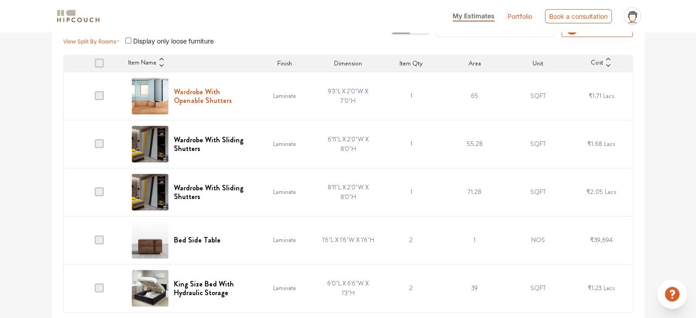
click at [231, 95] on h6 "Wardrobe With Openable Shutters" at bounding box center [211, 95] width 74 height 17
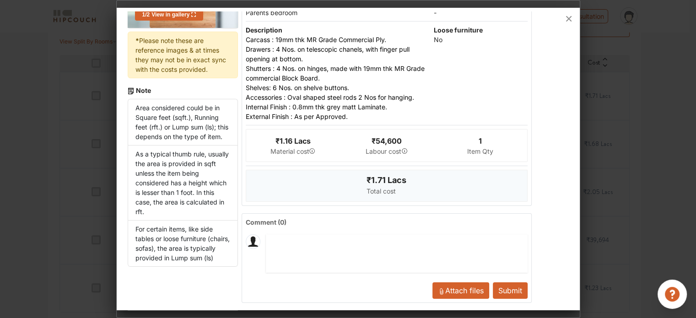
scroll to position [0, 0]
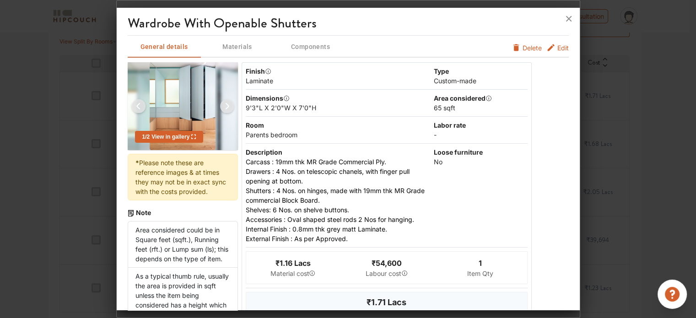
click at [557, 43] on span "Edit" at bounding box center [562, 48] width 11 height 10
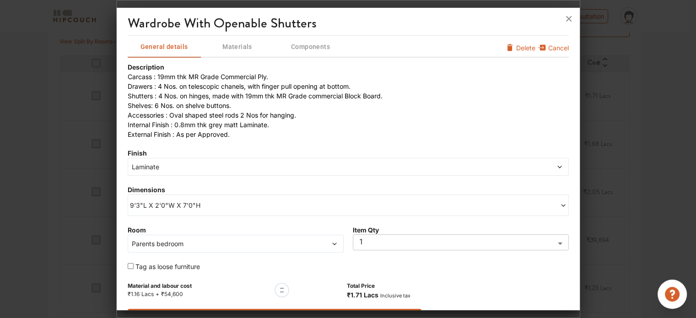
scroll to position [23, 0]
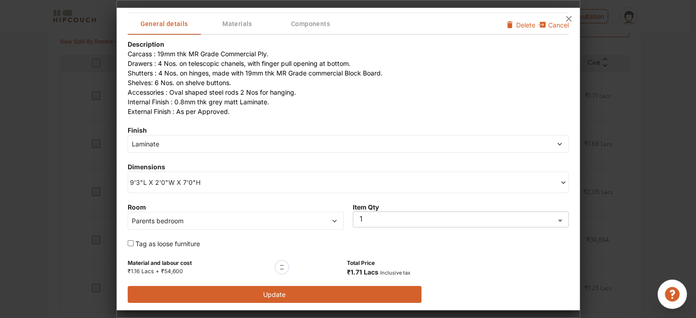
click at [204, 216] on span "Parents bedroom" at bounding box center [208, 221] width 156 height 10
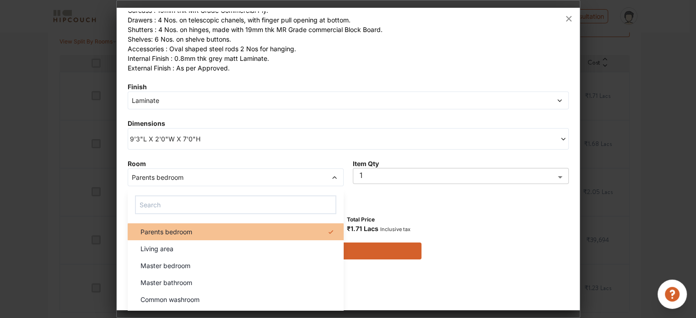
scroll to position [81, 0]
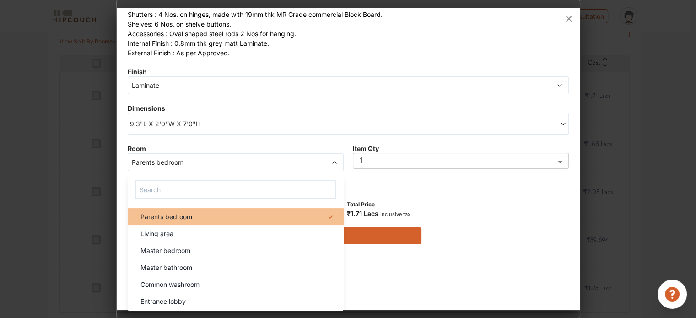
click at [256, 212] on div "Parents bedroom" at bounding box center [238, 217] width 210 height 10
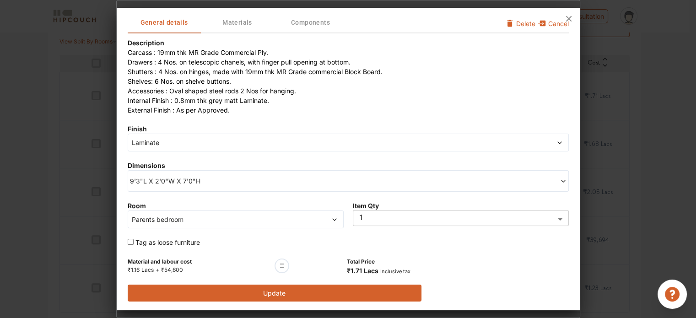
scroll to position [23, 0]
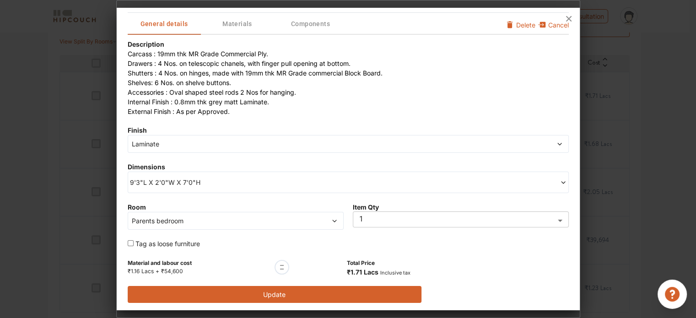
click at [445, 211] on div "Description Carcass : 19mm thk MR Grade Commercial Ply. Drawers : 4 Nos. on tel…" at bounding box center [348, 170] width 441 height 263
click at [277, 292] on button "Update" at bounding box center [275, 294] width 294 height 17
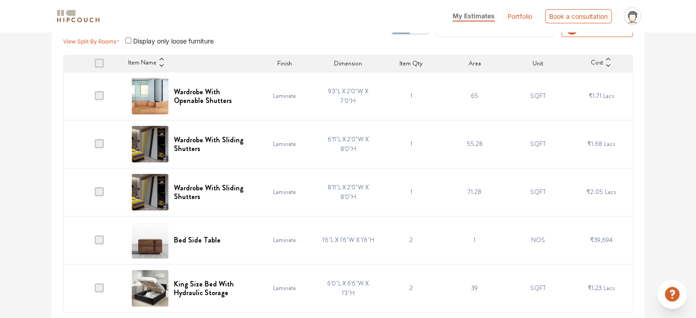
scroll to position [220, 0]
click at [243, 239] on div "Bed Side Table" at bounding box center [190, 240] width 116 height 37
click at [202, 241] on h6 "Bed Side Table" at bounding box center [197, 240] width 47 height 9
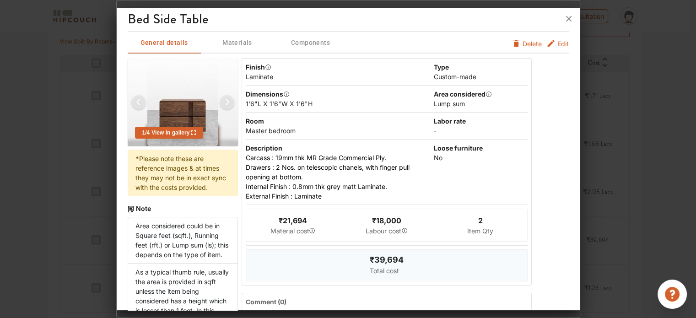
scroll to position [0, 0]
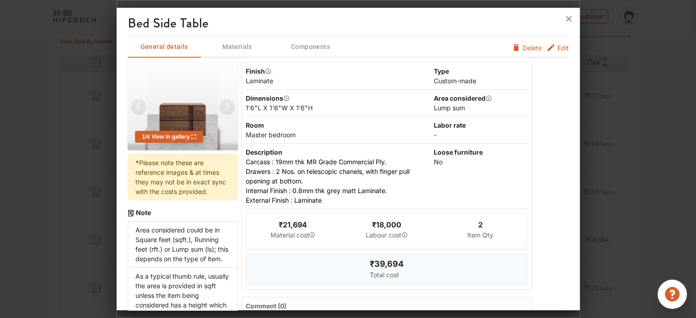
click at [546, 52] on button "Edit" at bounding box center [557, 48] width 22 height 10
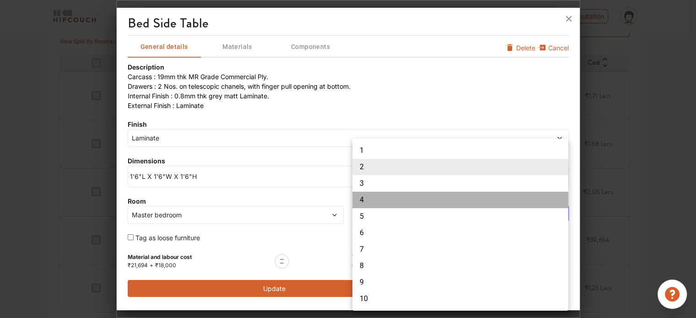
click at [400, 201] on li "4" at bounding box center [460, 200] width 216 height 16
type input "4"
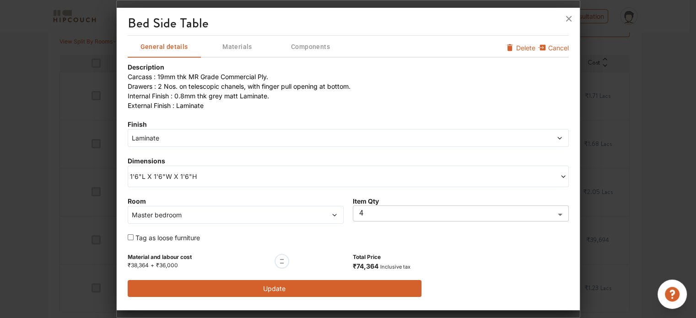
click at [325, 290] on button "Update" at bounding box center [275, 288] width 294 height 17
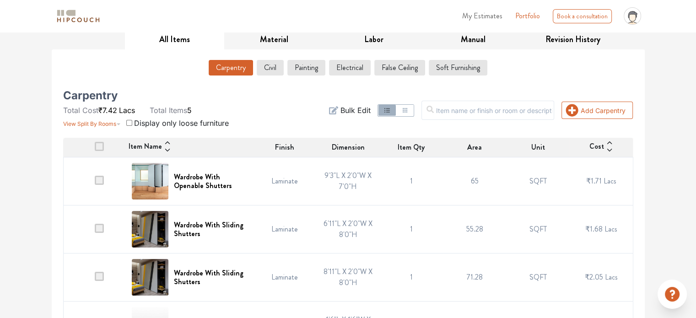
scroll to position [122, 0]
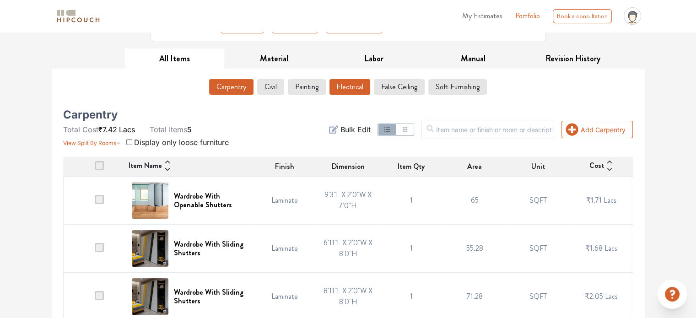
click at [357, 87] on button "Electrical" at bounding box center [349, 87] width 41 height 16
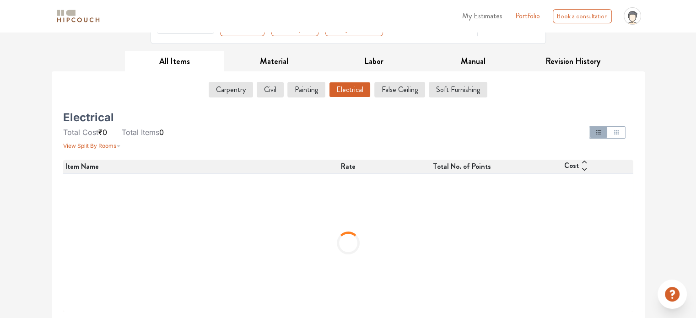
scroll to position [29, 0]
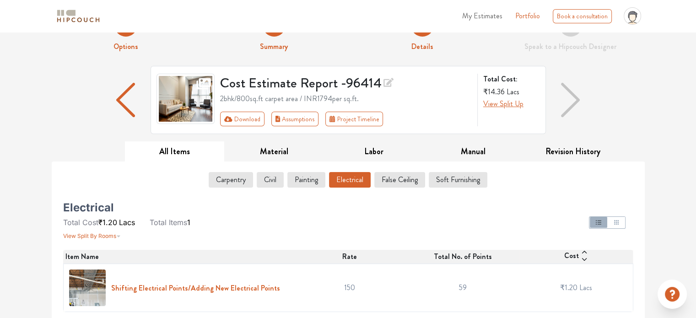
click at [190, 285] on h6 "Shifting Electrical Points/Adding New Electrical Points" at bounding box center [195, 288] width 169 height 9
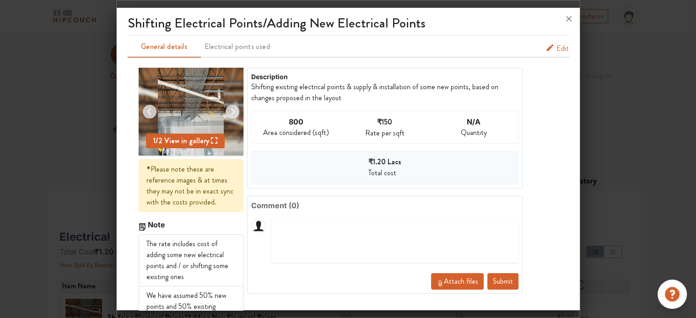
click at [548, 51] on button "Edit" at bounding box center [556, 48] width 23 height 11
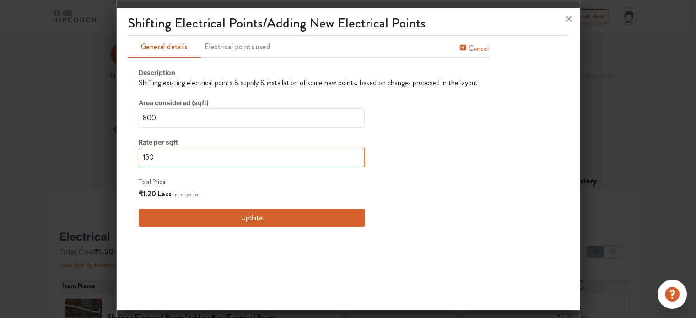
drag, startPoint x: 208, startPoint y: 153, endPoint x: 211, endPoint y: 149, distance: 4.9
click at [210, 150] on input "150" at bounding box center [252, 157] width 226 height 19
drag, startPoint x: 211, startPoint y: 149, endPoint x: 217, endPoint y: 146, distance: 7.2
click at [216, 146] on div "Rate per sqft 150" at bounding box center [252, 152] width 226 height 30
click at [208, 159] on input "150" at bounding box center [252, 157] width 226 height 19
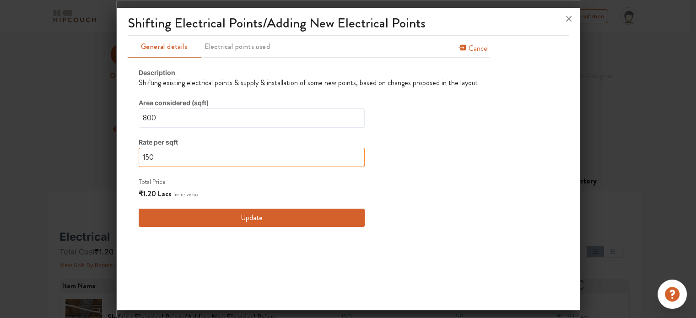
click at [208, 160] on input "150" at bounding box center [252, 157] width 226 height 19
click at [209, 161] on input "150" at bounding box center [252, 157] width 226 height 19
type input "1501"
type input "150"
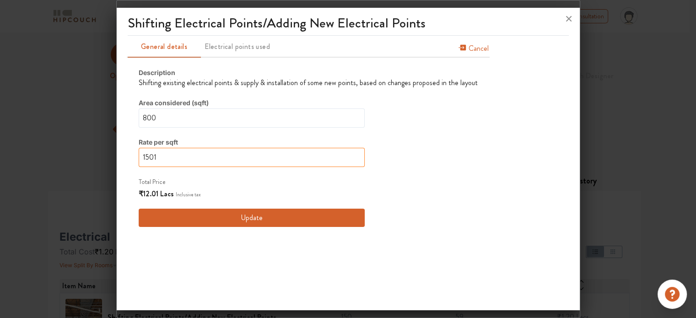
type input "150"
type input "15"
type input "1"
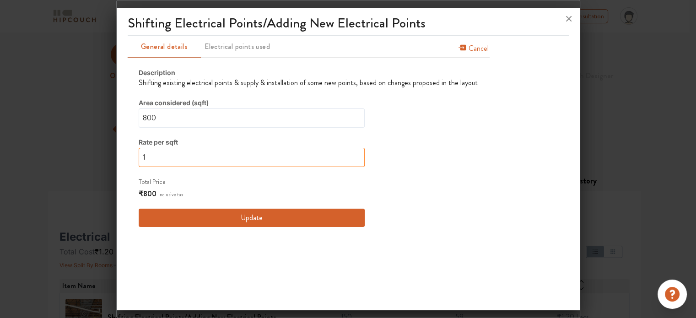
type input "12"
type input "120"
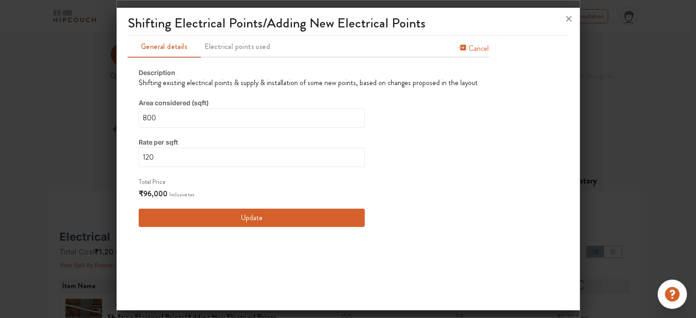
click at [223, 223] on button "Update" at bounding box center [252, 218] width 226 height 18
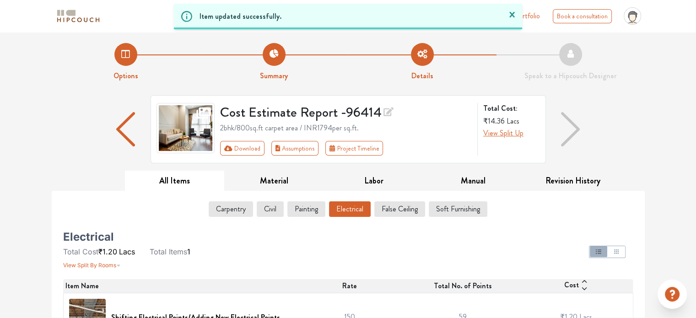
scroll to position [29, 0]
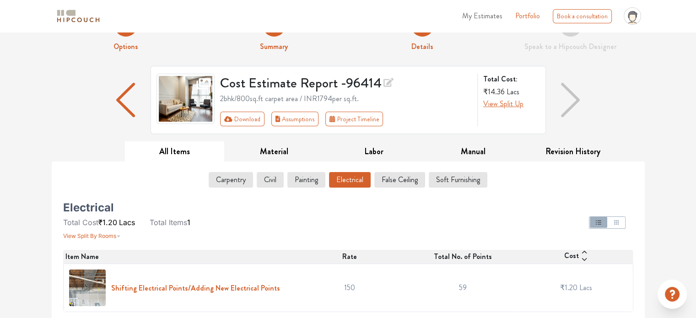
click at [246, 286] on h6 "Shifting Electrical Points/Adding New Electrical Points" at bounding box center [195, 288] width 169 height 9
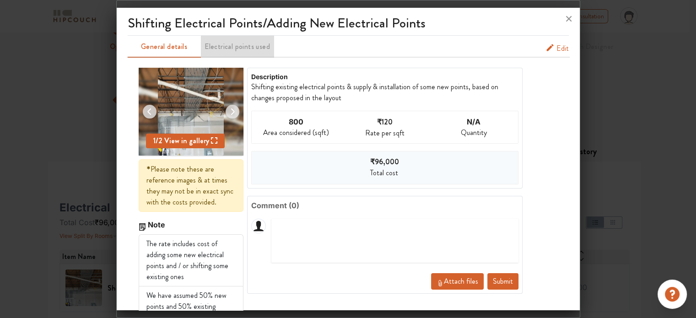
click at [229, 42] on span "Electrical points used" at bounding box center [237, 46] width 71 height 13
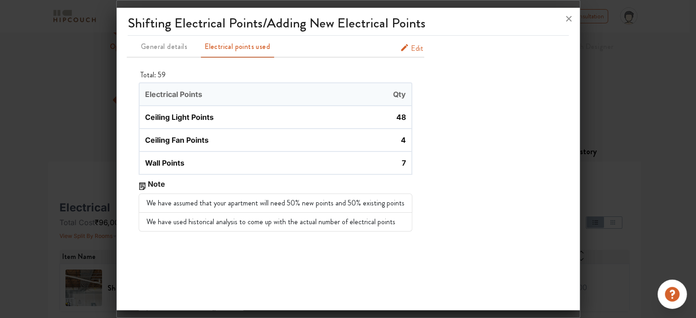
click at [545, 54] on span "Edit" at bounding box center [556, 50] width 23 height 15
click at [545, 49] on button "Edit" at bounding box center [556, 48] width 23 height 11
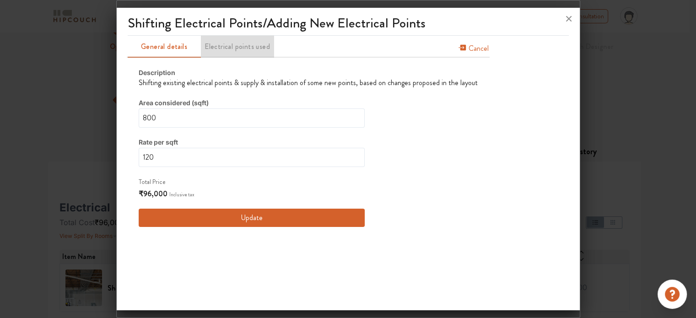
click at [231, 47] on span "Electrical points used" at bounding box center [237, 46] width 71 height 13
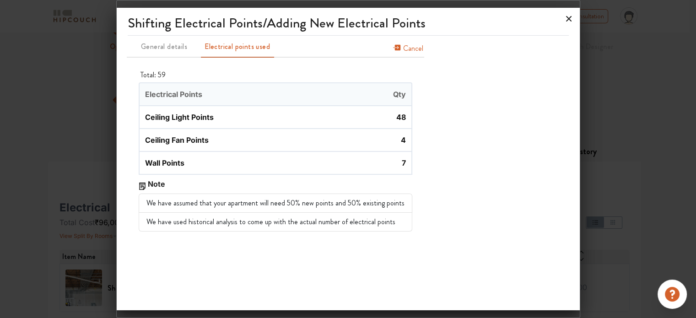
click at [568, 18] on icon at bounding box center [568, 18] width 15 height 15
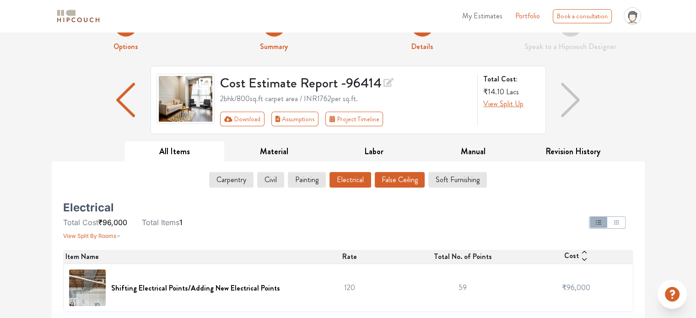
click at [406, 178] on button "False Ceiling" at bounding box center [400, 180] width 50 height 16
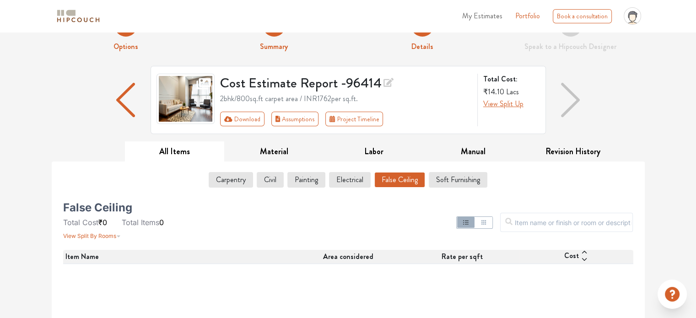
scroll to position [119, 0]
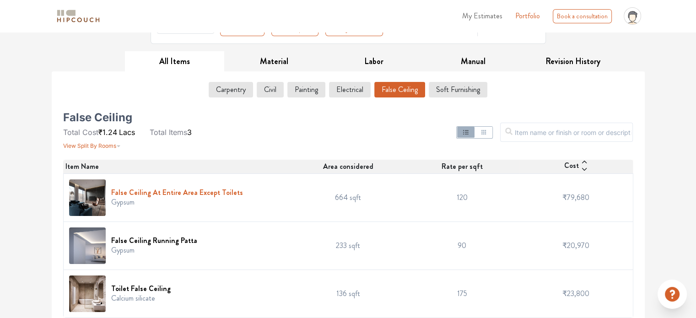
click at [168, 194] on h6 "False Ceiling At Entire Area Except Toilets" at bounding box center [177, 192] width 132 height 9
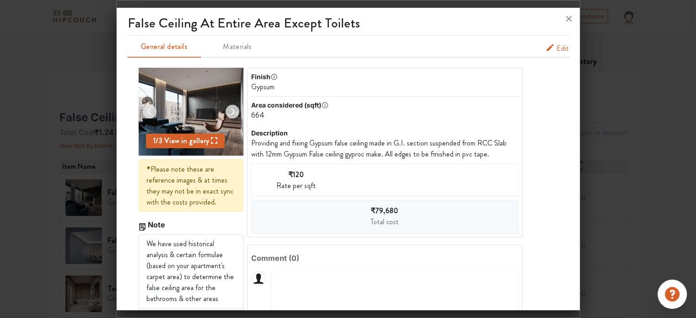
click at [548, 44] on button "Edit" at bounding box center [556, 48] width 23 height 11
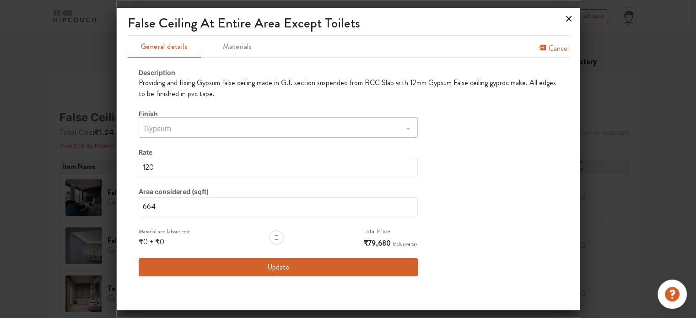
click at [566, 21] on icon at bounding box center [568, 18] width 5 height 5
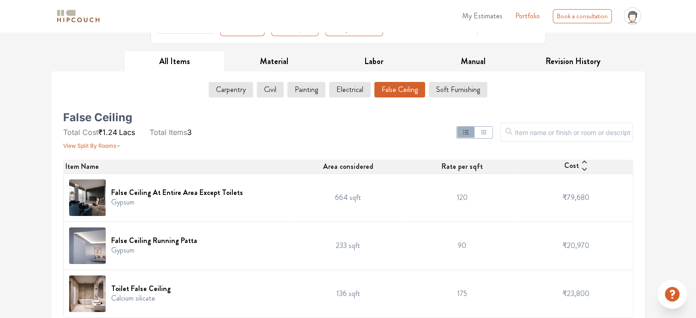
scroll to position [125, 0]
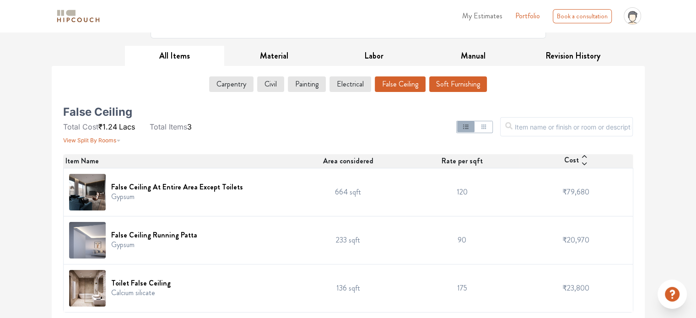
click at [456, 84] on button "Soft Furnishing" at bounding box center [458, 84] width 58 height 16
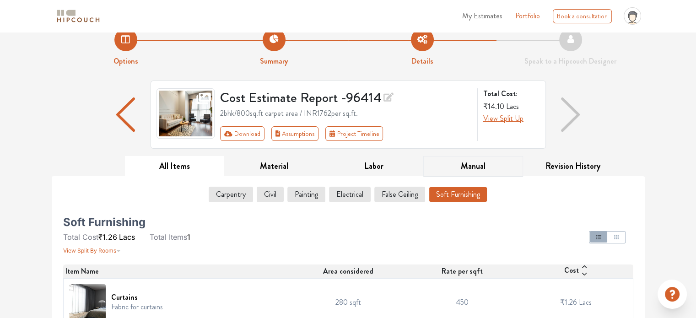
scroll to position [29, 0]
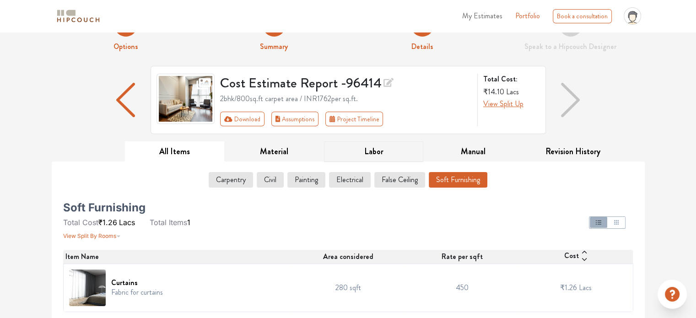
click at [368, 149] on button "Labor" at bounding box center [374, 151] width 100 height 21
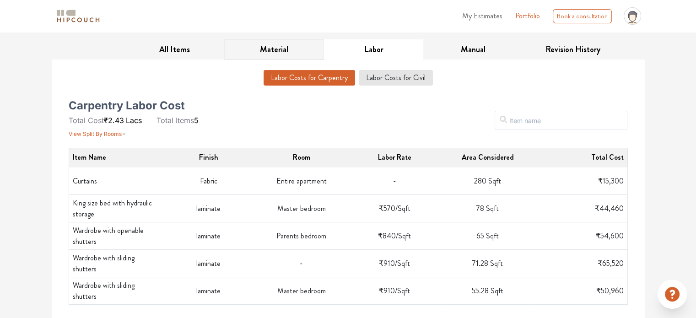
scroll to position [132, 0]
click at [268, 52] on button "Material" at bounding box center [274, 49] width 100 height 21
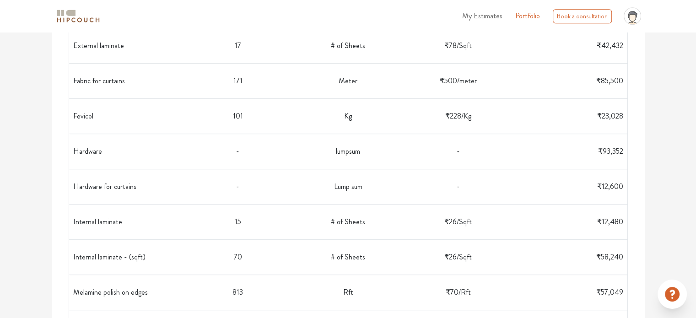
scroll to position [613, 0]
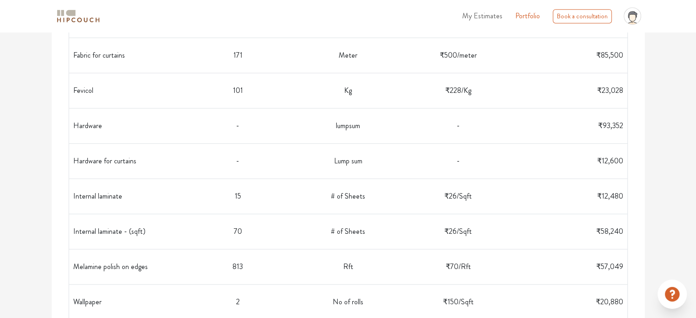
click at [276, 171] on td "-" at bounding box center [238, 160] width 110 height 27
